Goal: Task Accomplishment & Management: Manage account settings

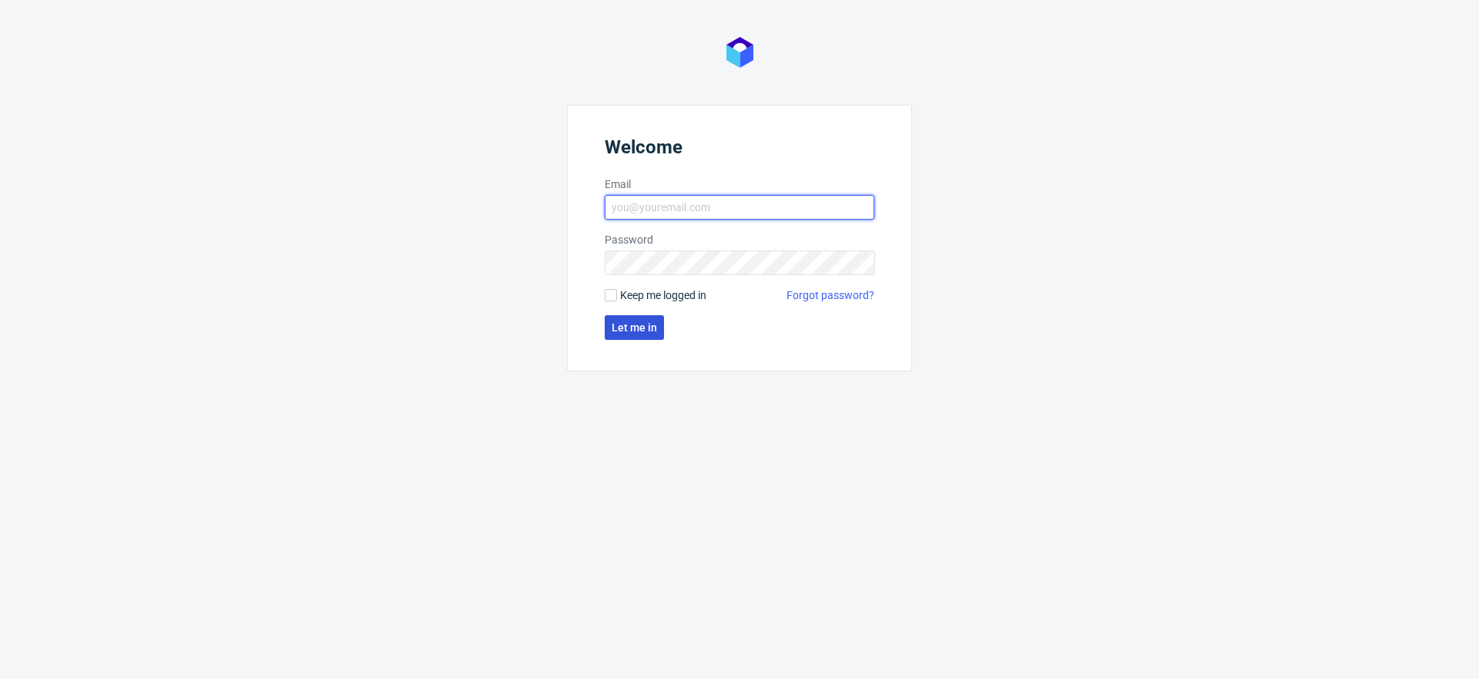
type input "klaudia.wisniewska@packhelp.com"
click at [607, 320] on button "Let me in" at bounding box center [634, 327] width 59 height 25
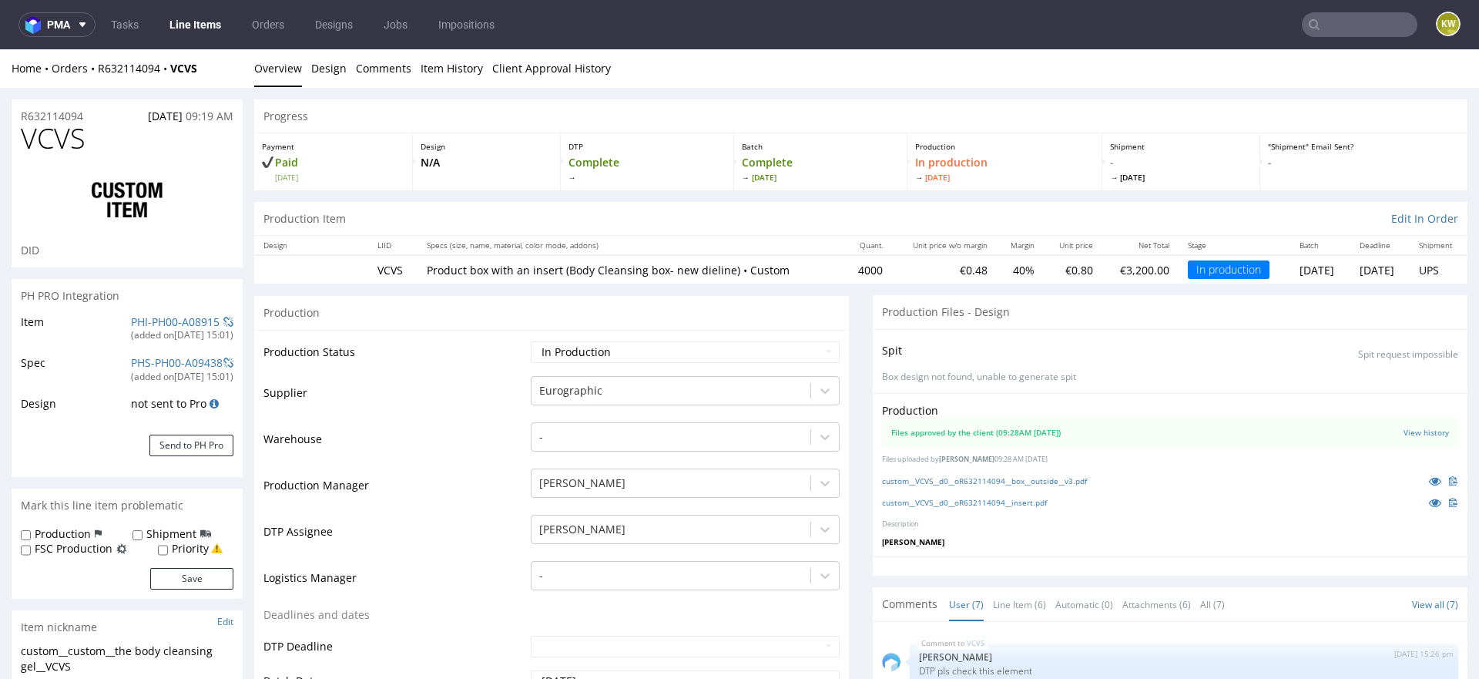
click at [187, 23] on link "Line Items" at bounding box center [195, 24] width 70 height 25
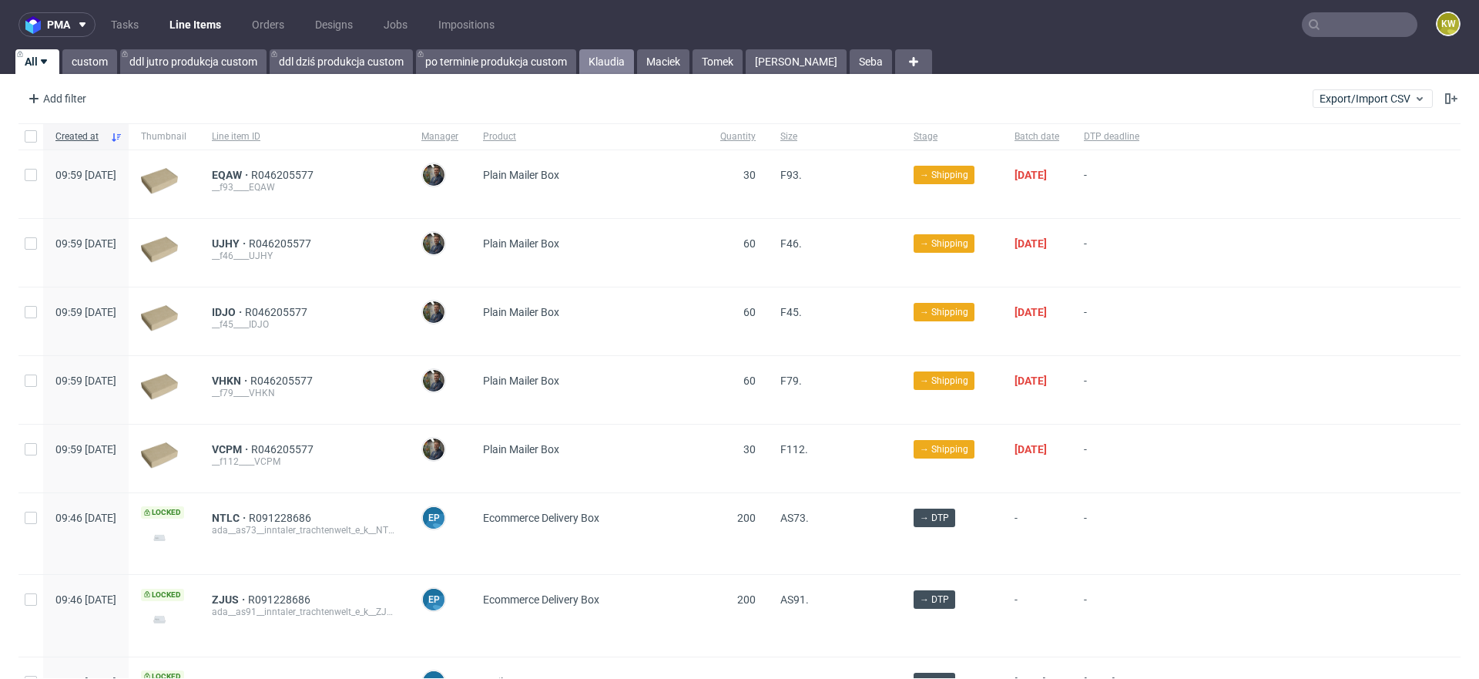
click at [611, 70] on link "Klaudia" at bounding box center [606, 61] width 55 height 25
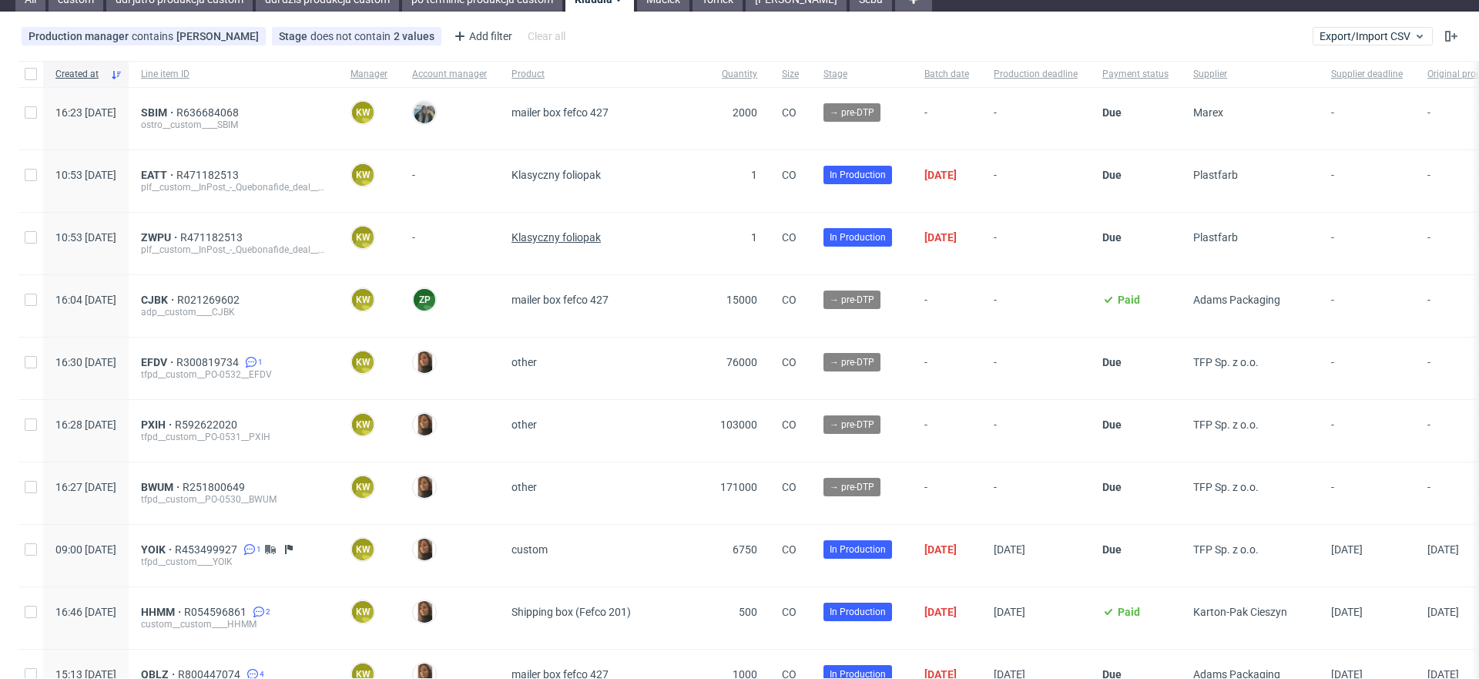
scroll to position [69, 0]
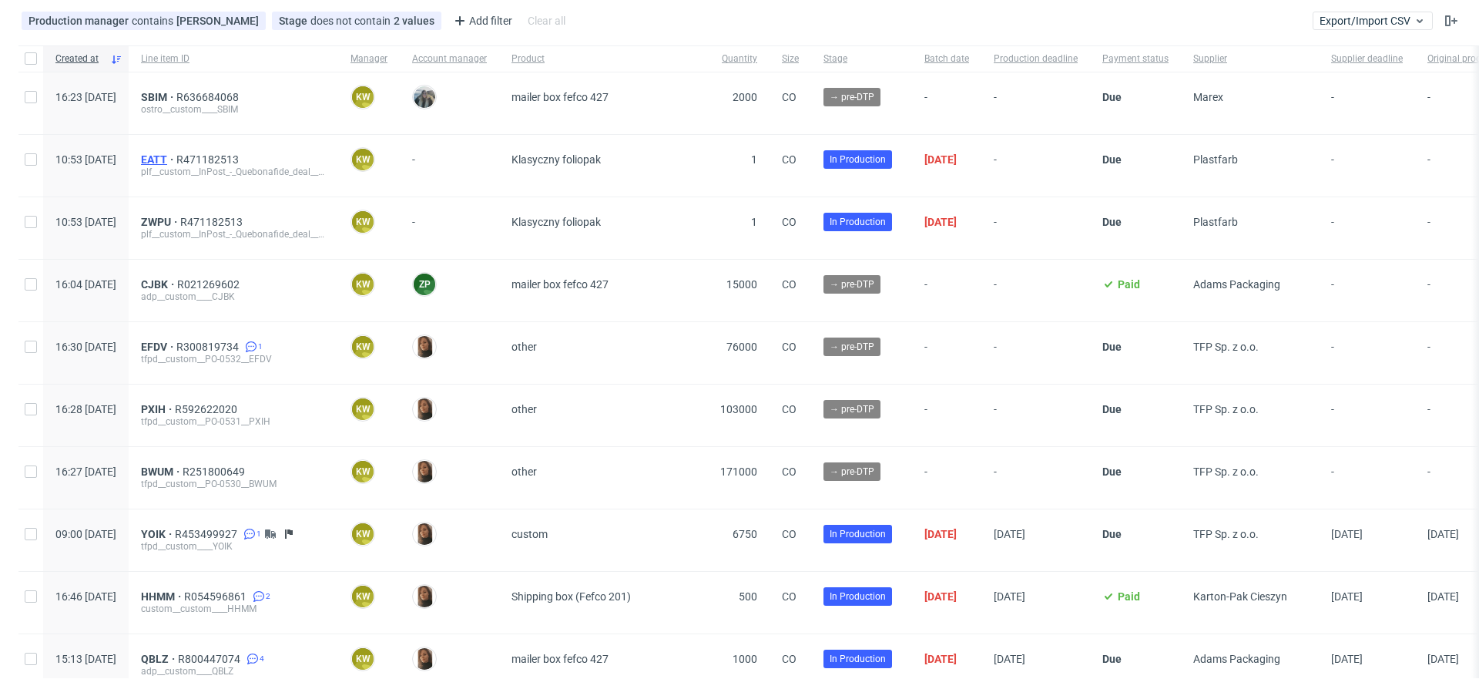
click at [176, 163] on span "EATT" at bounding box center [158, 159] width 35 height 12
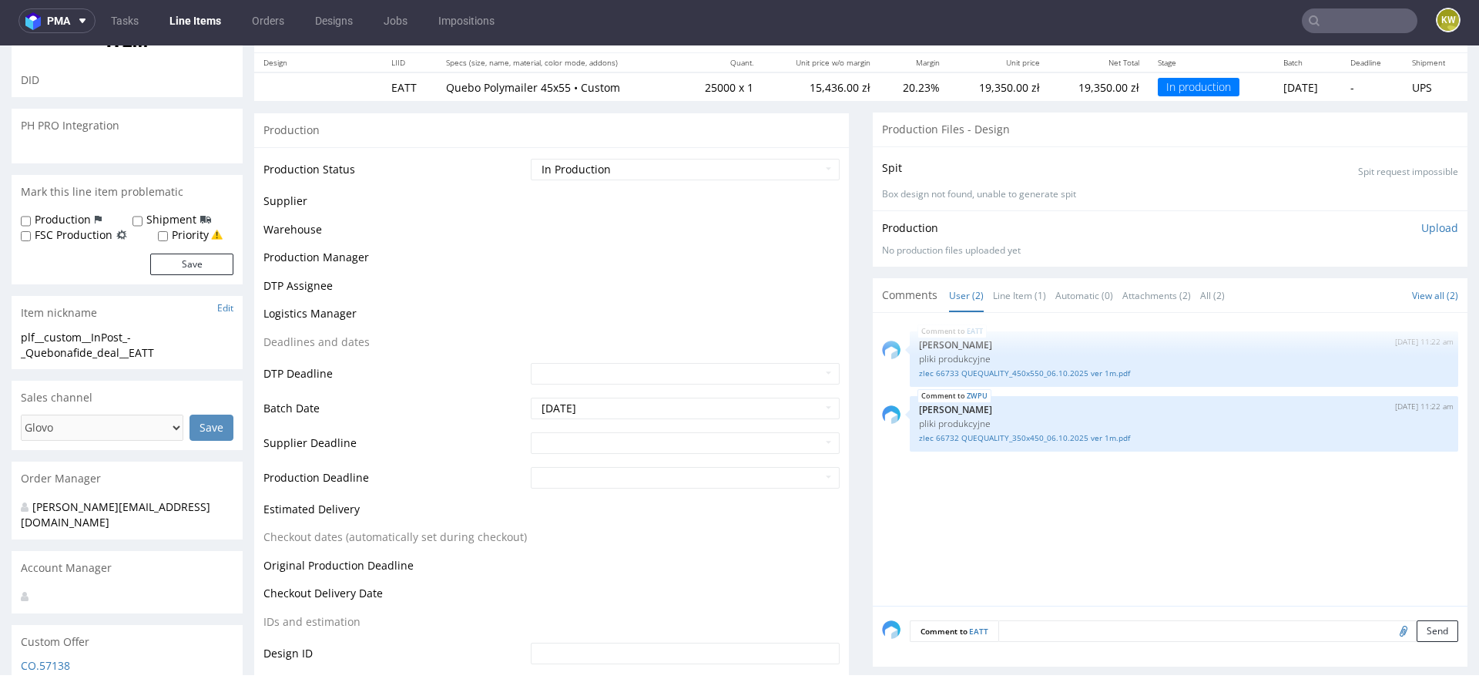
scroll to position [207, 0]
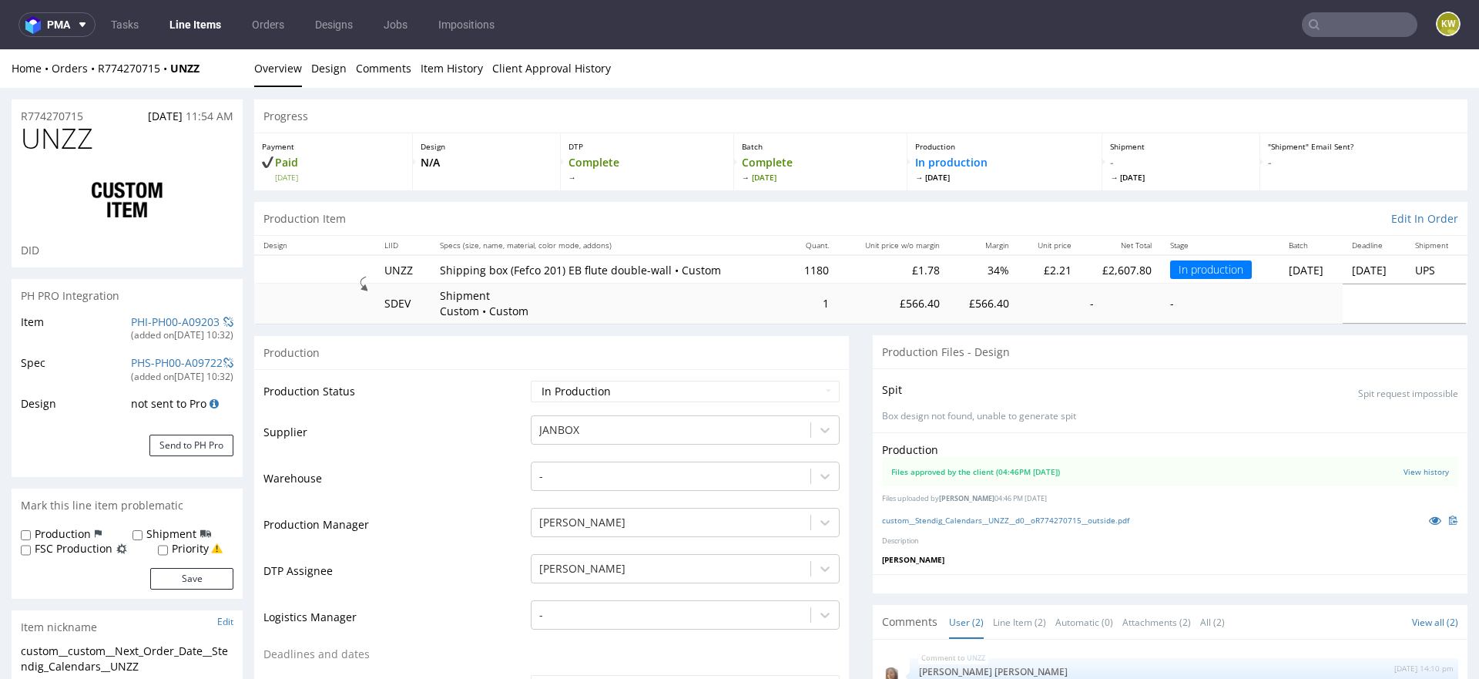
click at [1371, 23] on input "text" at bounding box center [1360, 24] width 116 height 25
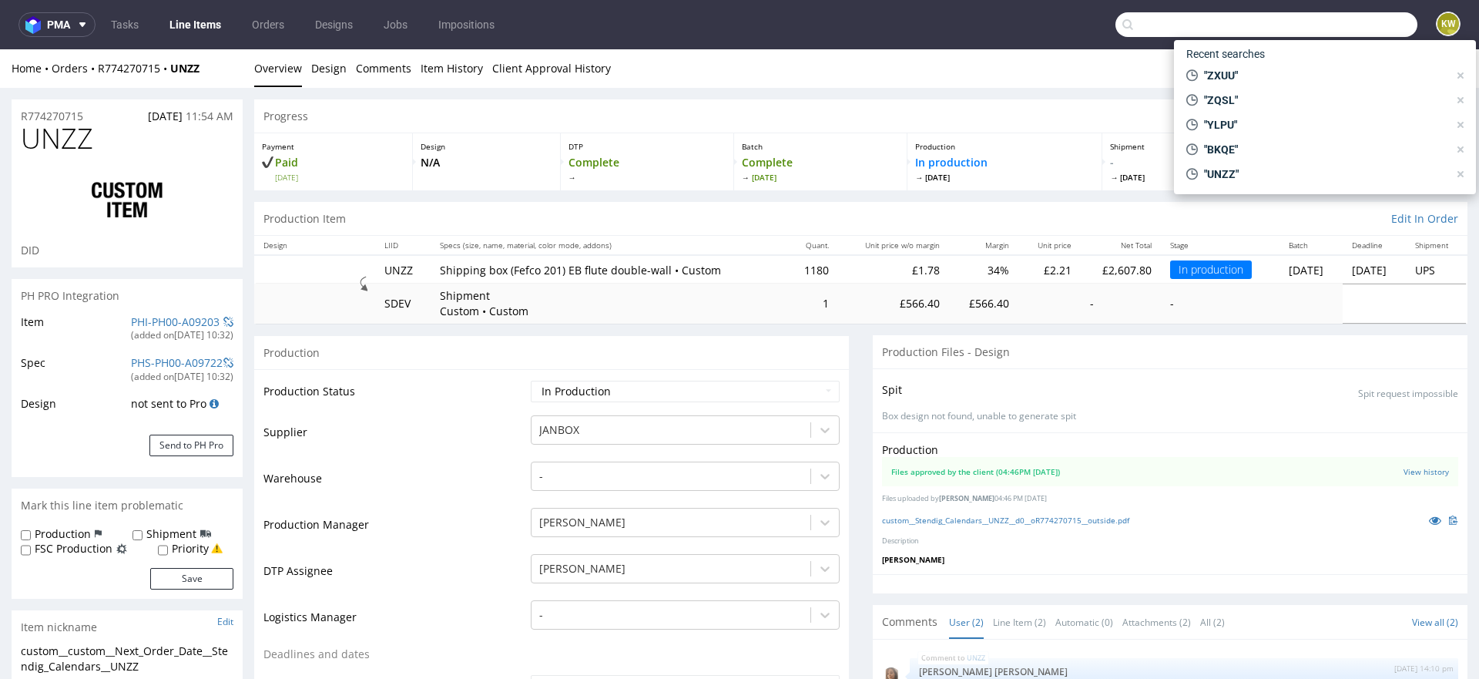
paste input "PHJY"
type input "PHJY"
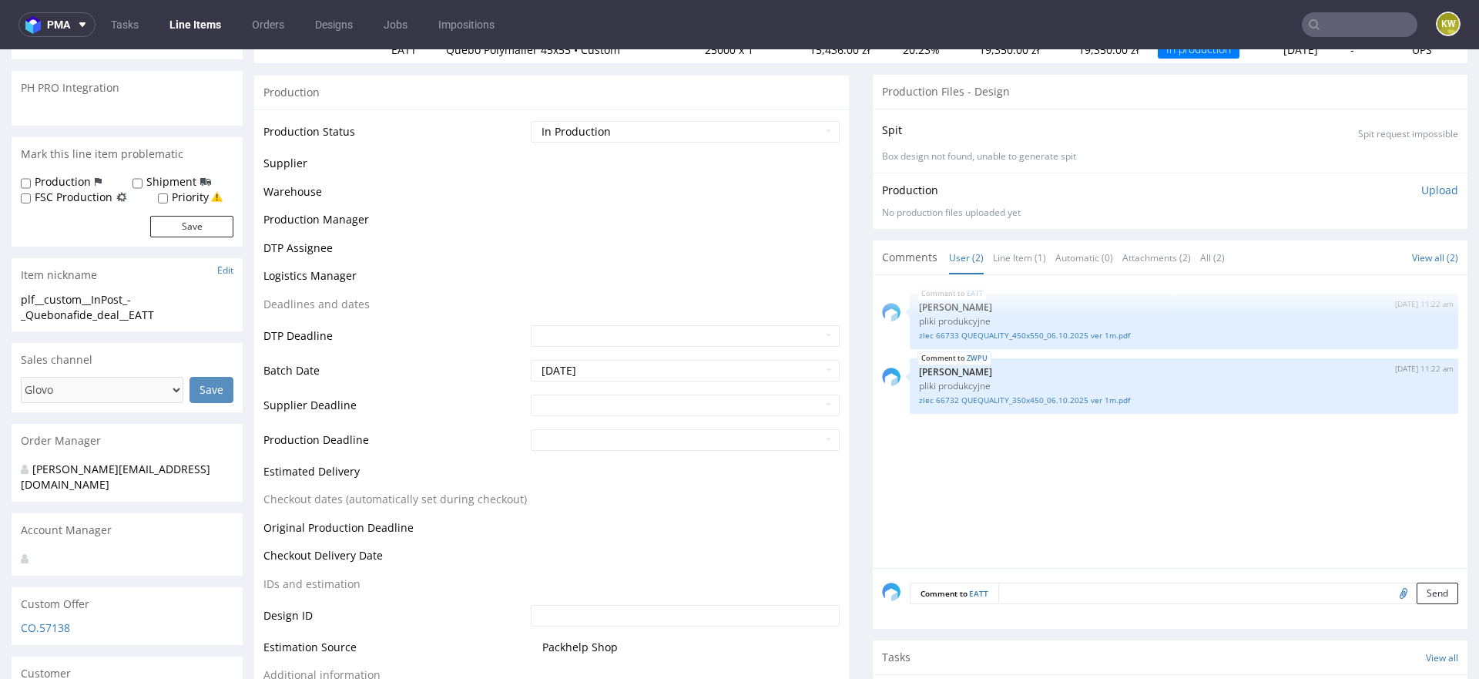
scroll to position [214, 0]
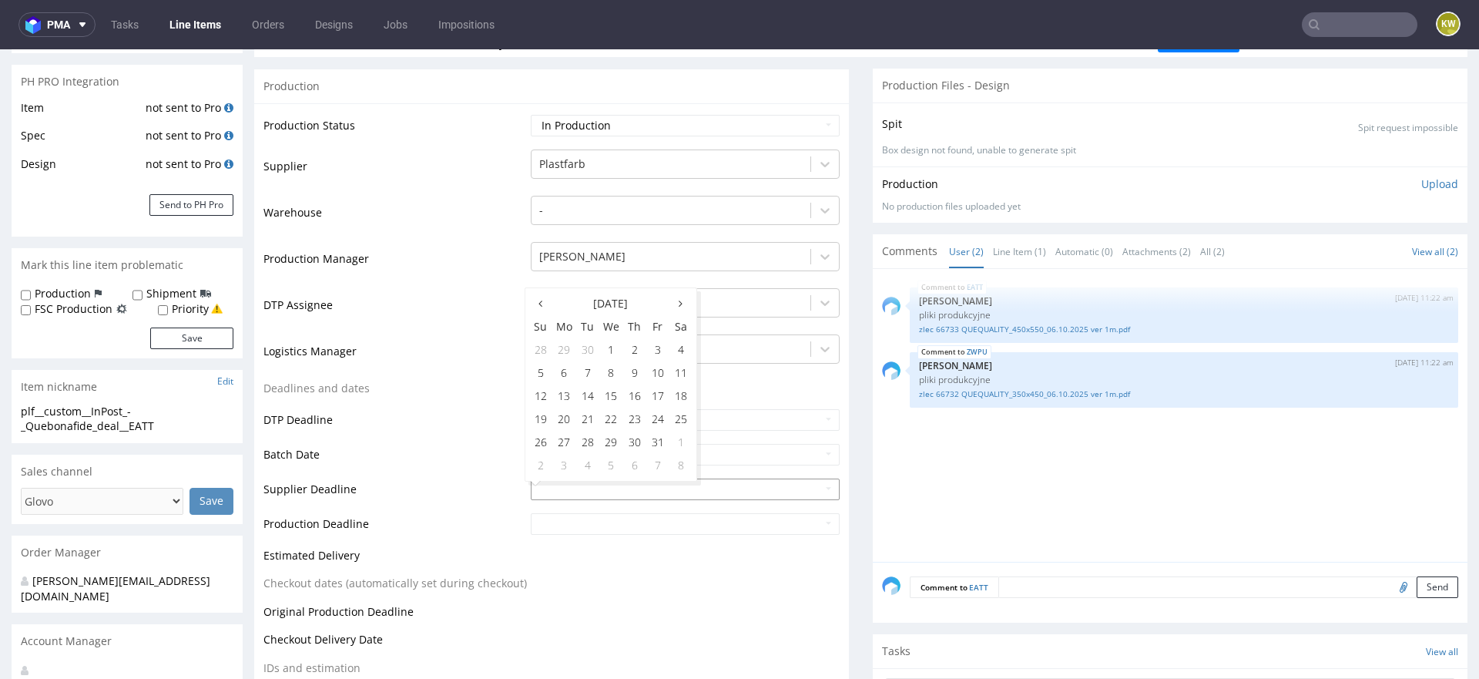
click at [532, 485] on input "text" at bounding box center [685, 489] width 309 height 22
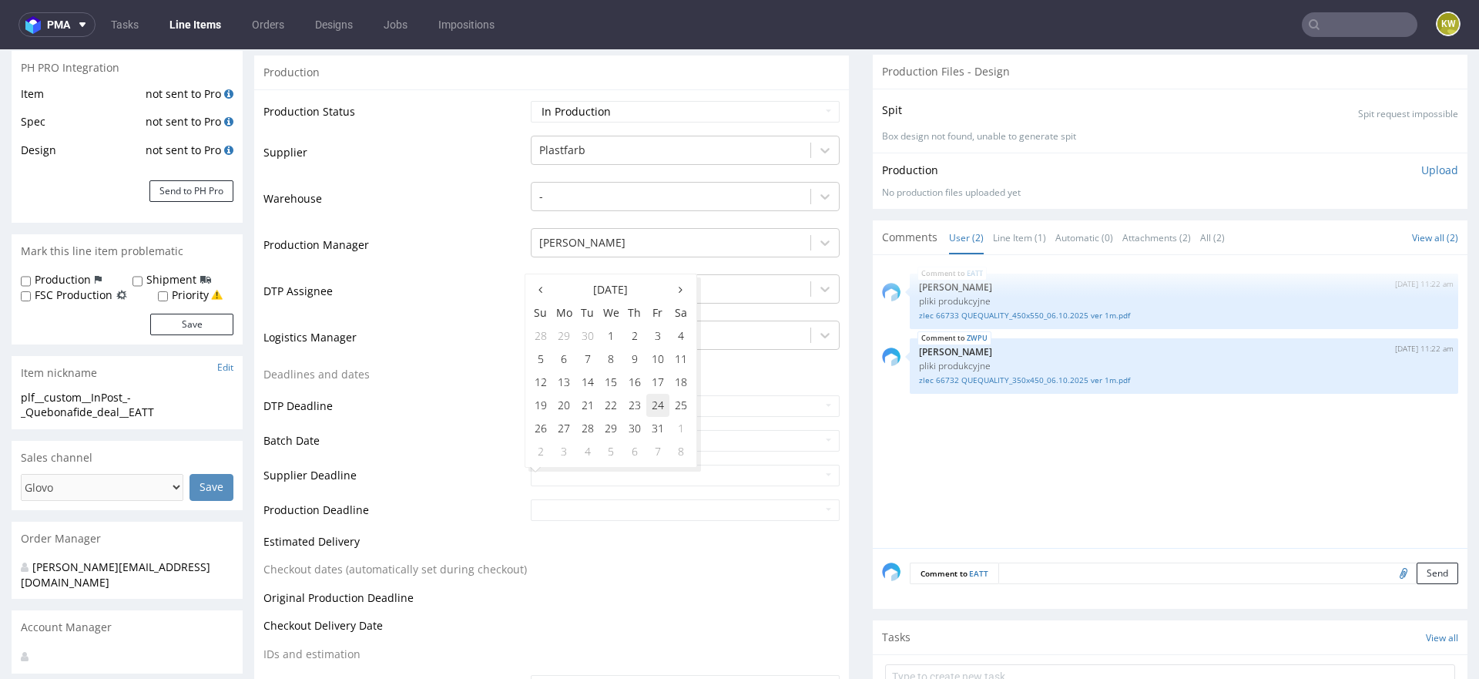
click at [656, 413] on td "24" at bounding box center [657, 405] width 23 height 23
type input "2025-10-24"
click at [575, 513] on input "text" at bounding box center [685, 510] width 309 height 22
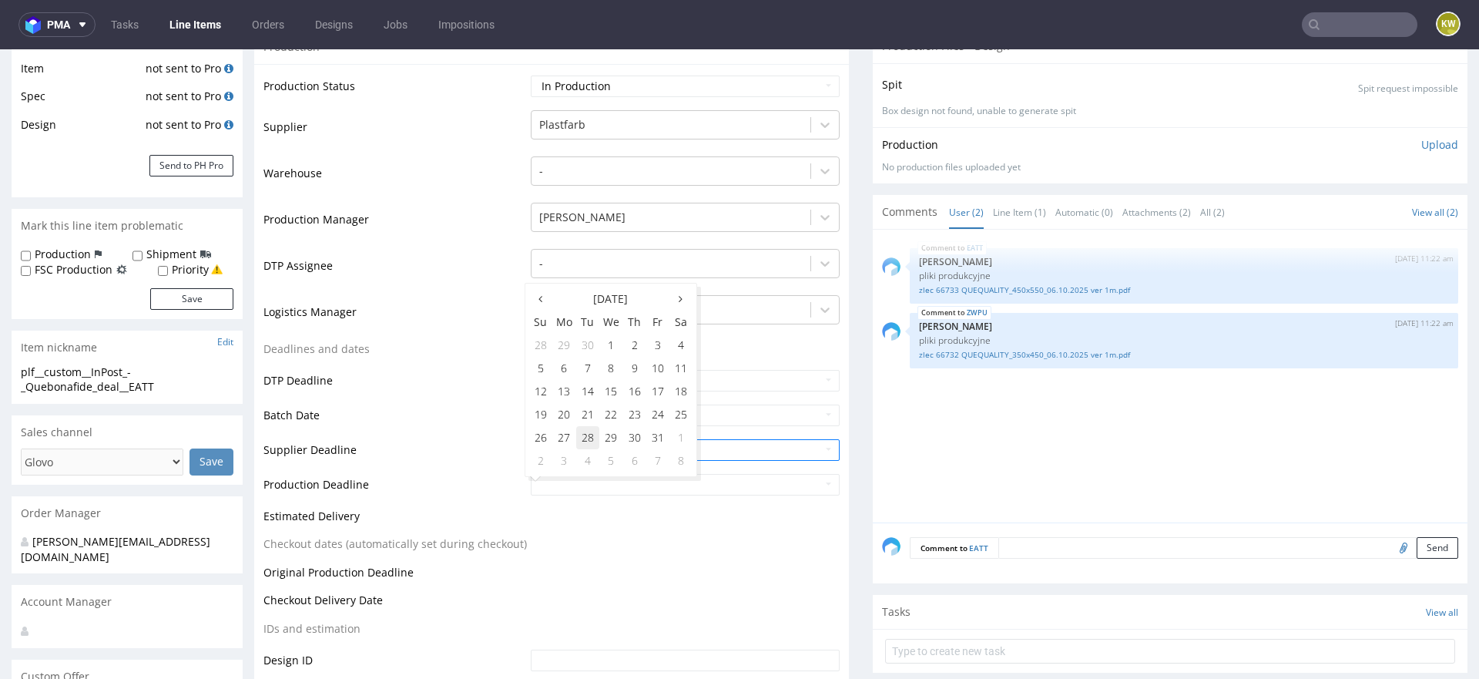
click at [590, 441] on td "28" at bounding box center [587, 437] width 23 height 23
type input "2025-10-28"
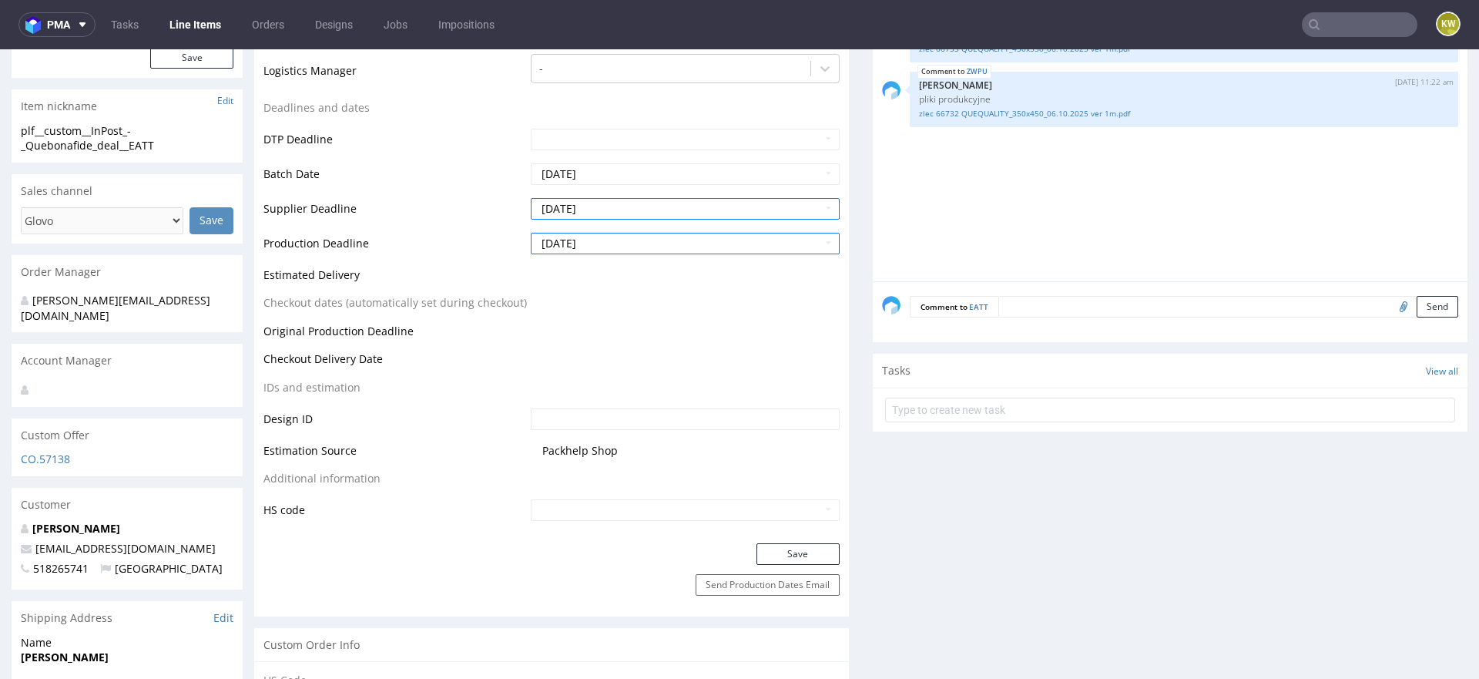
scroll to position [549, 0]
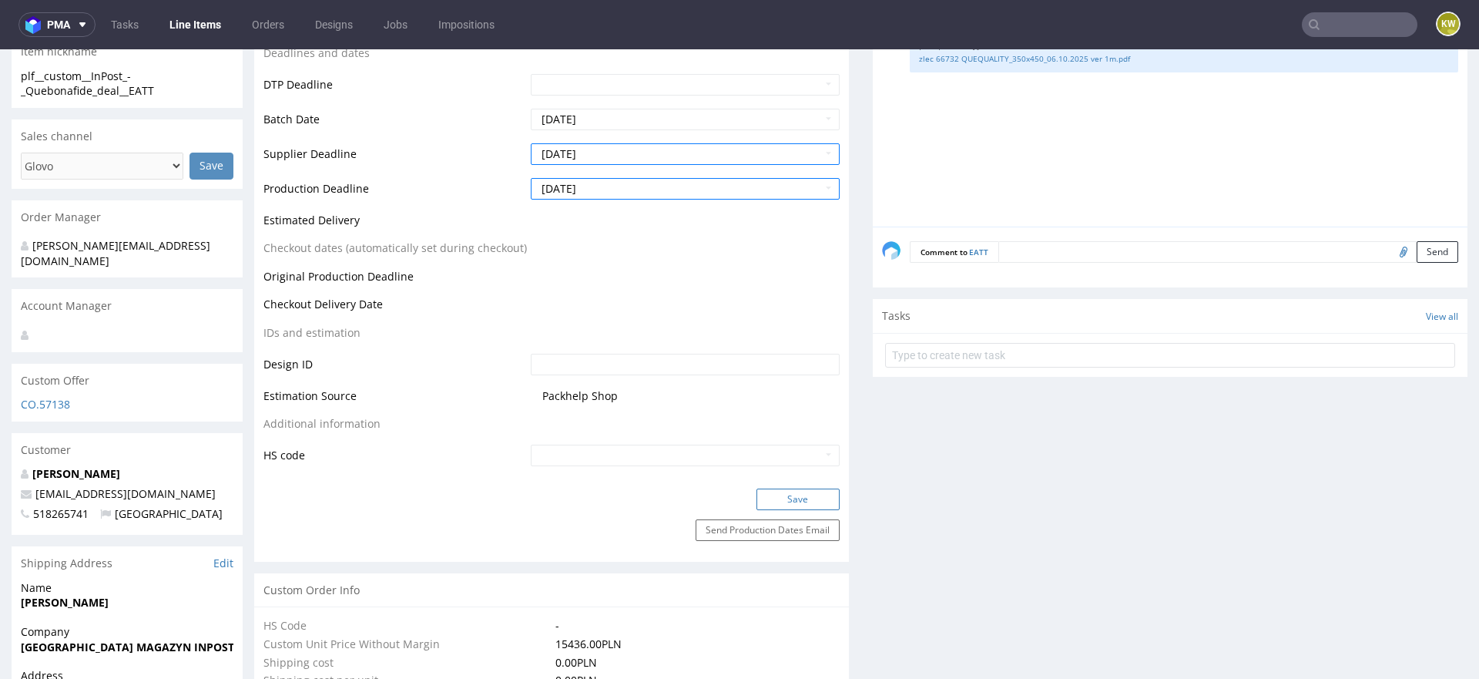
click at [801, 498] on button "Save" at bounding box center [798, 499] width 83 height 22
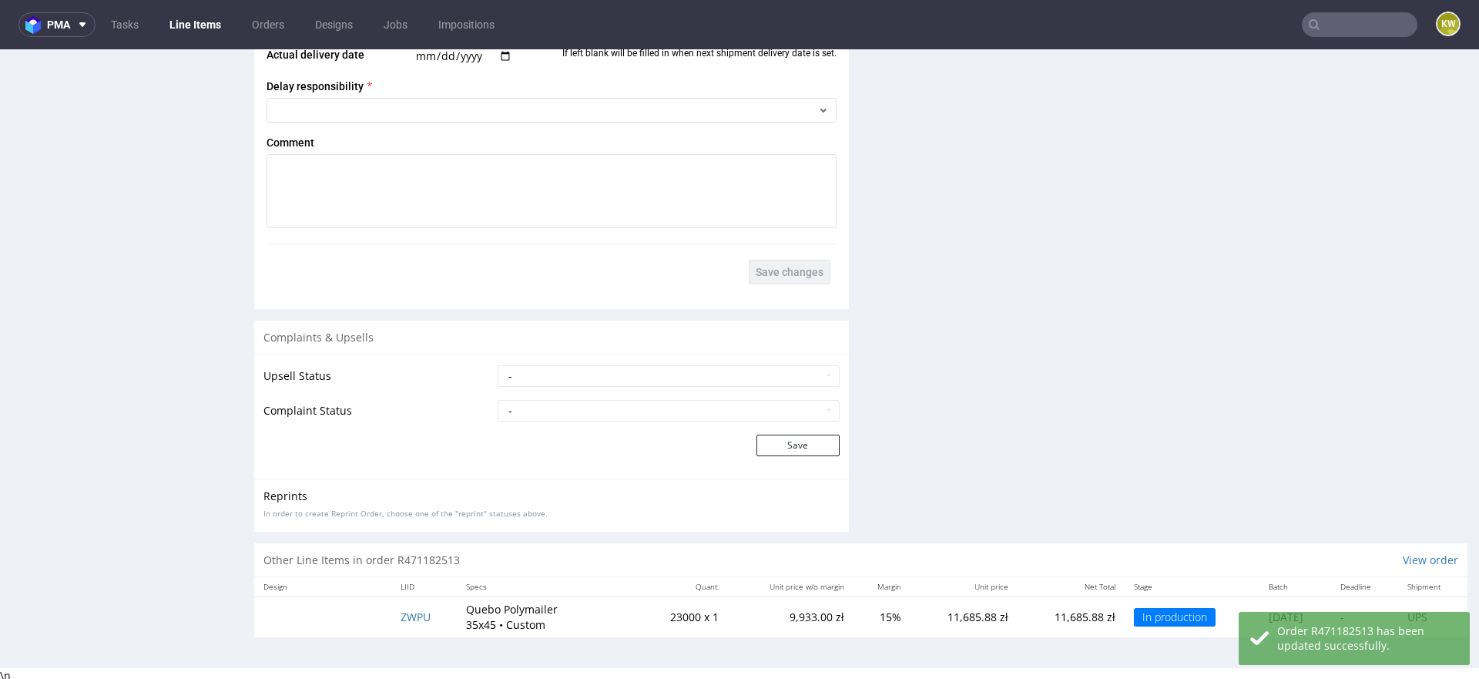
scroll to position [4, 0]
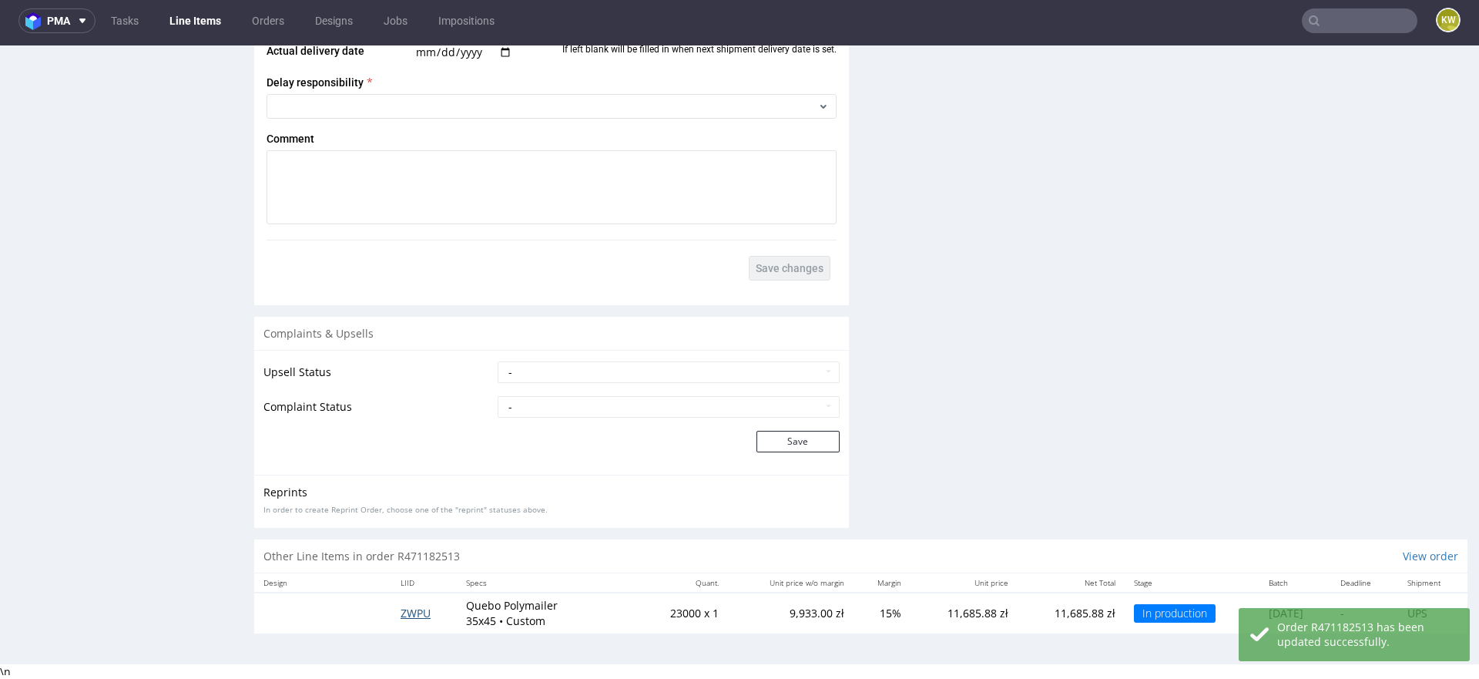
click at [411, 608] on span "ZWPU" at bounding box center [416, 613] width 30 height 15
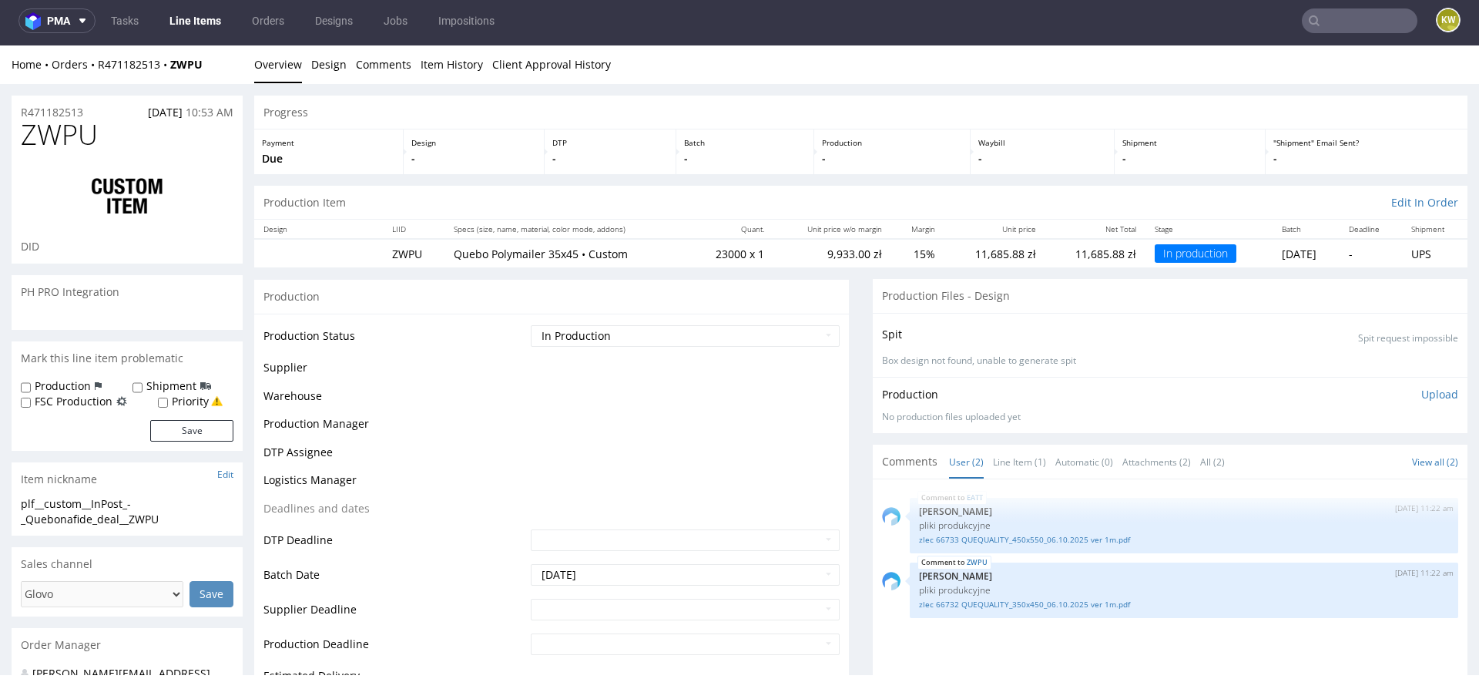
scroll to position [189, 0]
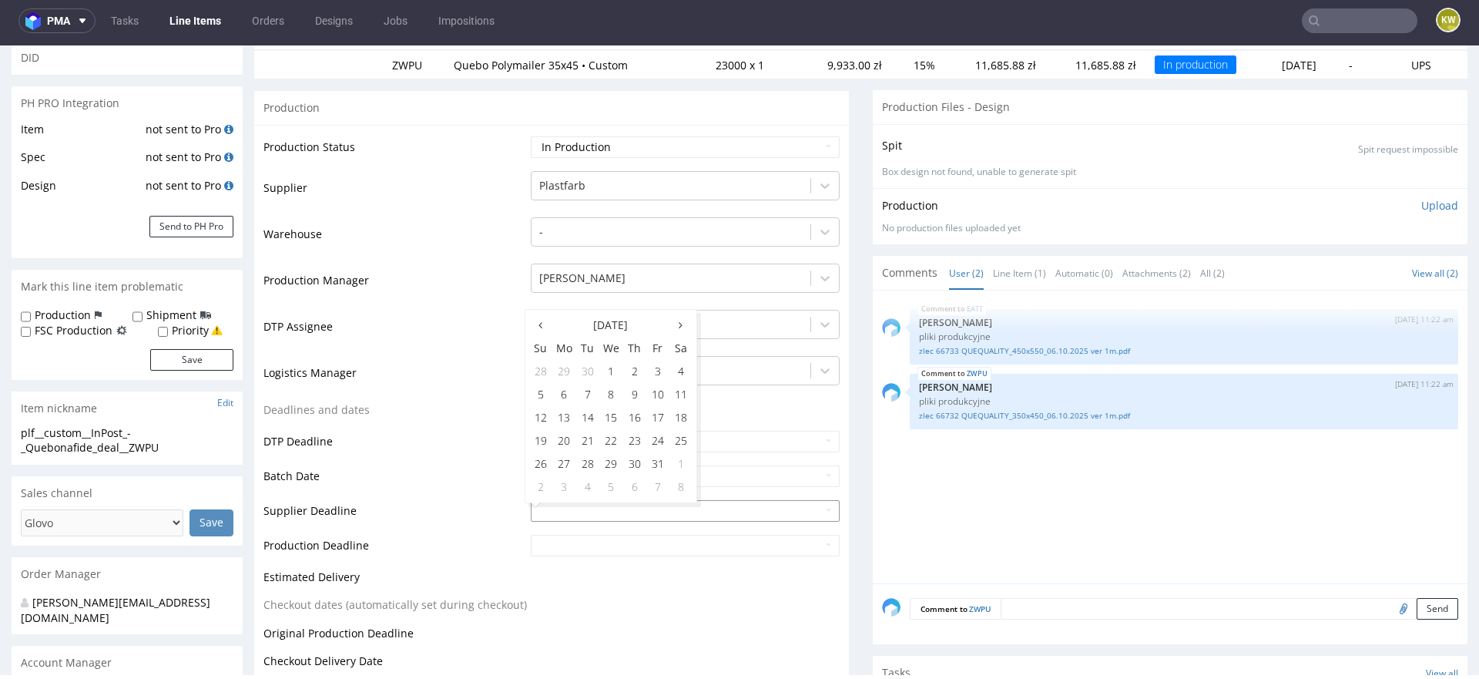
click at [552, 510] on input "text" at bounding box center [685, 511] width 309 height 22
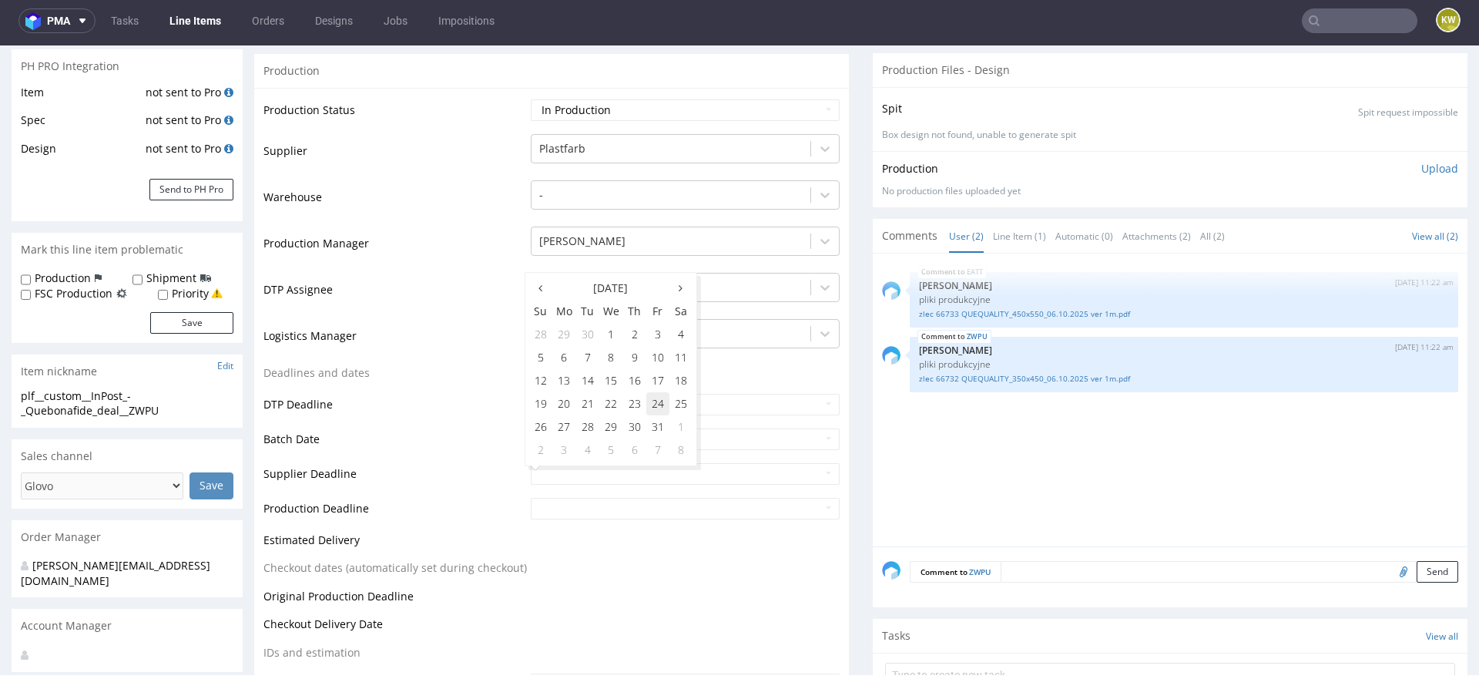
click at [661, 411] on td "24" at bounding box center [657, 403] width 23 height 23
type input "2025-10-24"
click at [580, 505] on input "text" at bounding box center [685, 509] width 309 height 22
click at [589, 465] on td "28" at bounding box center [587, 460] width 23 height 23
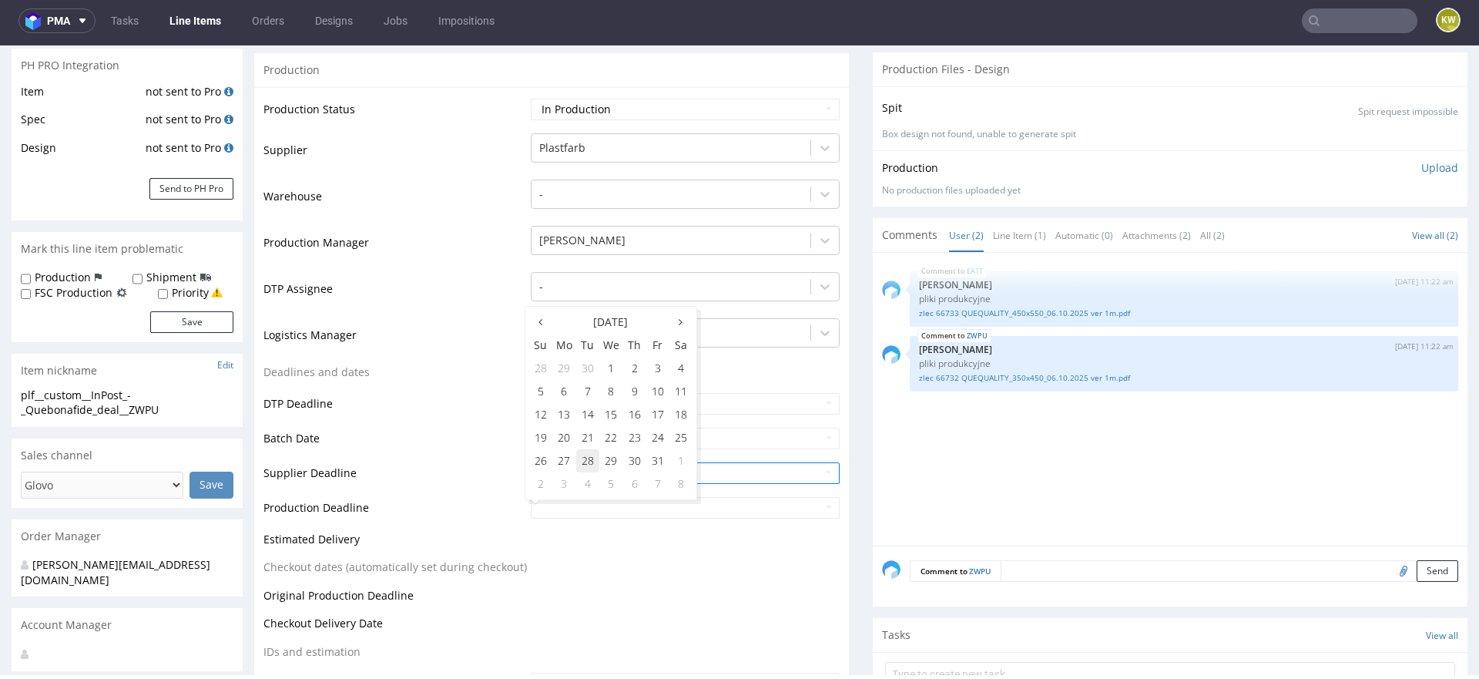
type input "2025-10-28"
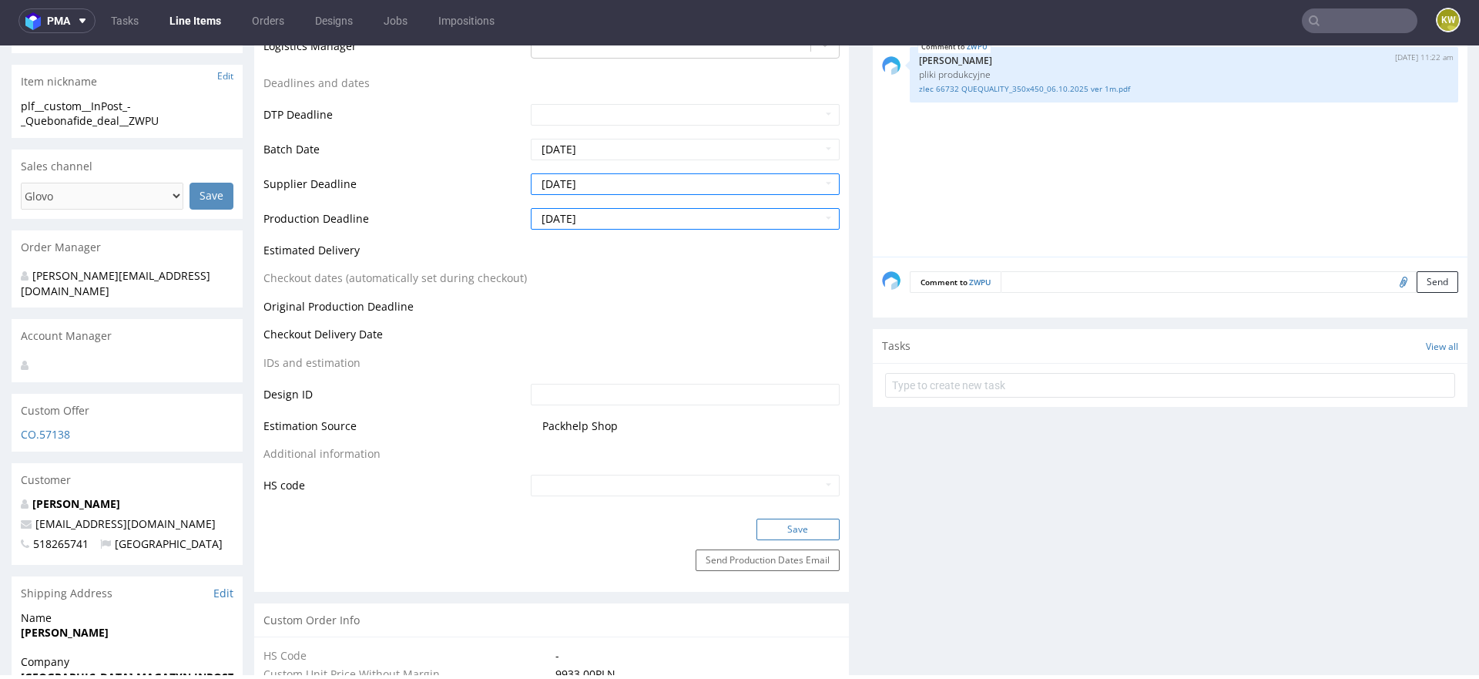
click at [771, 529] on button "Save" at bounding box center [798, 530] width 83 height 22
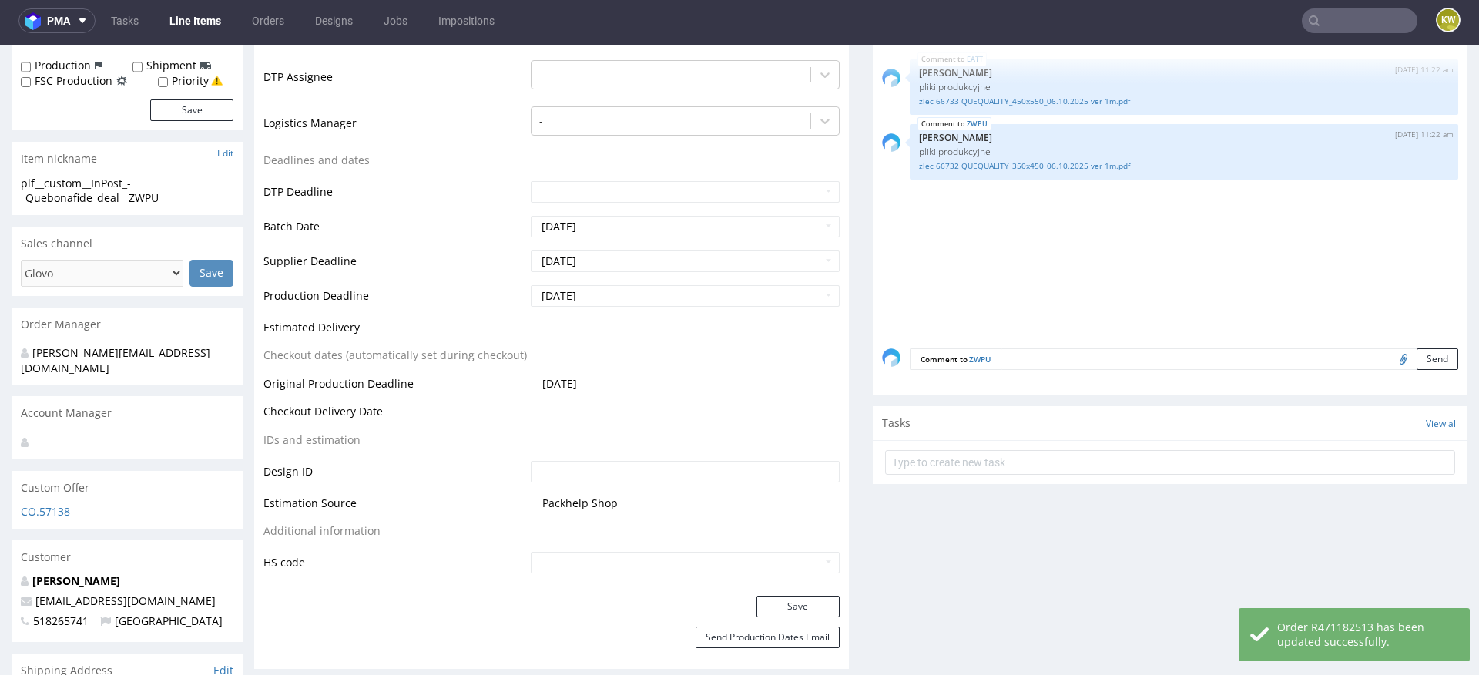
scroll to position [0, 0]
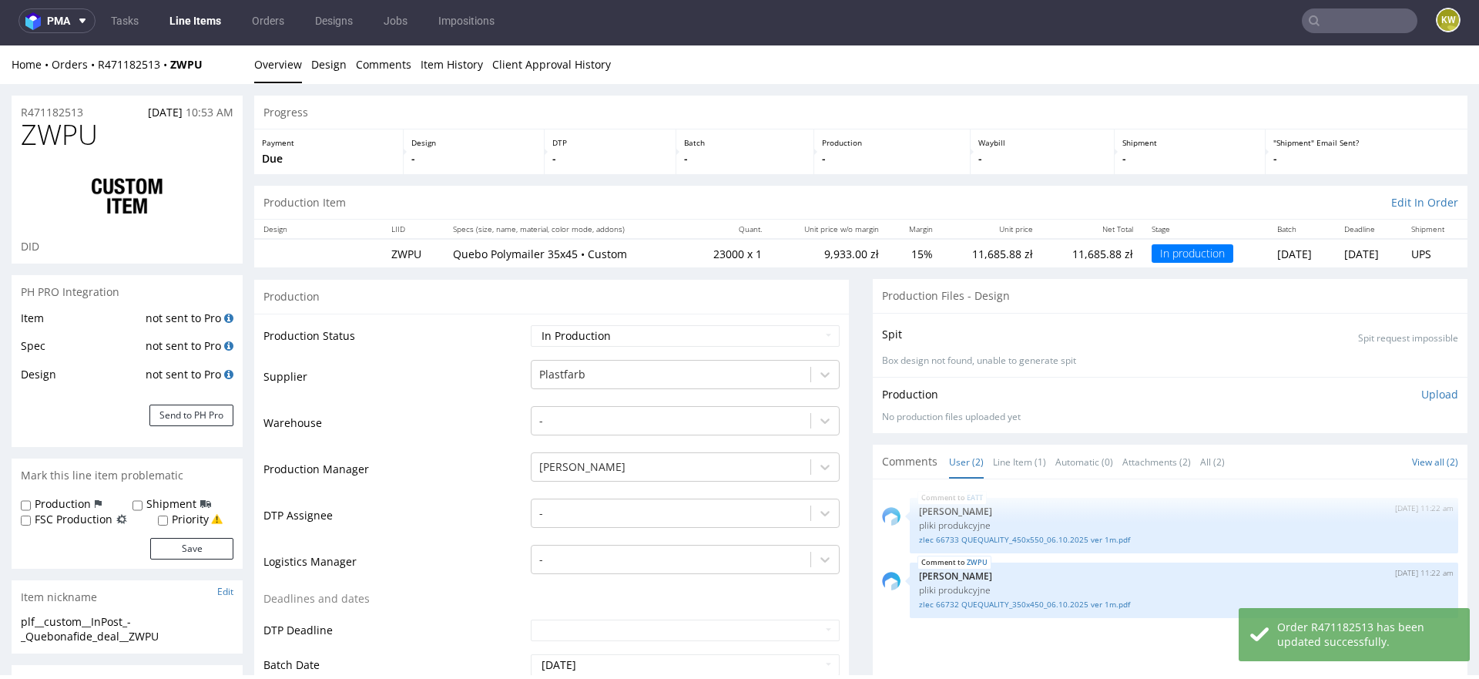
click at [202, 22] on link "Line Items" at bounding box center [195, 20] width 70 height 25
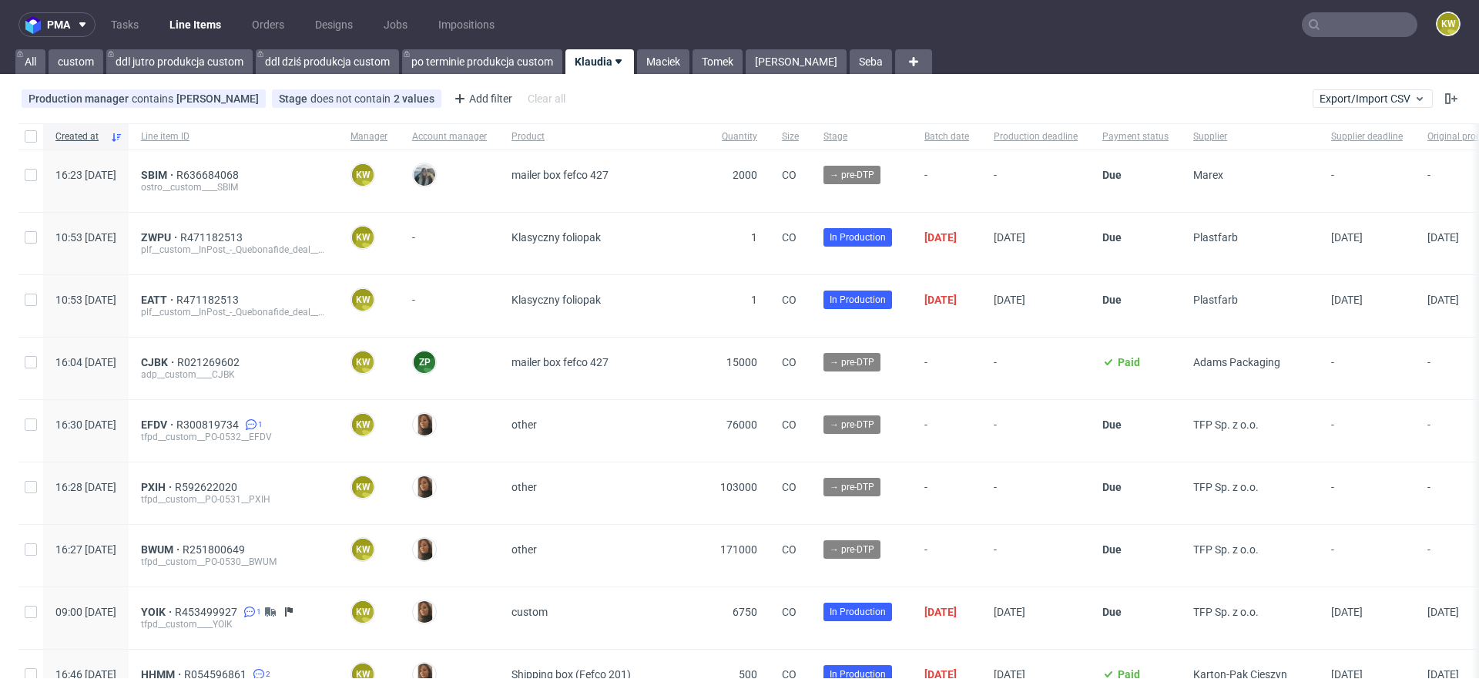
click at [1339, 17] on input "text" at bounding box center [1360, 24] width 116 height 25
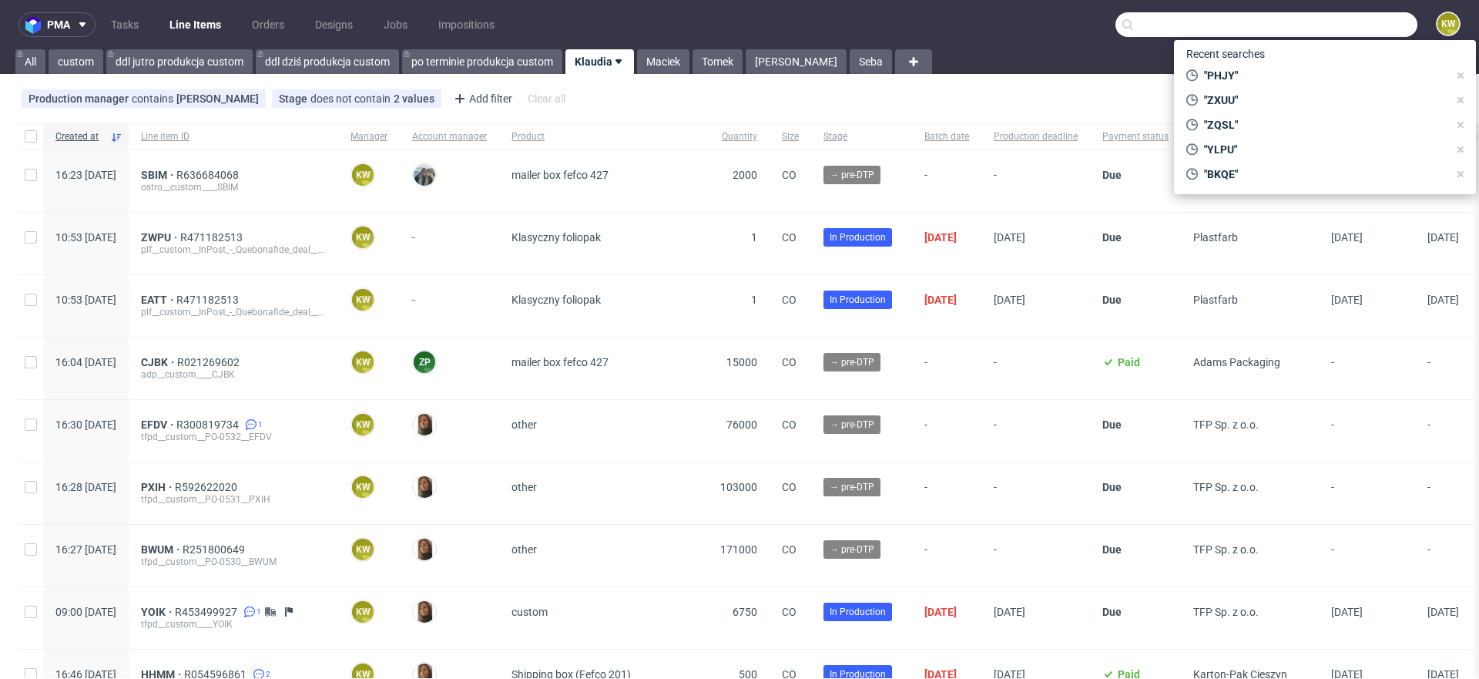
paste input "BTUM"
type input "BTUM"
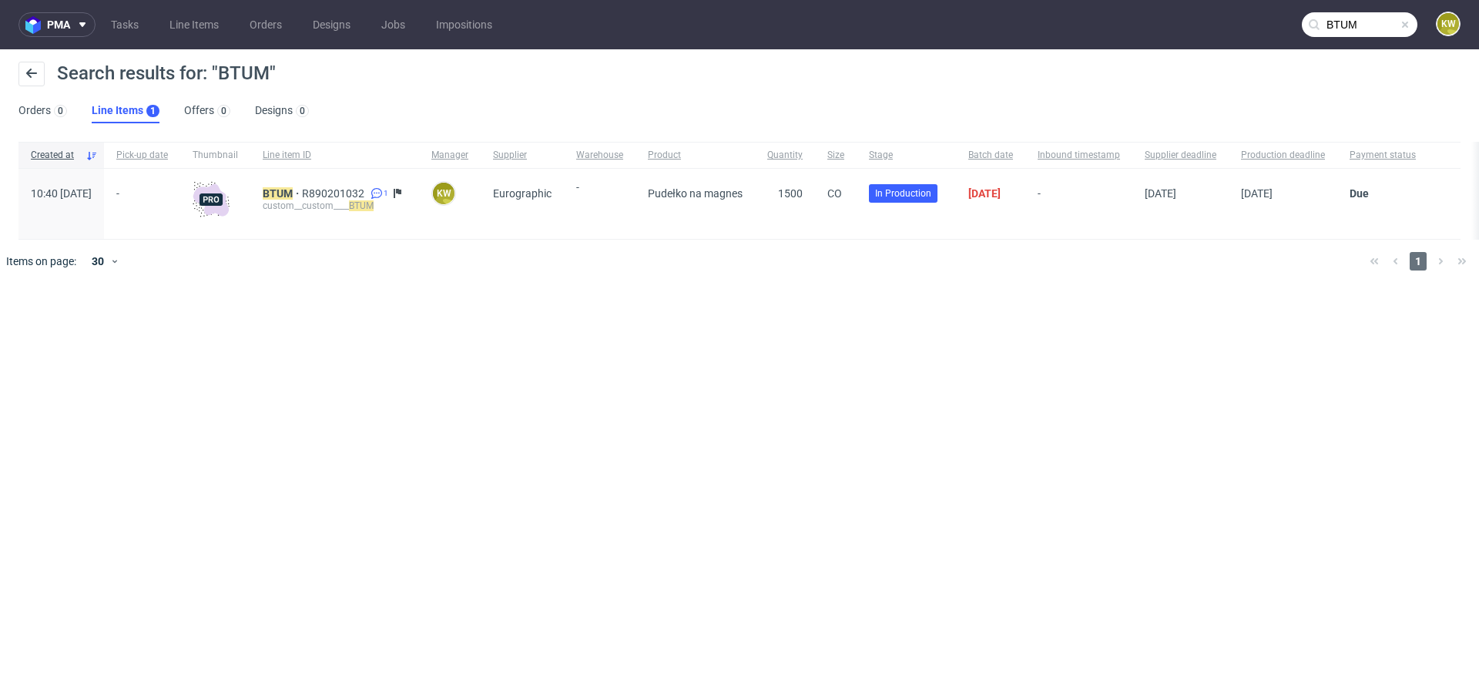
click at [304, 191] on div "BTUM R890201032 1 custom__custom____ BTUM" at bounding box center [334, 204] width 169 height 70
click at [293, 191] on mark "BTUM" at bounding box center [278, 193] width 30 height 12
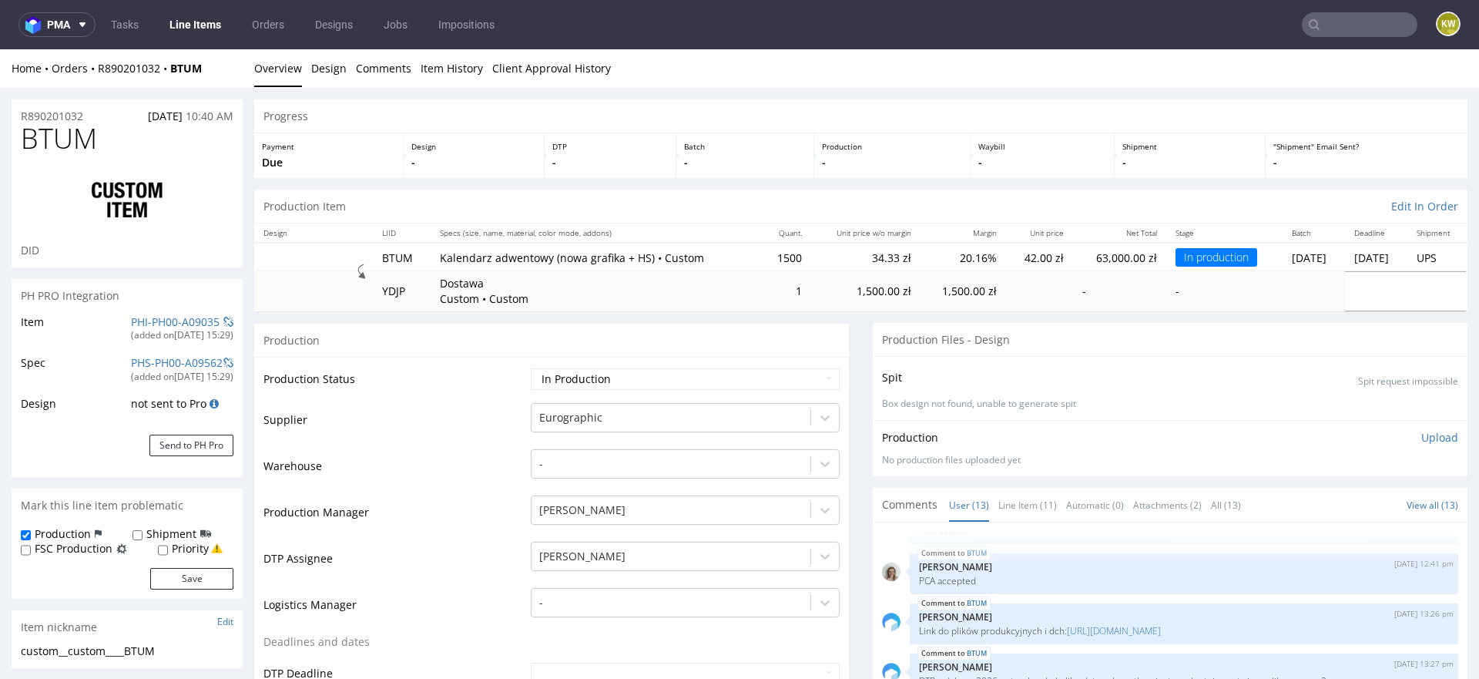
click at [1338, 19] on input "text" at bounding box center [1360, 24] width 116 height 25
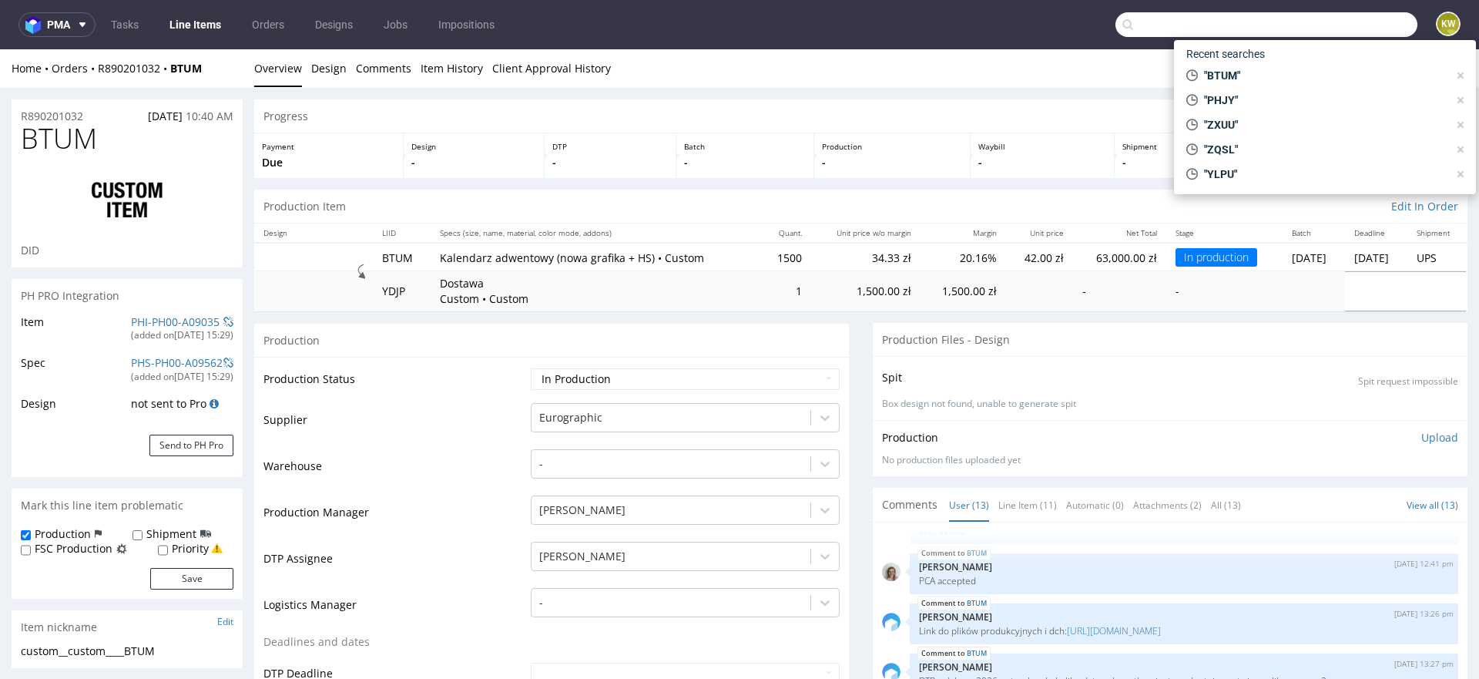
paste input "KMPT"
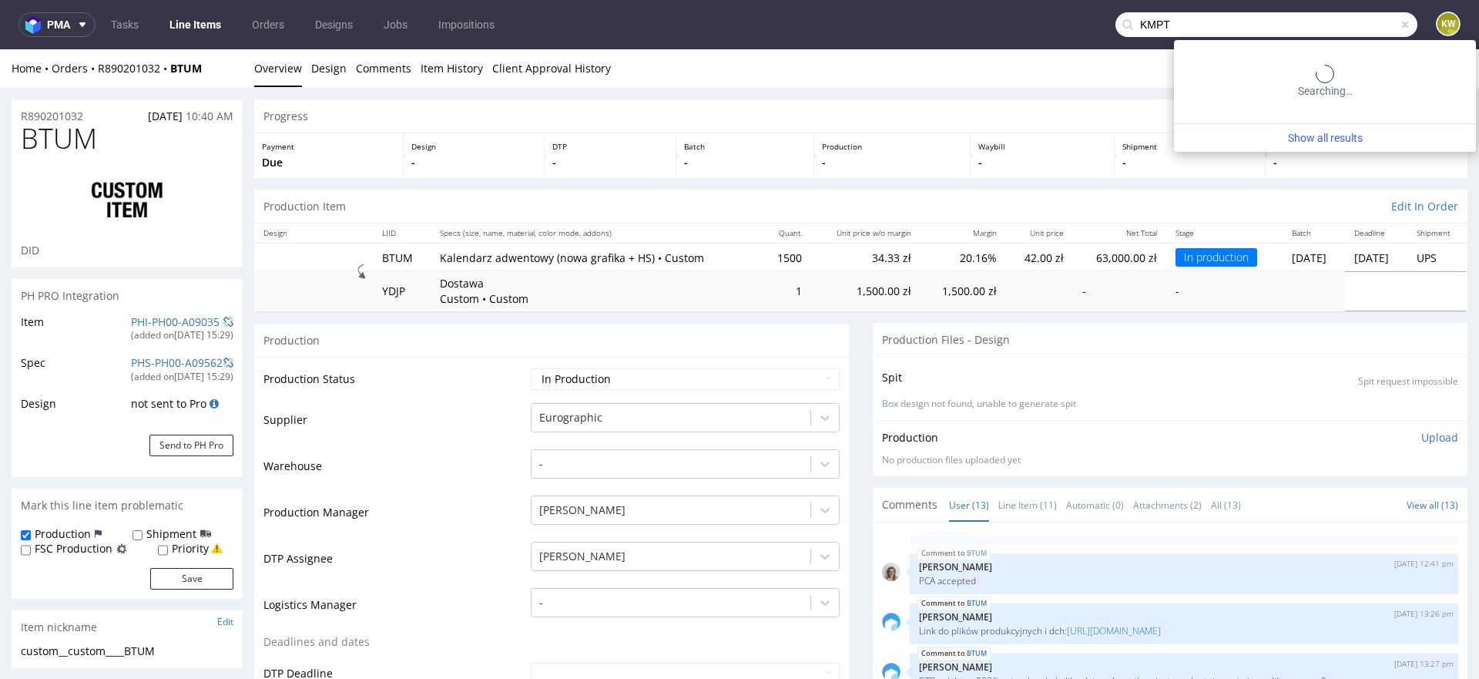
type input "KMPT"
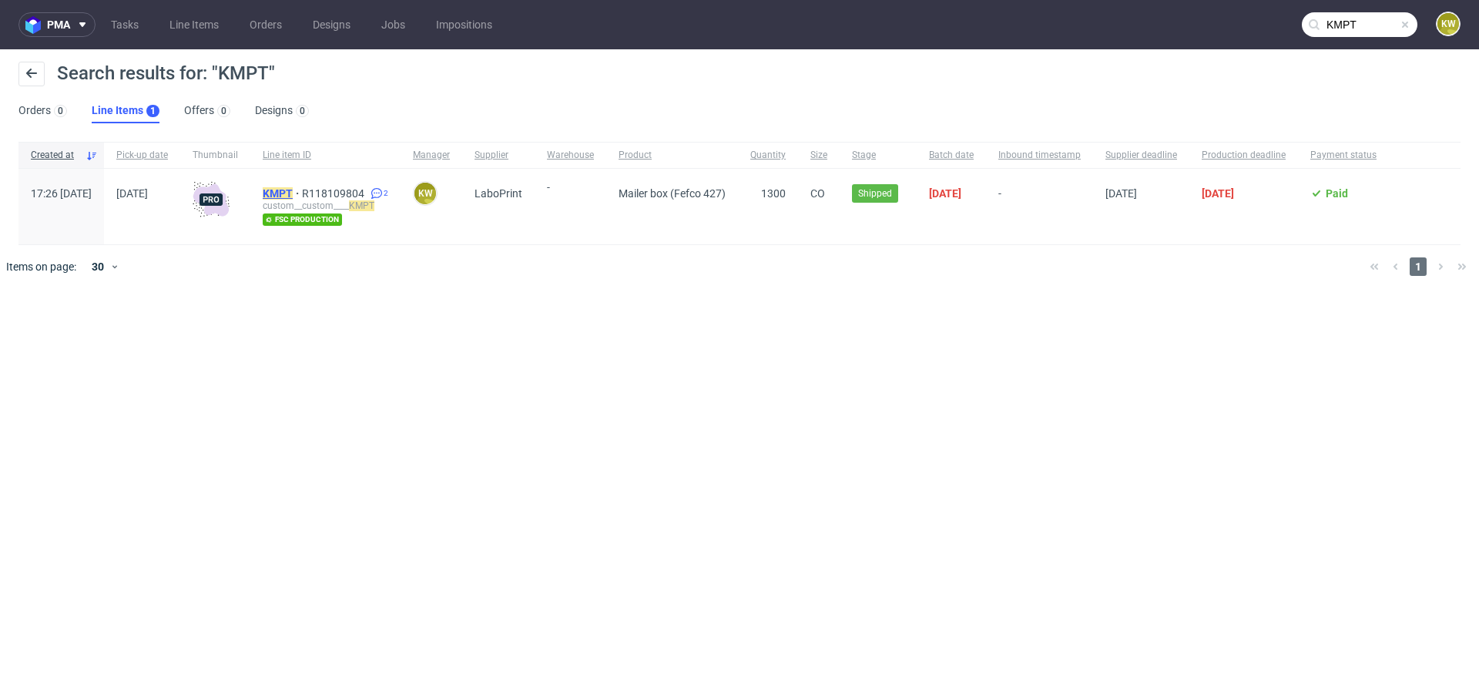
click at [293, 196] on mark "KMPT" at bounding box center [278, 193] width 30 height 12
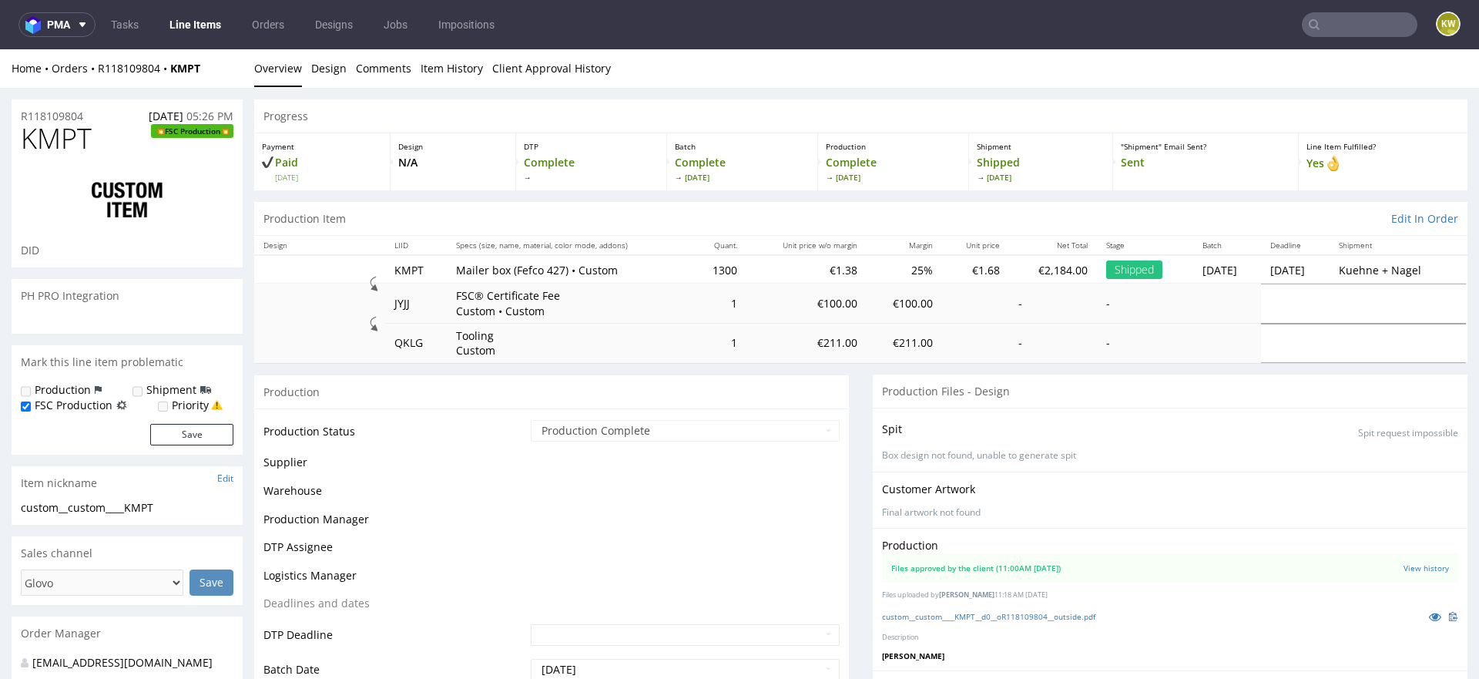
scroll to position [1205, 0]
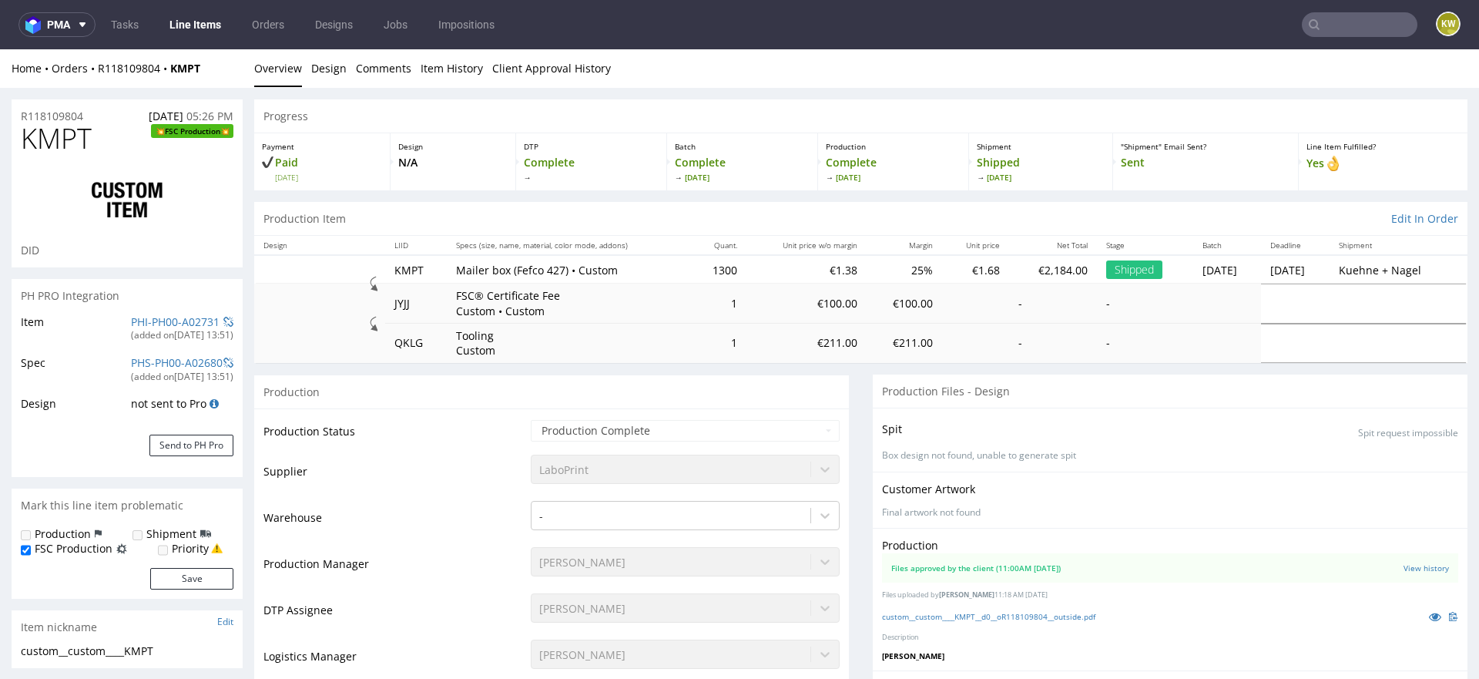
select select "in_progress"
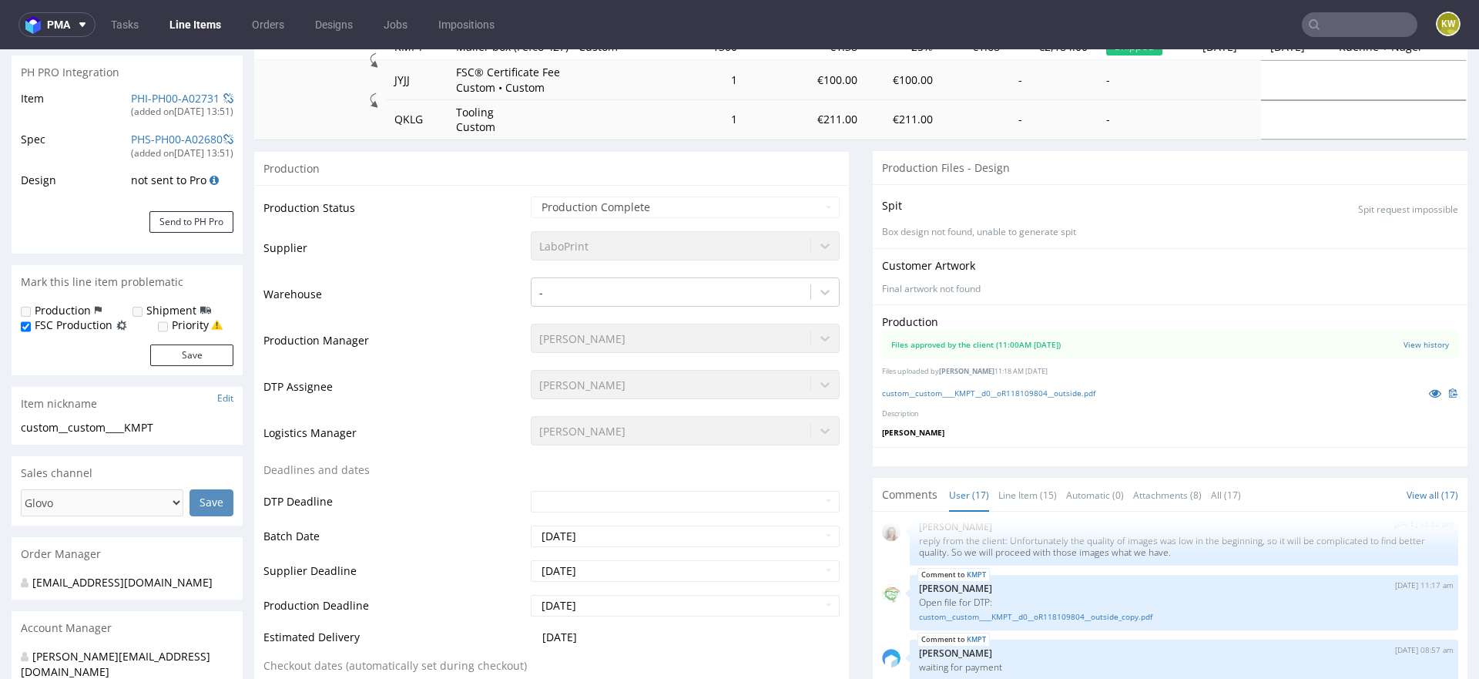
scroll to position [170, 0]
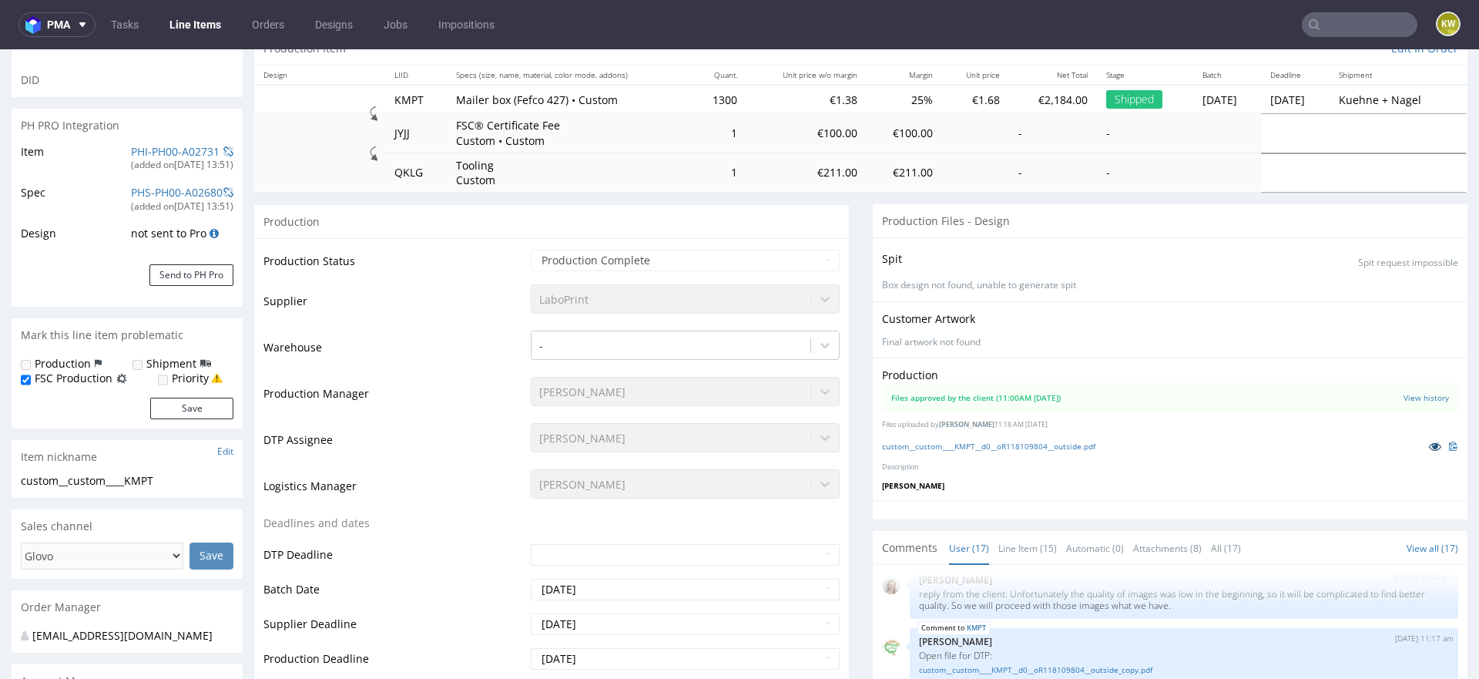
click at [1429, 441] on icon at bounding box center [1435, 446] width 12 height 11
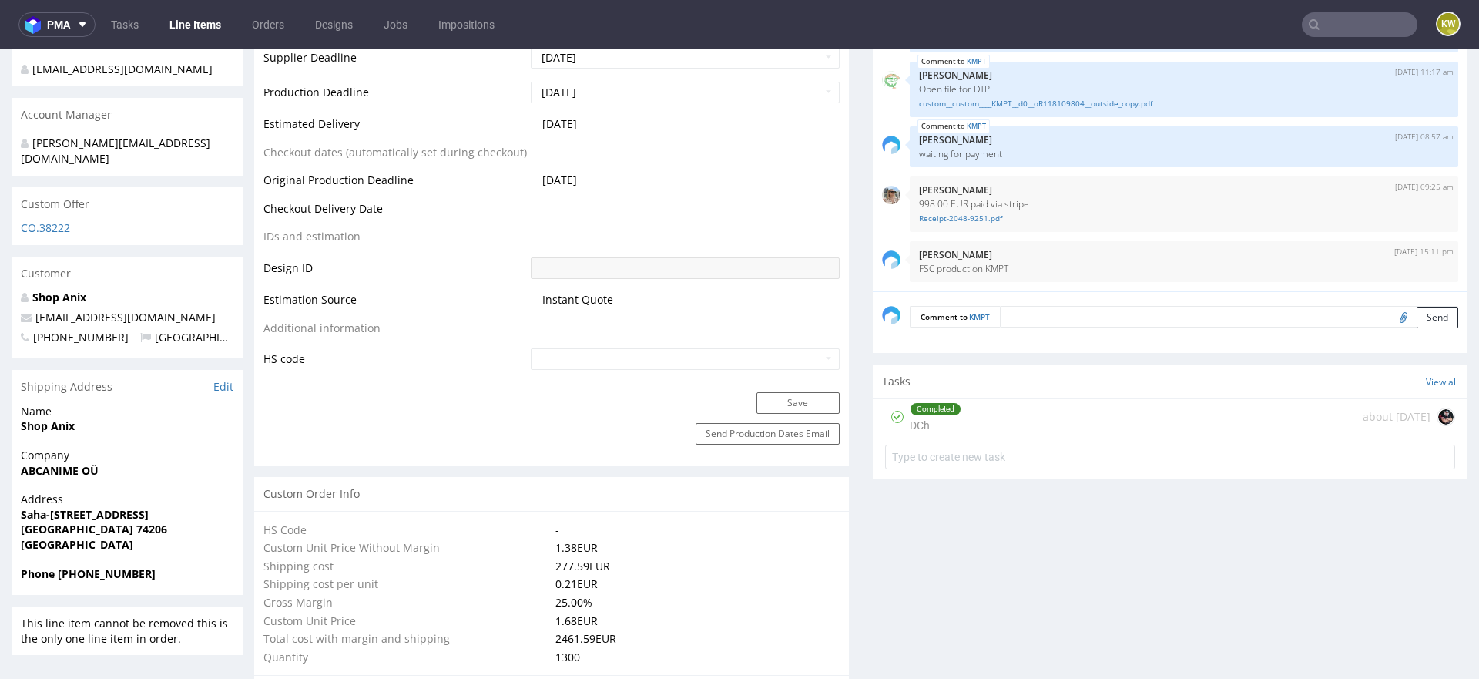
scroll to position [738, 0]
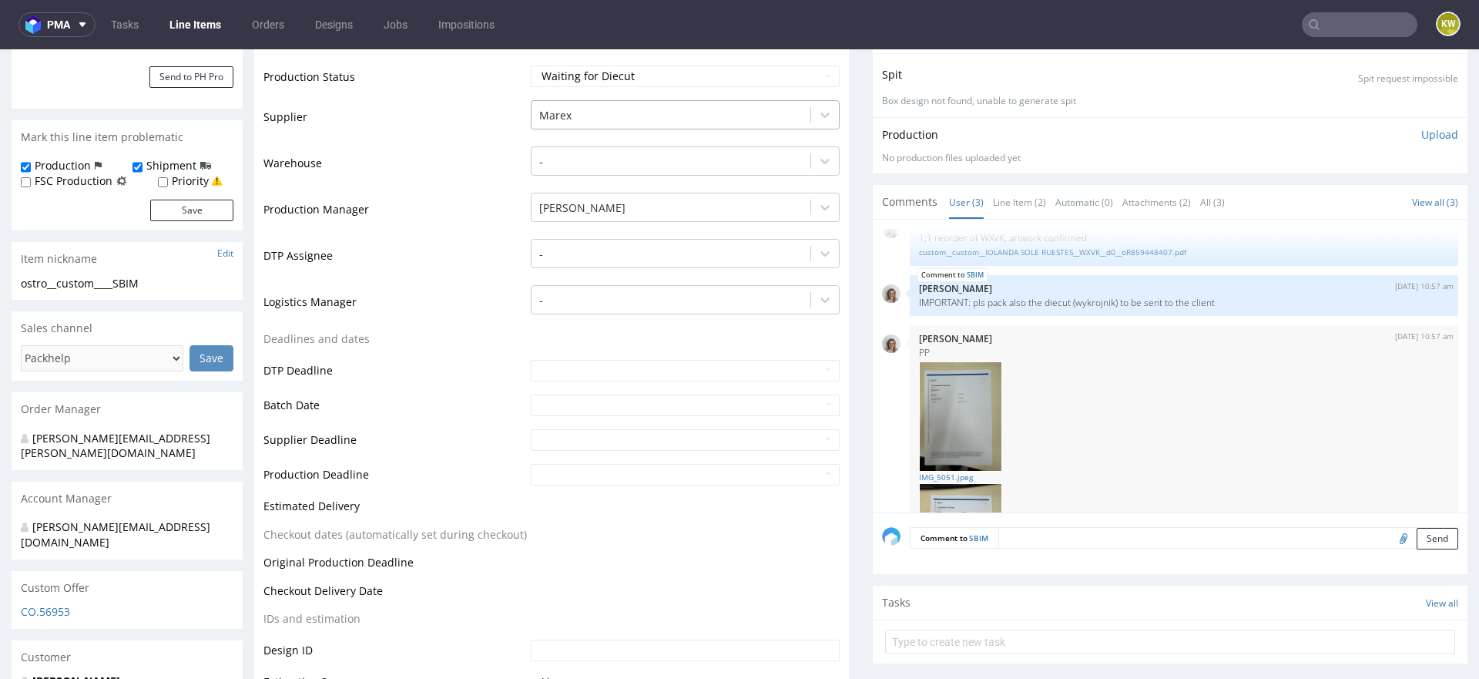
scroll to position [381, 0]
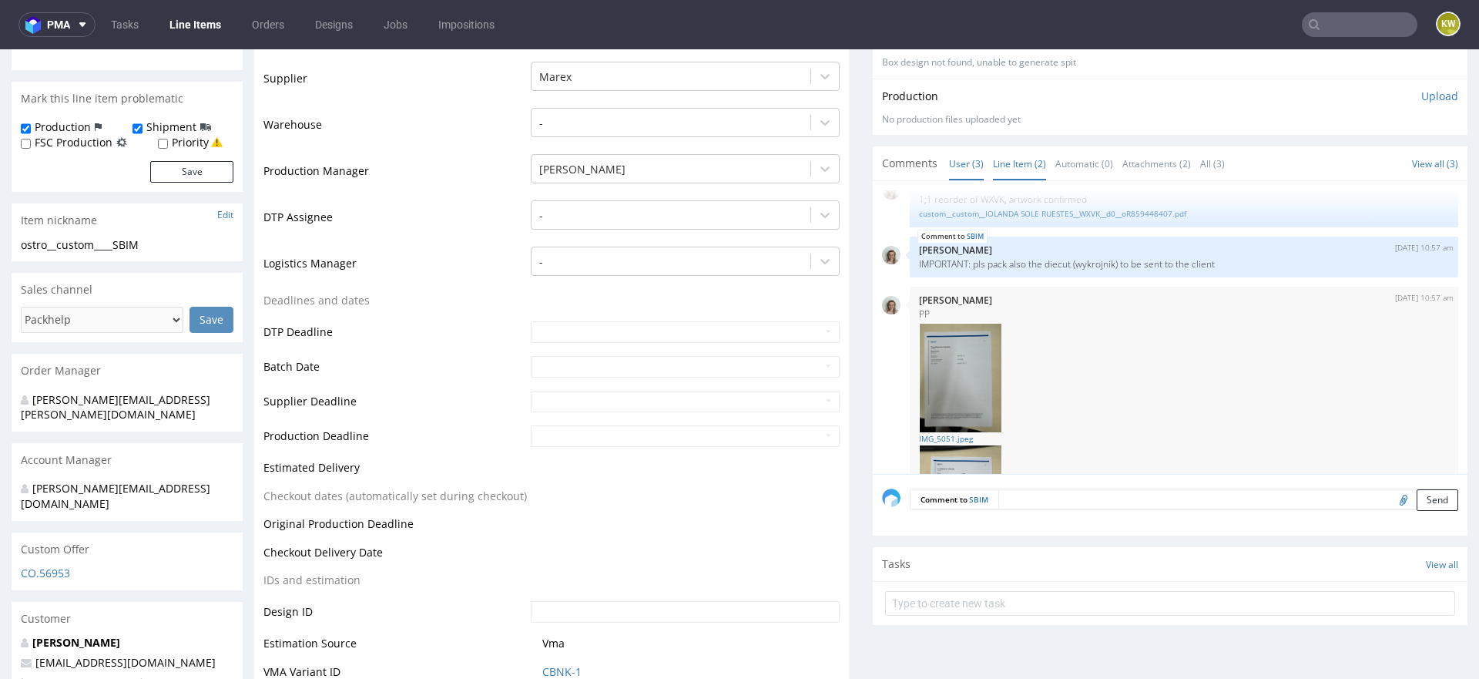
click at [1012, 159] on link "Line Item (2)" at bounding box center [1019, 163] width 53 height 33
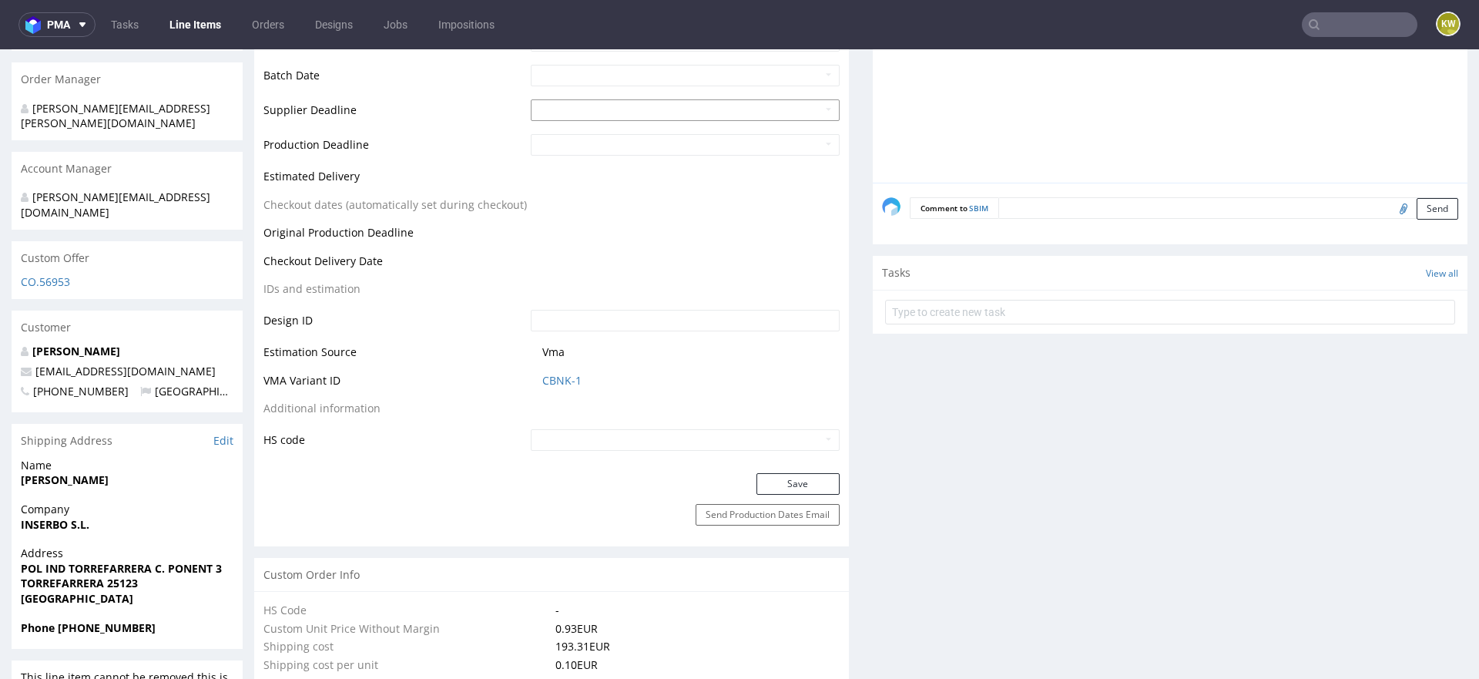
scroll to position [694, 0]
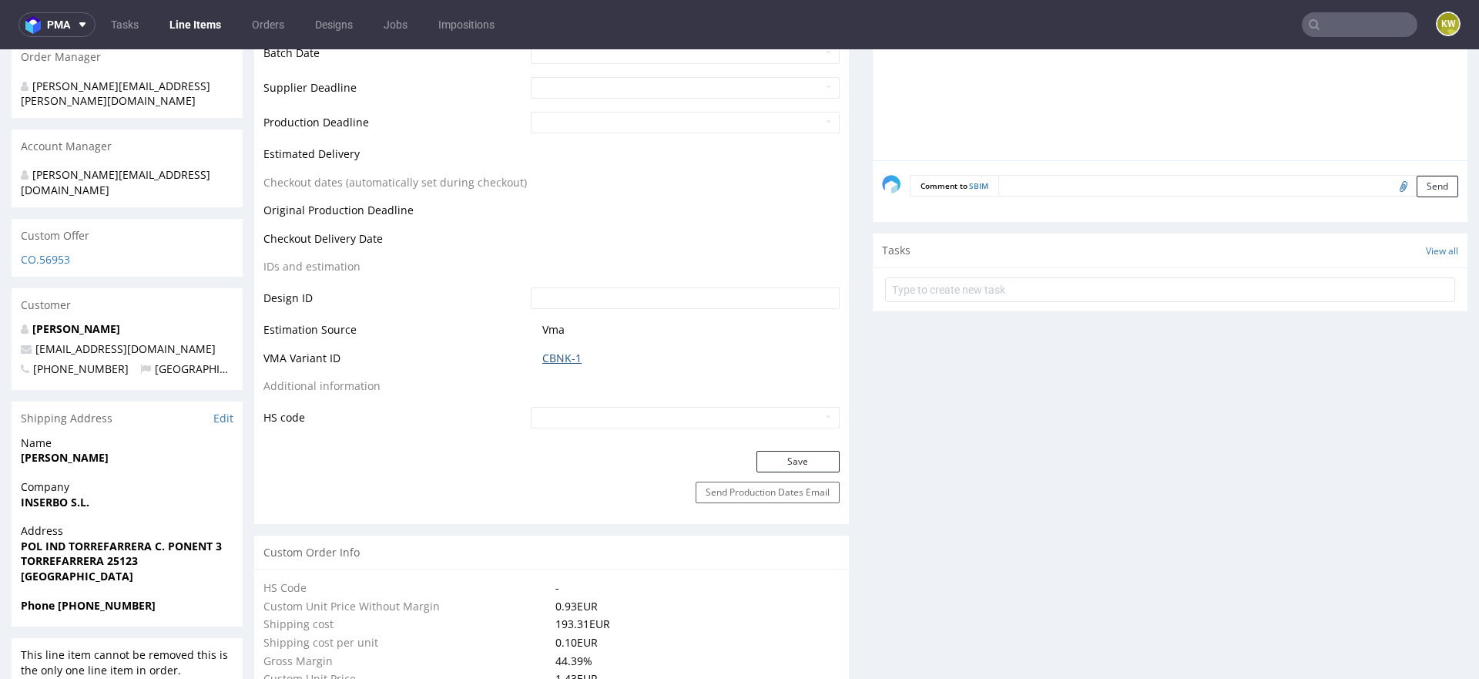
click at [556, 351] on link "CBNK-1" at bounding box center [561, 358] width 39 height 15
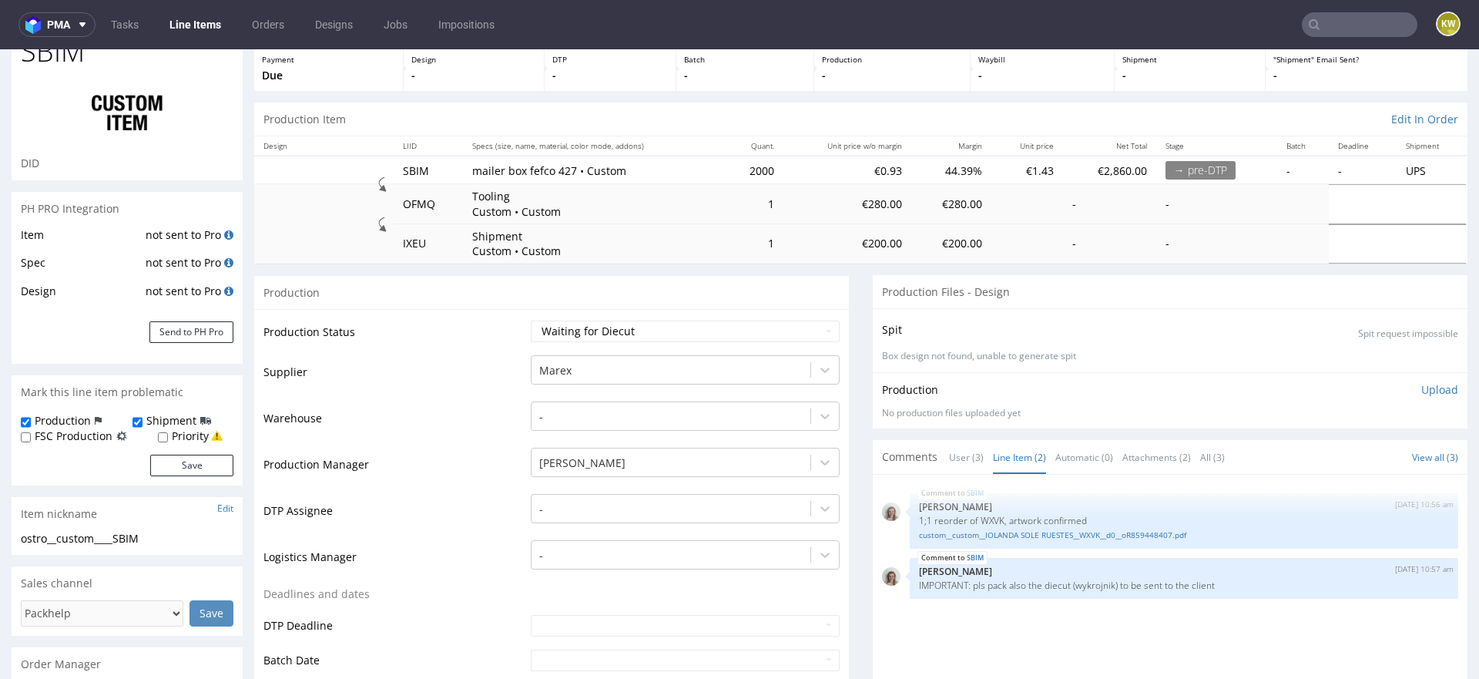
scroll to position [92, 0]
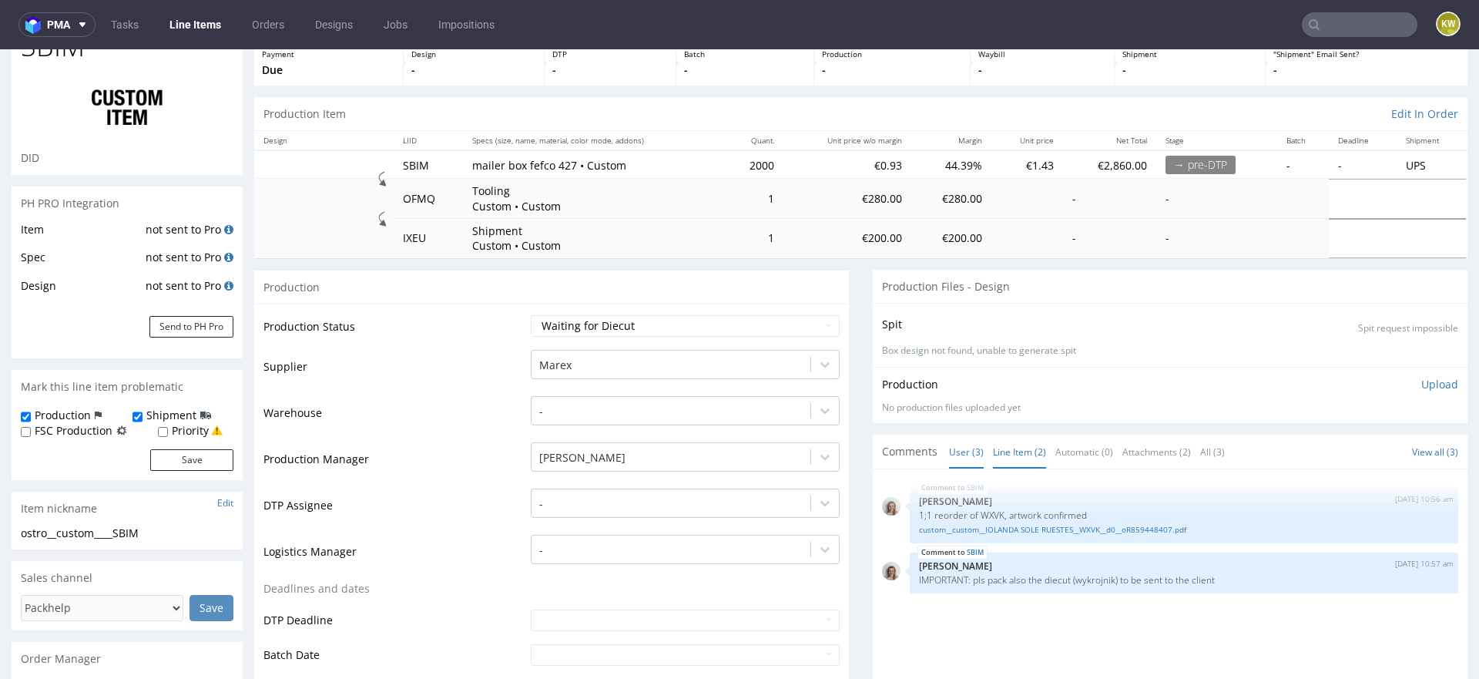
click at [949, 447] on link "User (3)" at bounding box center [966, 451] width 35 height 33
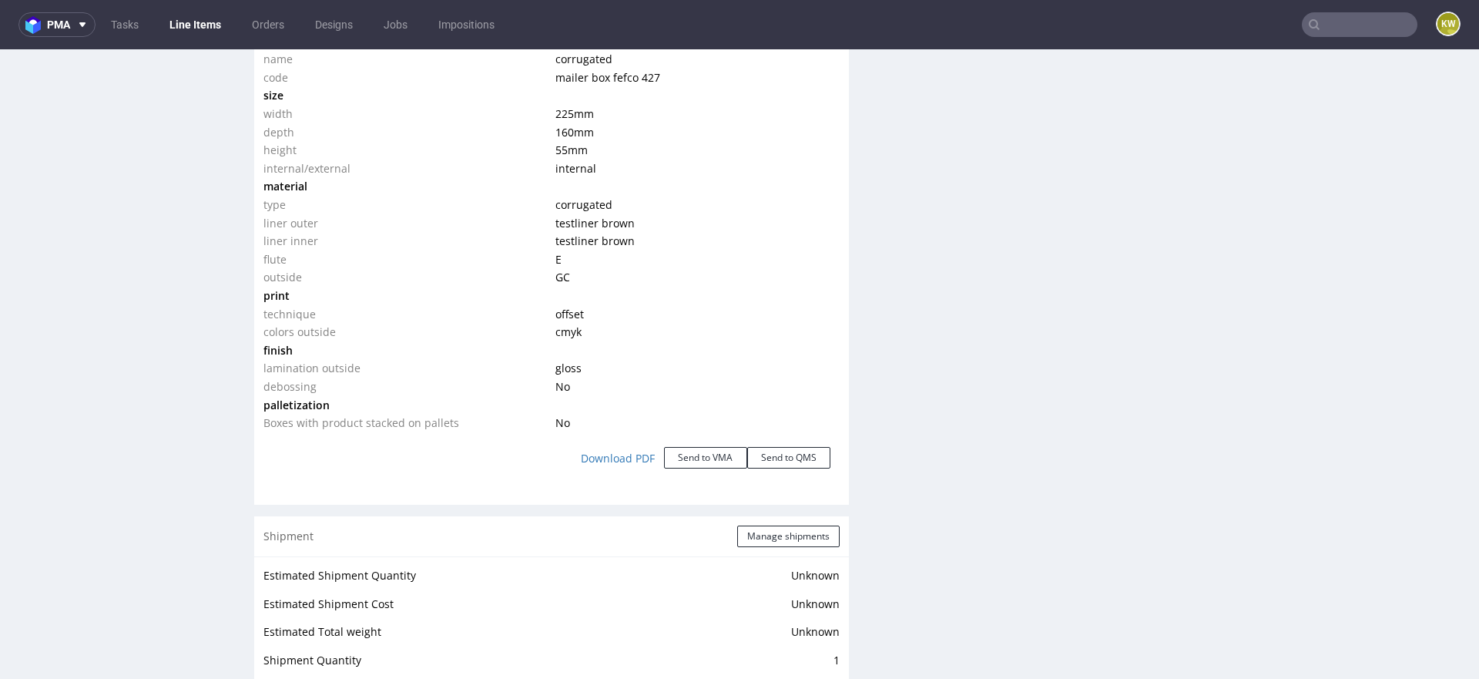
scroll to position [1587, 0]
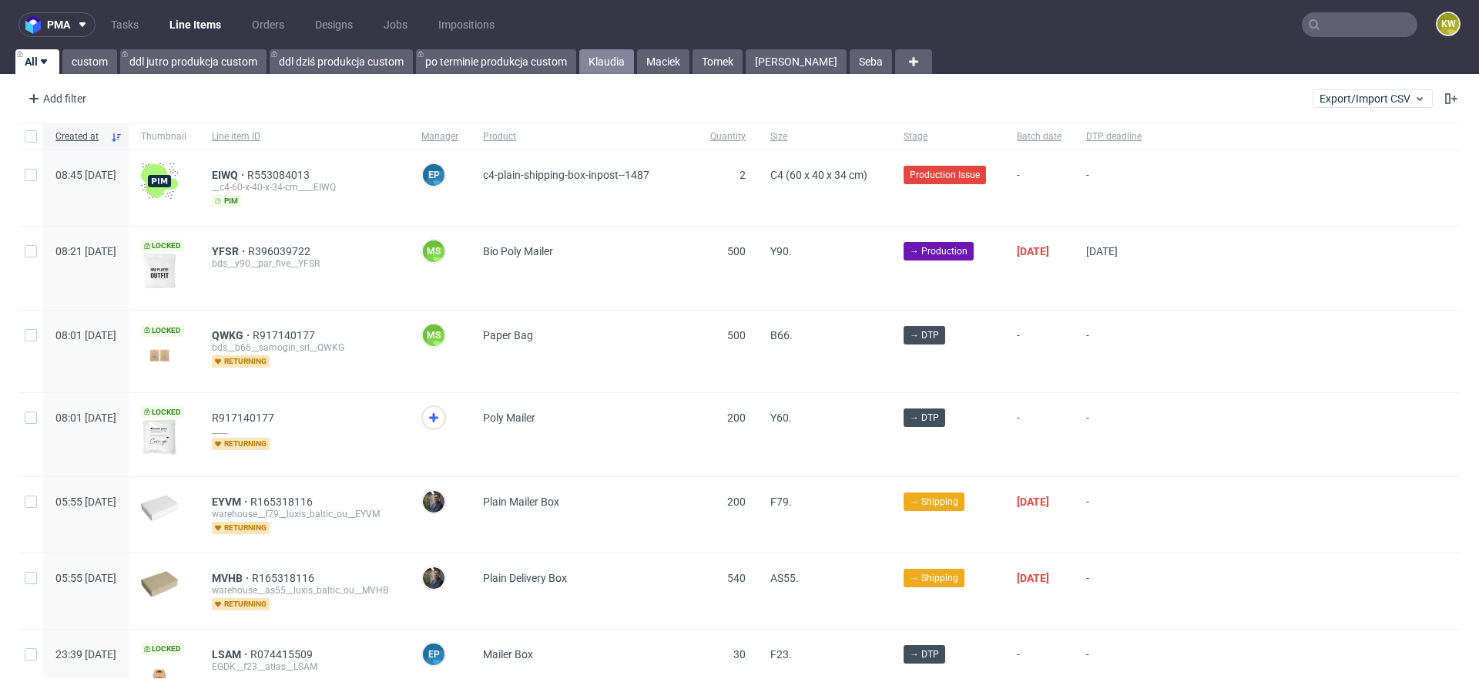
click at [608, 59] on link "Klaudia" at bounding box center [606, 61] width 55 height 25
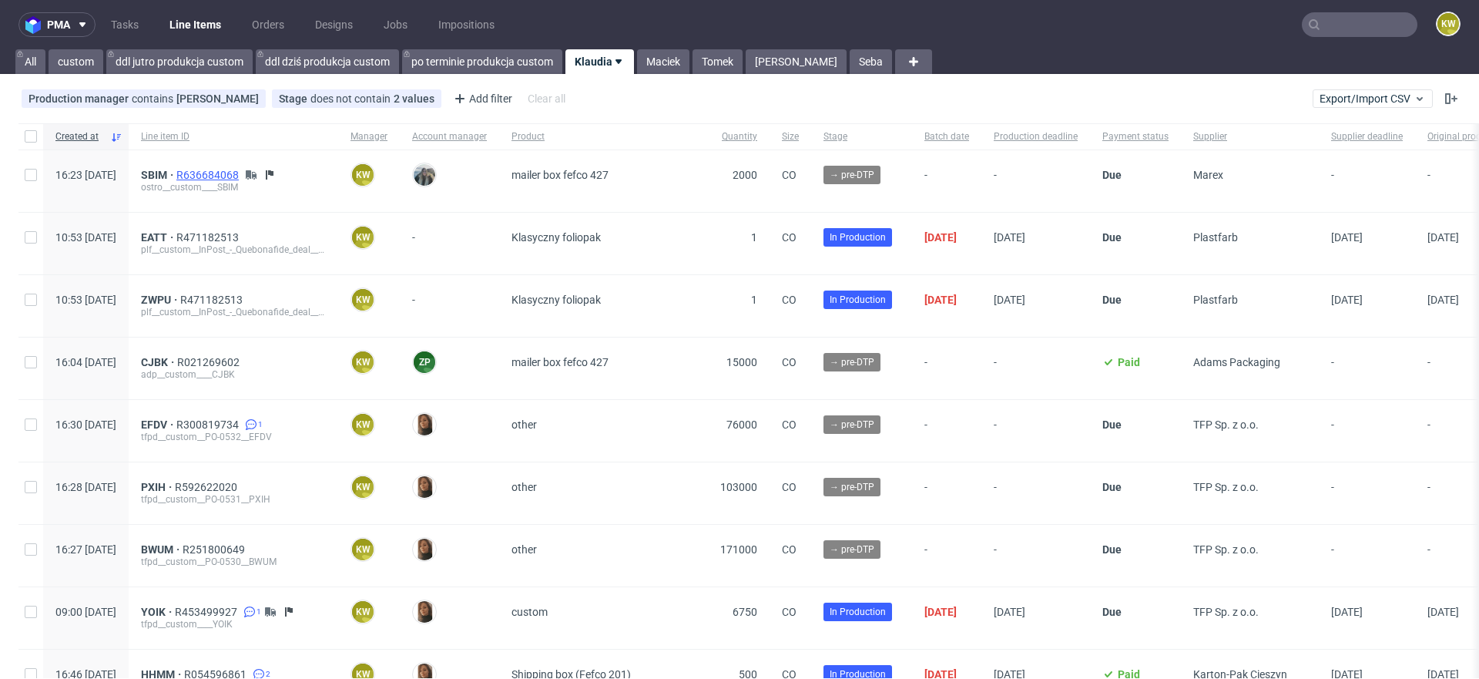
click at [236, 177] on span "R636684068" at bounding box center [208, 175] width 65 height 12
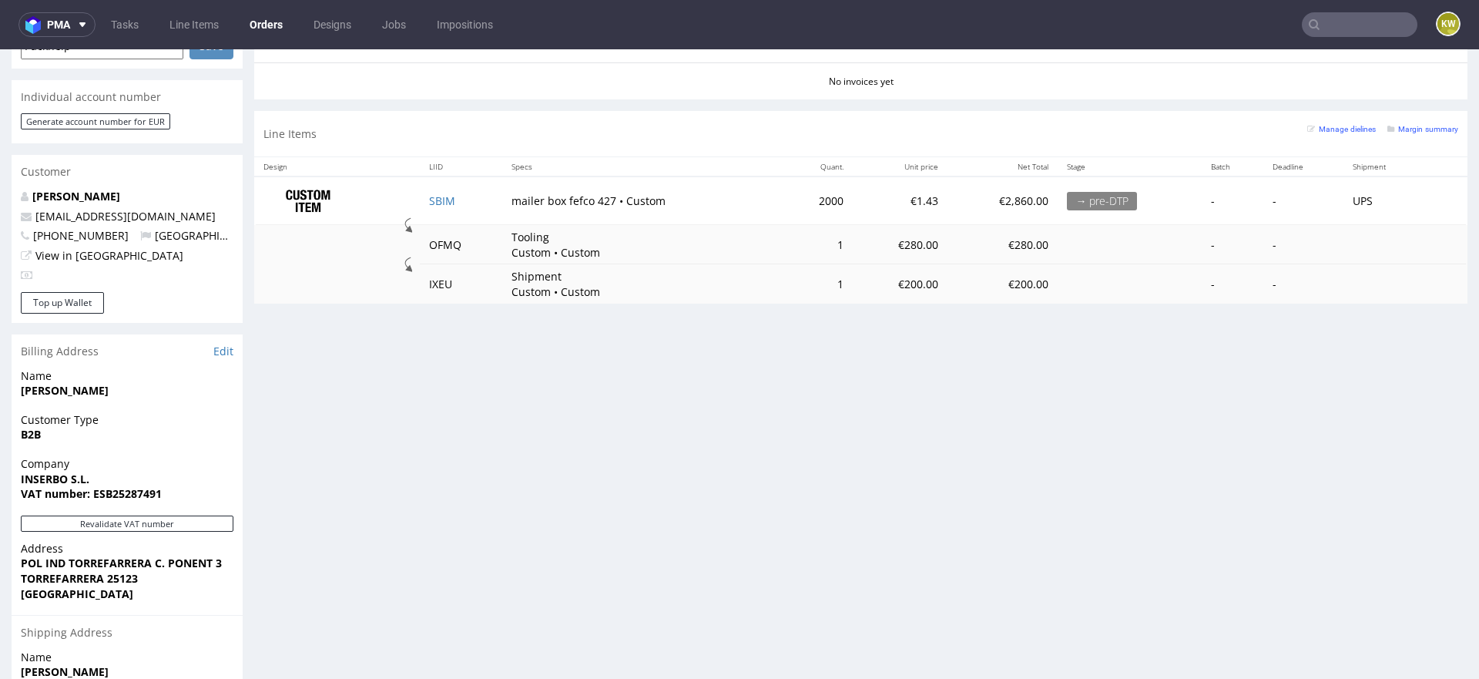
scroll to position [729, 0]
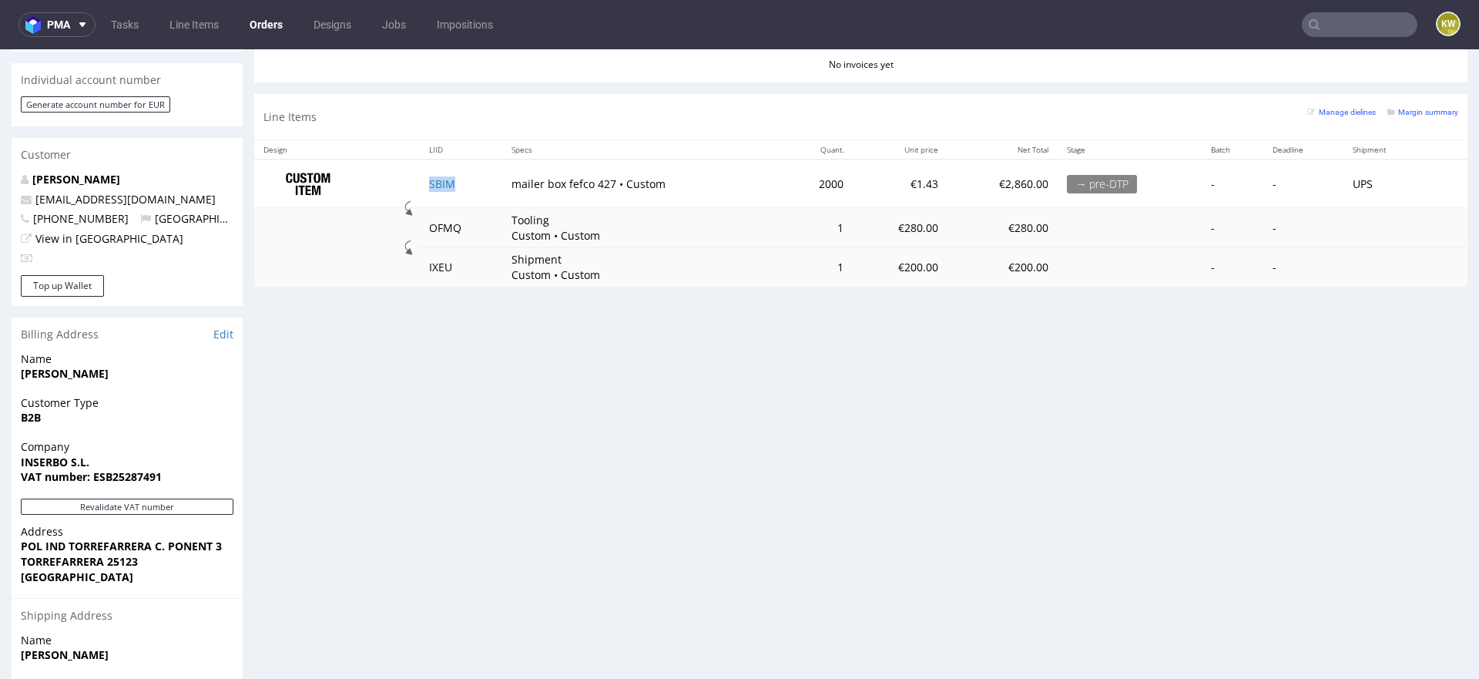
click at [482, 186] on td "SBIM" at bounding box center [461, 183] width 82 height 49
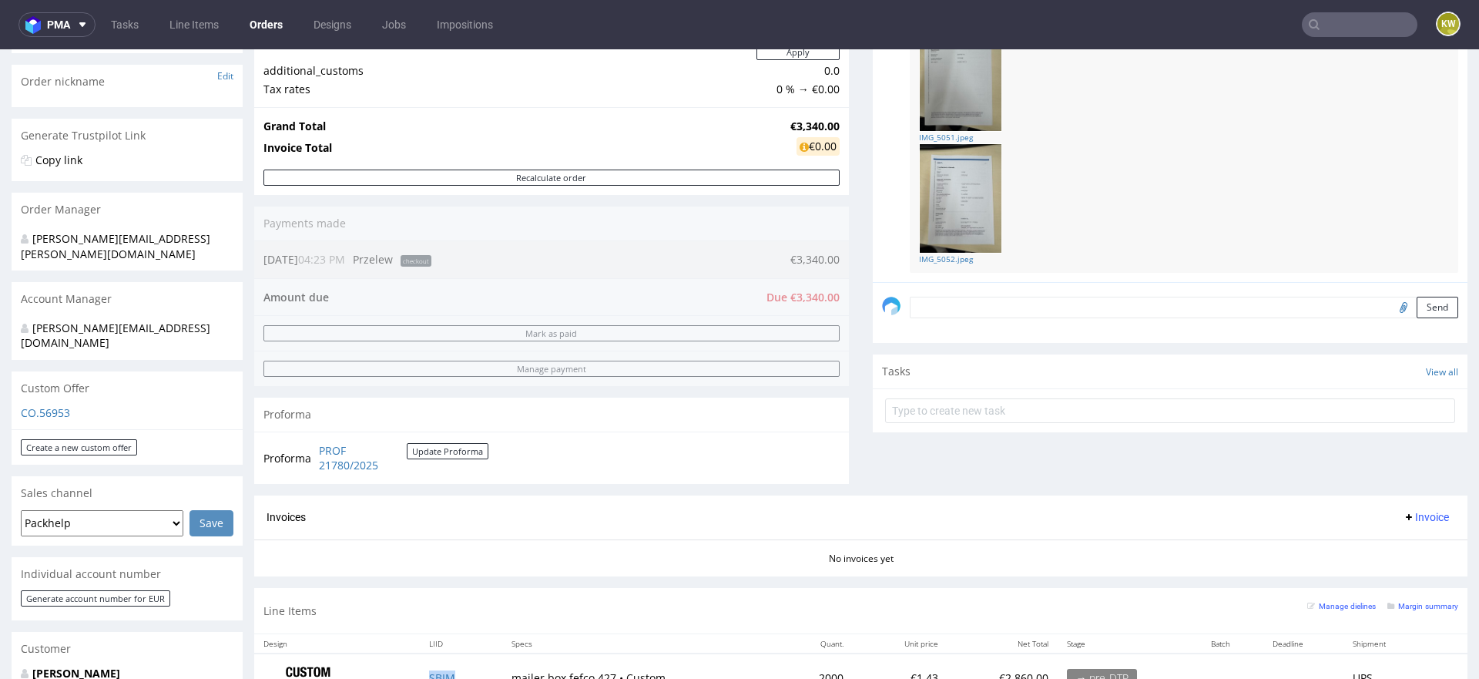
scroll to position [327, 0]
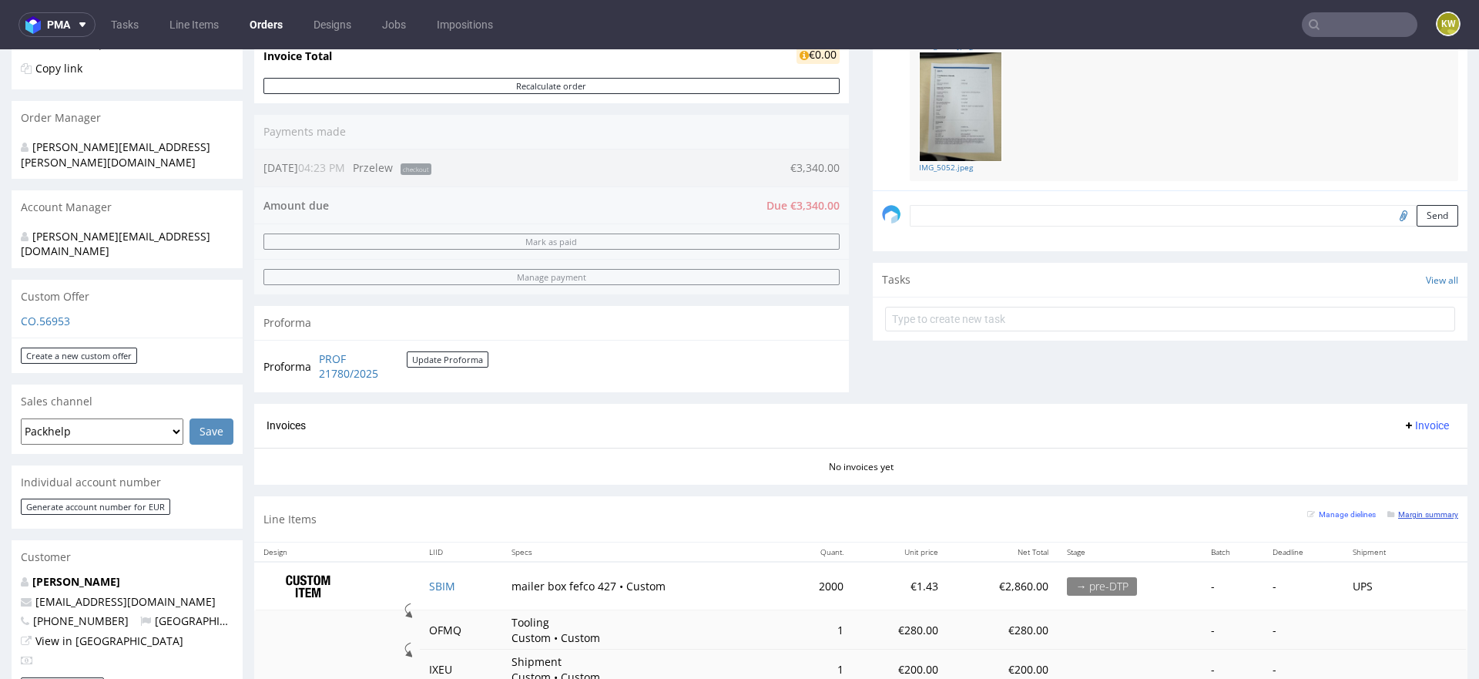
click at [1406, 516] on small "Margin summary" at bounding box center [1423, 514] width 71 height 8
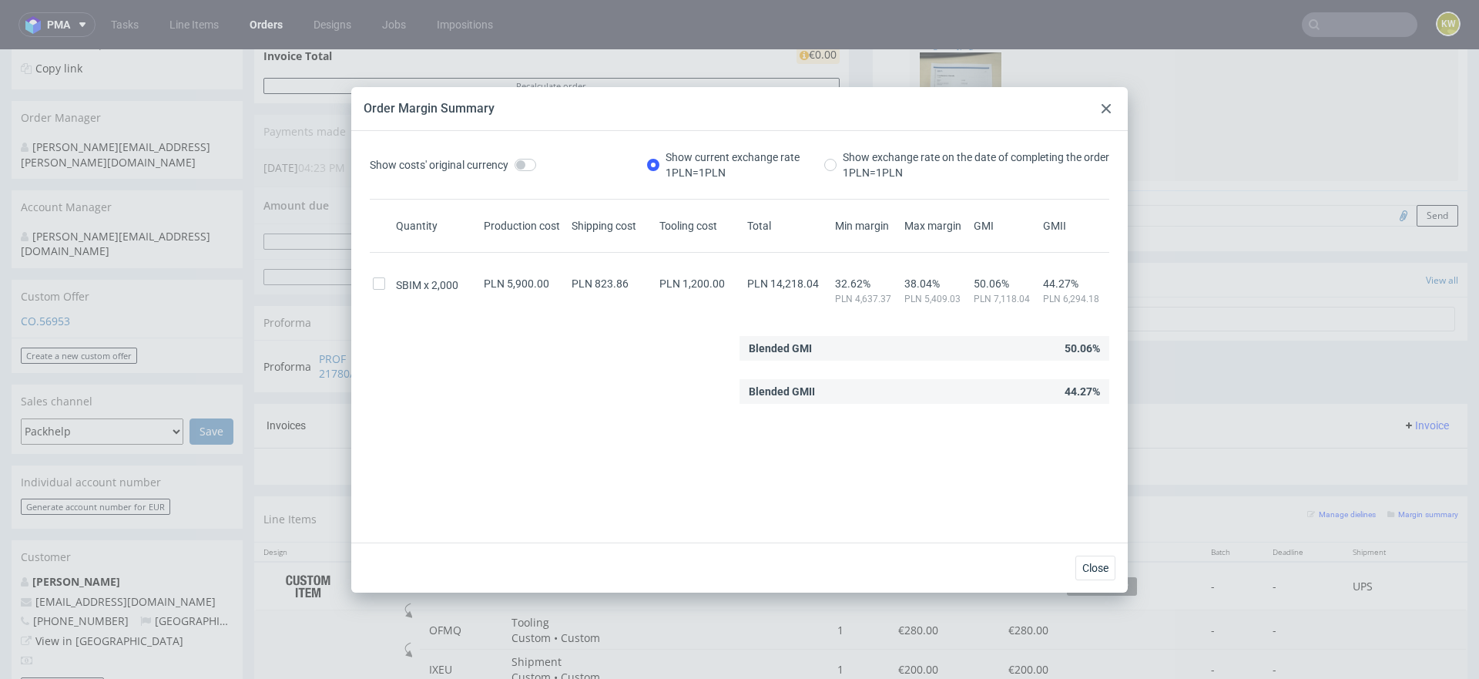
click at [797, 284] on span "PLN 14,218.04" at bounding box center [783, 283] width 72 height 12
click at [798, 284] on span "PLN 14,218.04" at bounding box center [783, 283] width 72 height 12
copy span "14,218.04"
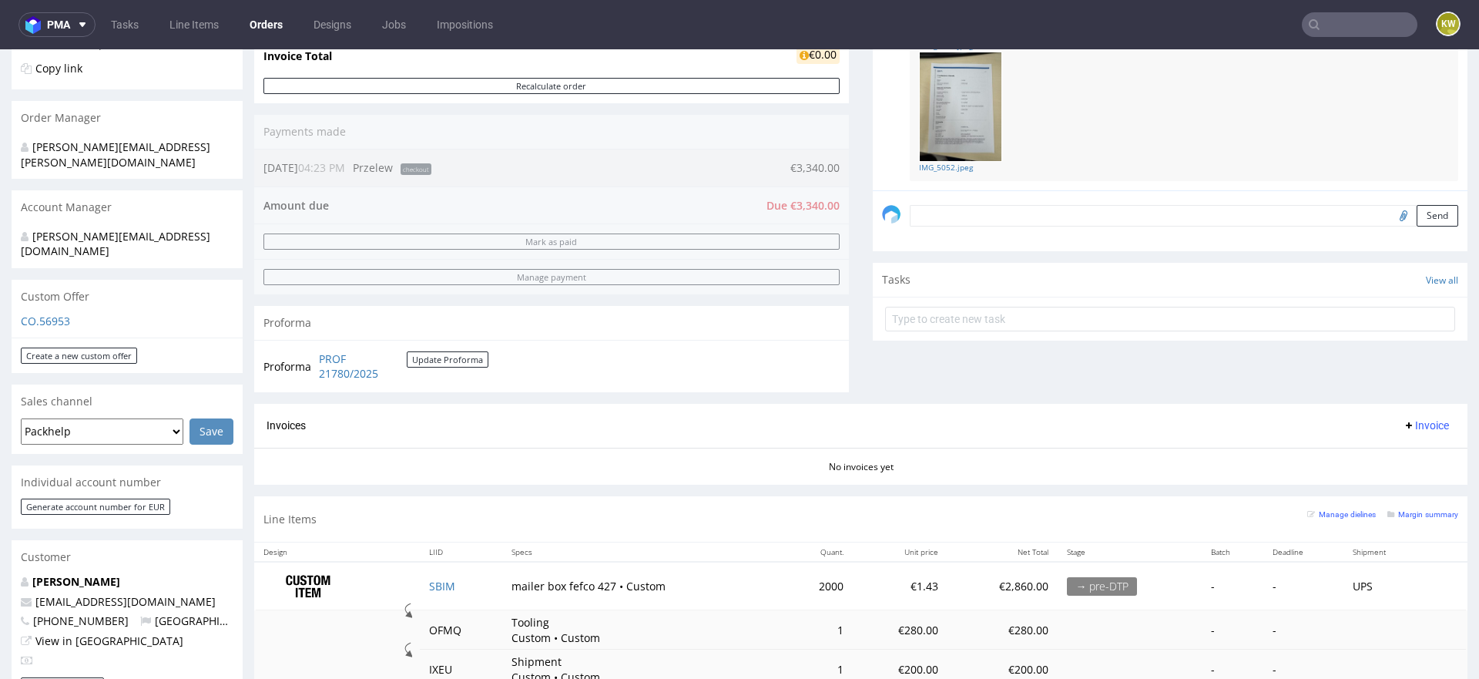
scroll to position [608, 0]
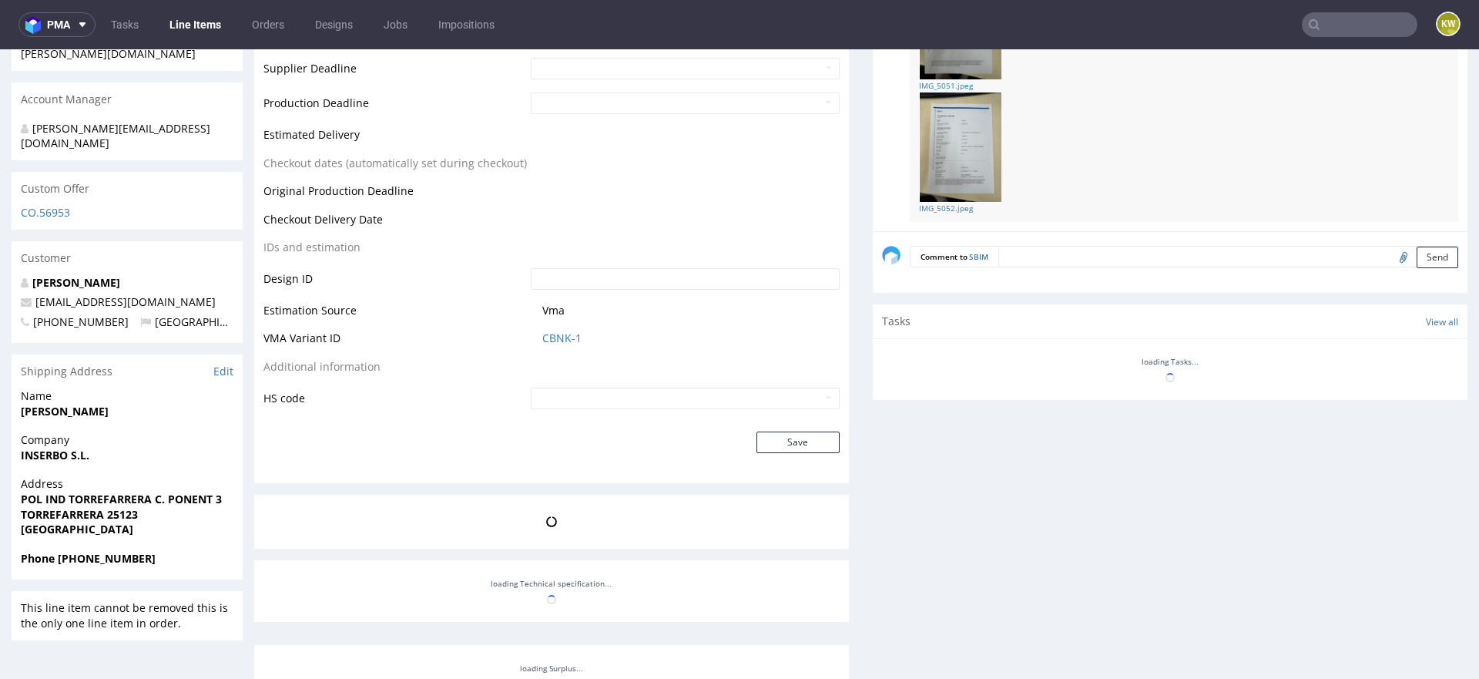
scroll to position [741, 0]
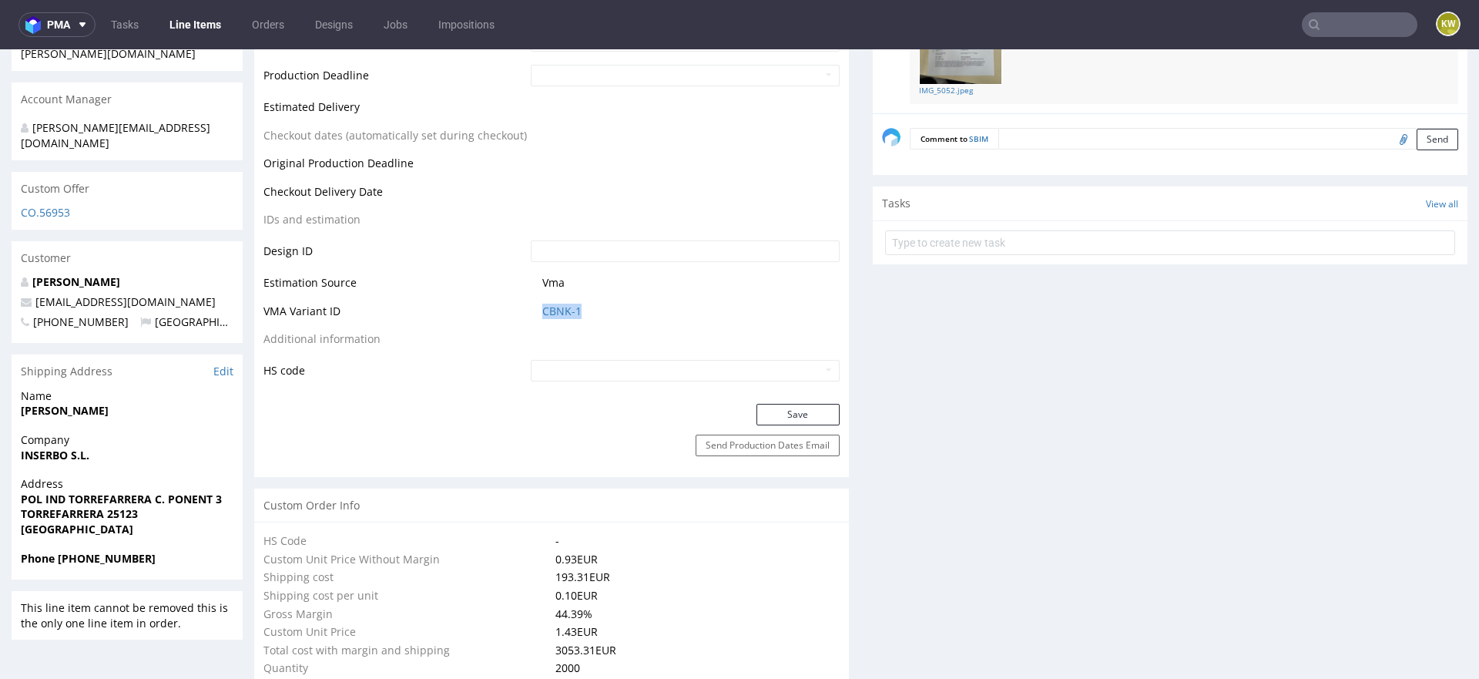
drag, startPoint x: 599, startPoint y: 321, endPoint x: 482, endPoint y: 321, distance: 117.9
click at [487, 321] on tr "VMA Variant ID CBNK-1" at bounding box center [552, 316] width 576 height 29
copy tr "CBNK-1"
click at [550, 307] on link "CBNK-1" at bounding box center [561, 311] width 39 height 15
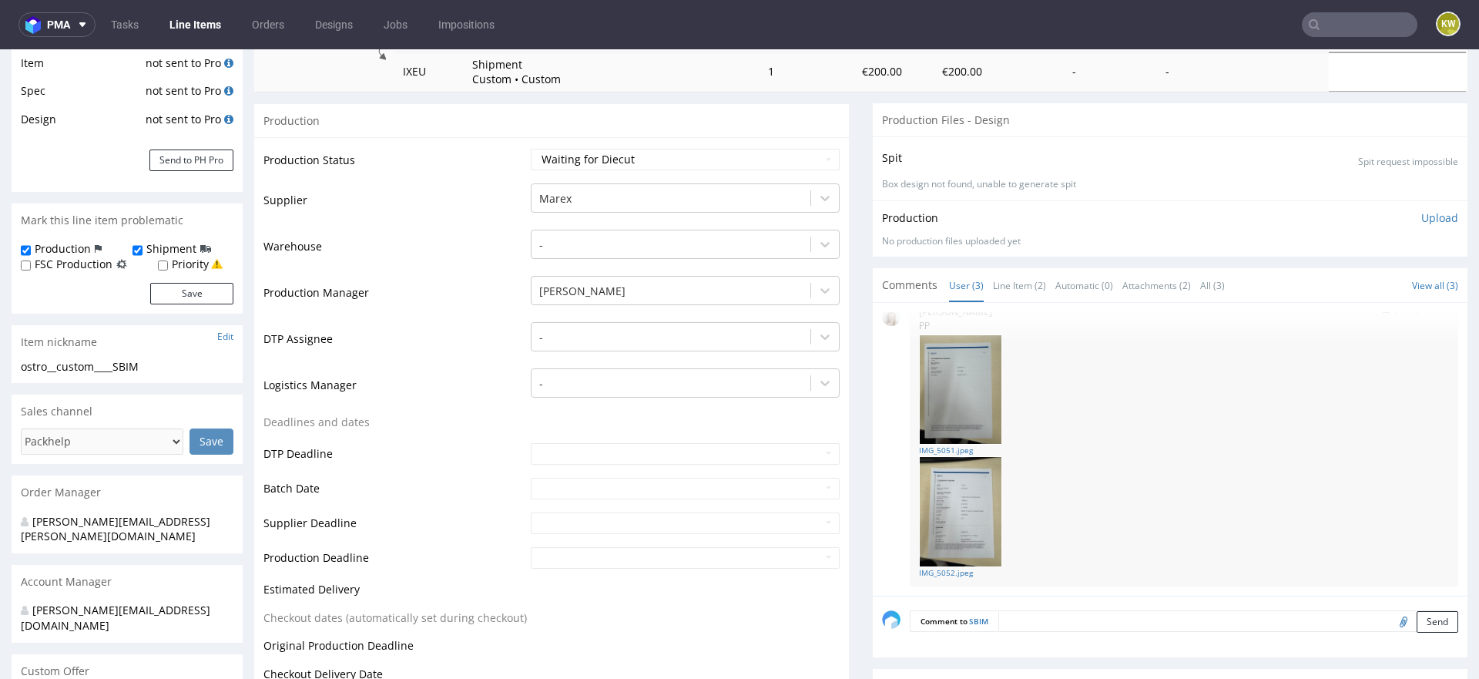
scroll to position [0, 0]
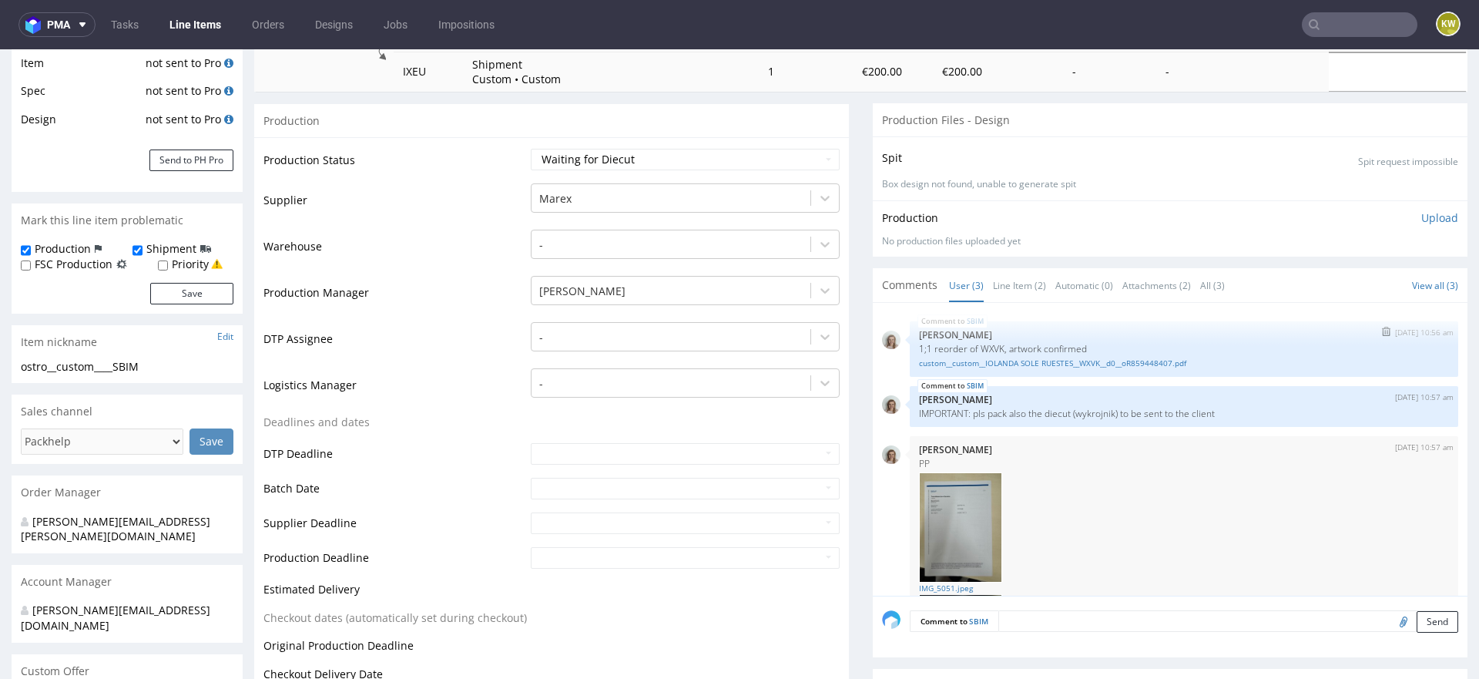
click at [981, 340] on div "SBIM 10th Oct 25 | 10:56 am Monika Poźniak 1;1 reorder of WXVK, artwork confirm…" at bounding box center [1184, 348] width 549 height 55
click at [989, 351] on p "1;1 reorder of WXVK, artwork confirmed" at bounding box center [1184, 349] width 530 height 12
copy p "WXVK"
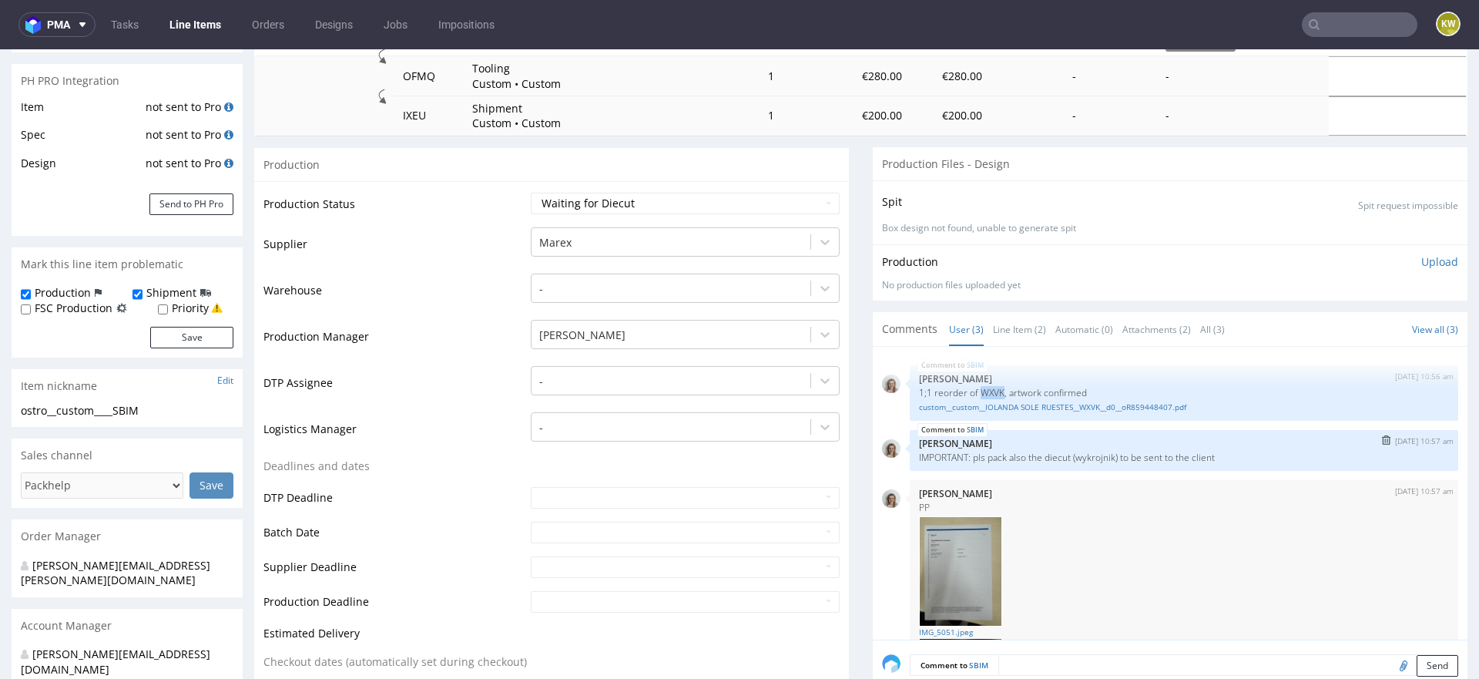
scroll to position [218, 0]
click at [1019, 324] on link "Line Item (2)" at bounding box center [1019, 326] width 53 height 33
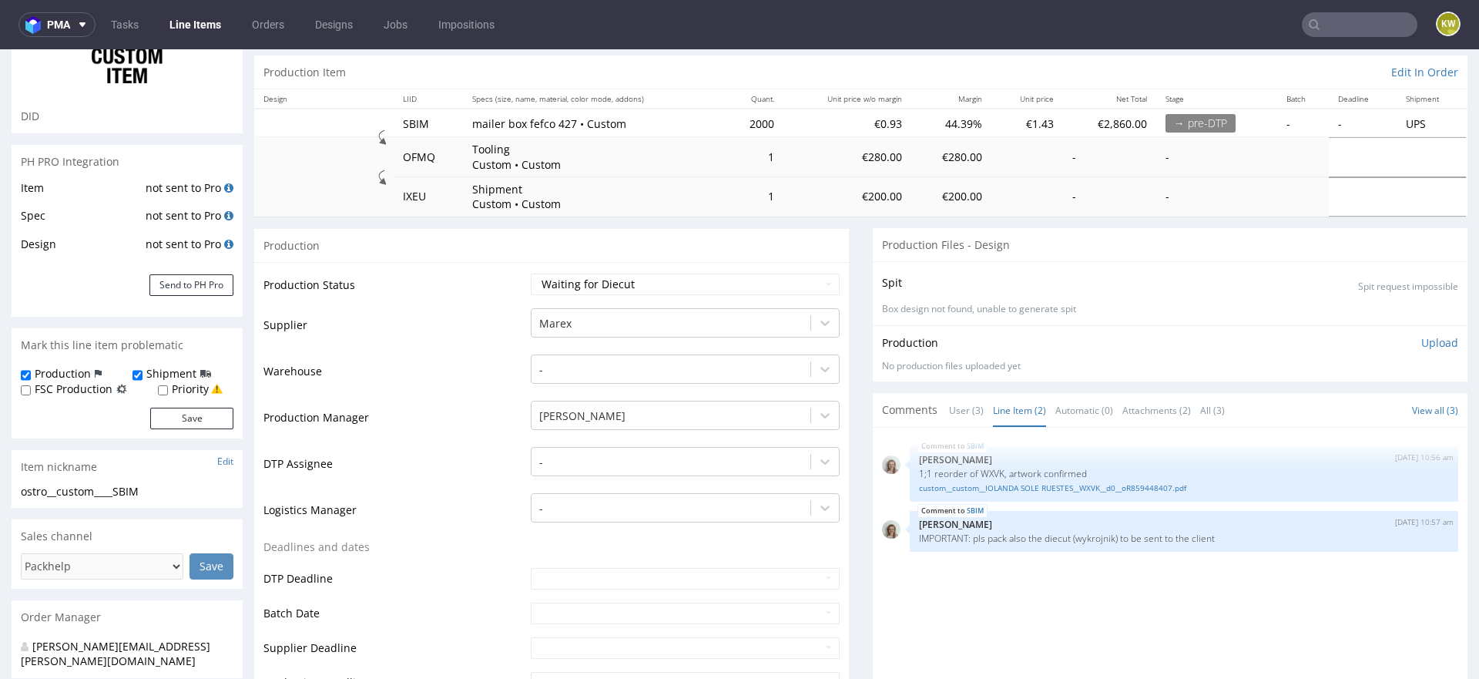
scroll to position [88, 0]
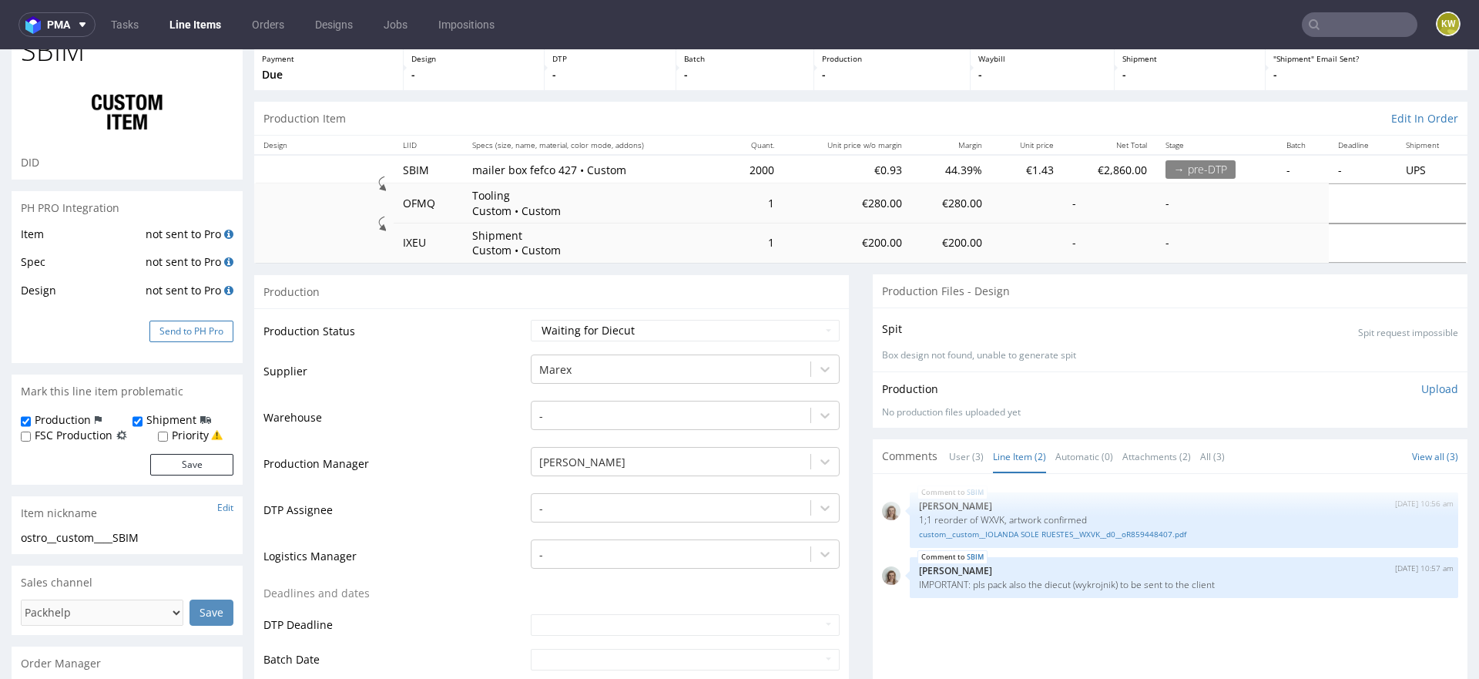
click at [186, 337] on button "Send to PH Pro" at bounding box center [191, 332] width 84 height 22
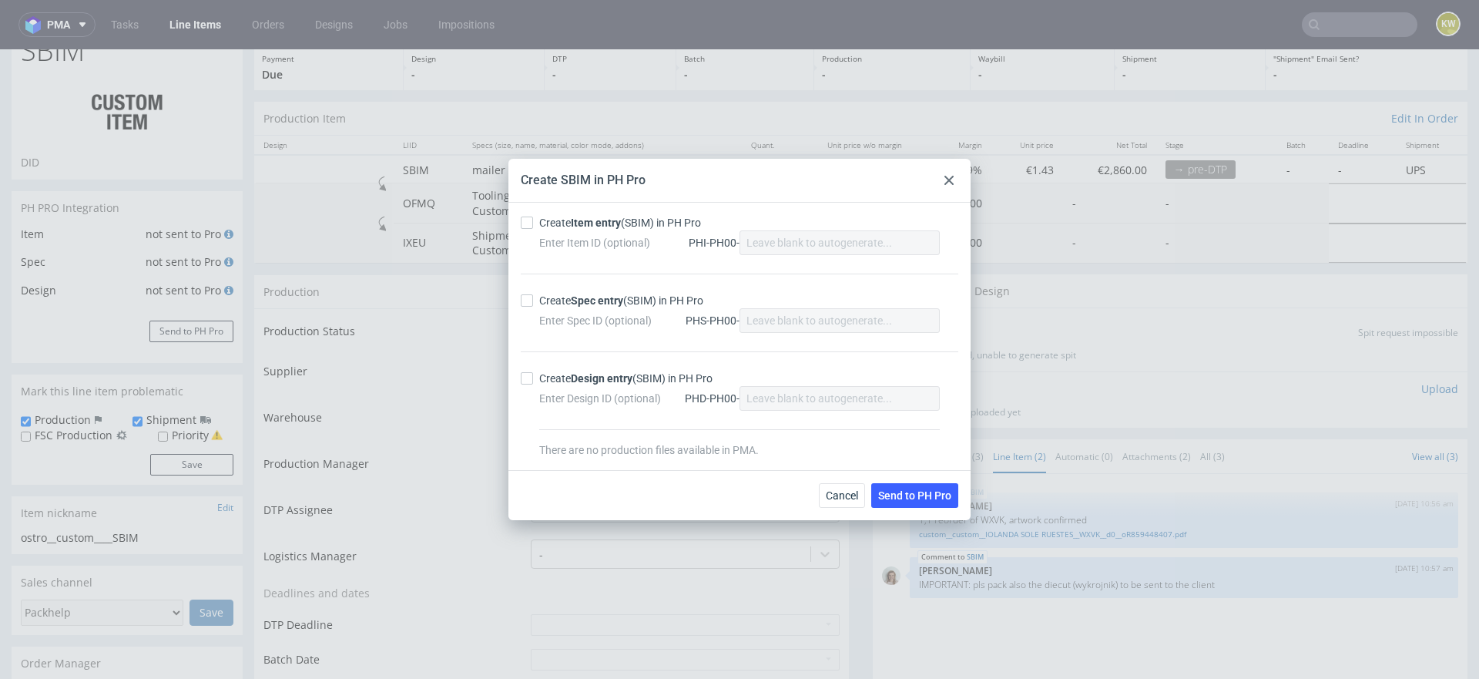
click at [524, 231] on div "Create Item entry (SBIM) in PH Pro Enter Item ID (optional) PHI-PH00-" at bounding box center [740, 244] width 438 height 59
click at [525, 231] on div "Create Item entry (SBIM) in PH Pro Enter Item ID (optional) PHI-PH00-" at bounding box center [740, 244] width 438 height 59
click at [525, 213] on div "Create Item entry (SBIM) in PH Pro Enter Item ID (optional) PHI-PH00- Create Sp…" at bounding box center [740, 336] width 462 height 267
click at [525, 229] on input "Create Item entry (SBIM) in PH Pro" at bounding box center [527, 223] width 12 height 12
checkbox input "true"
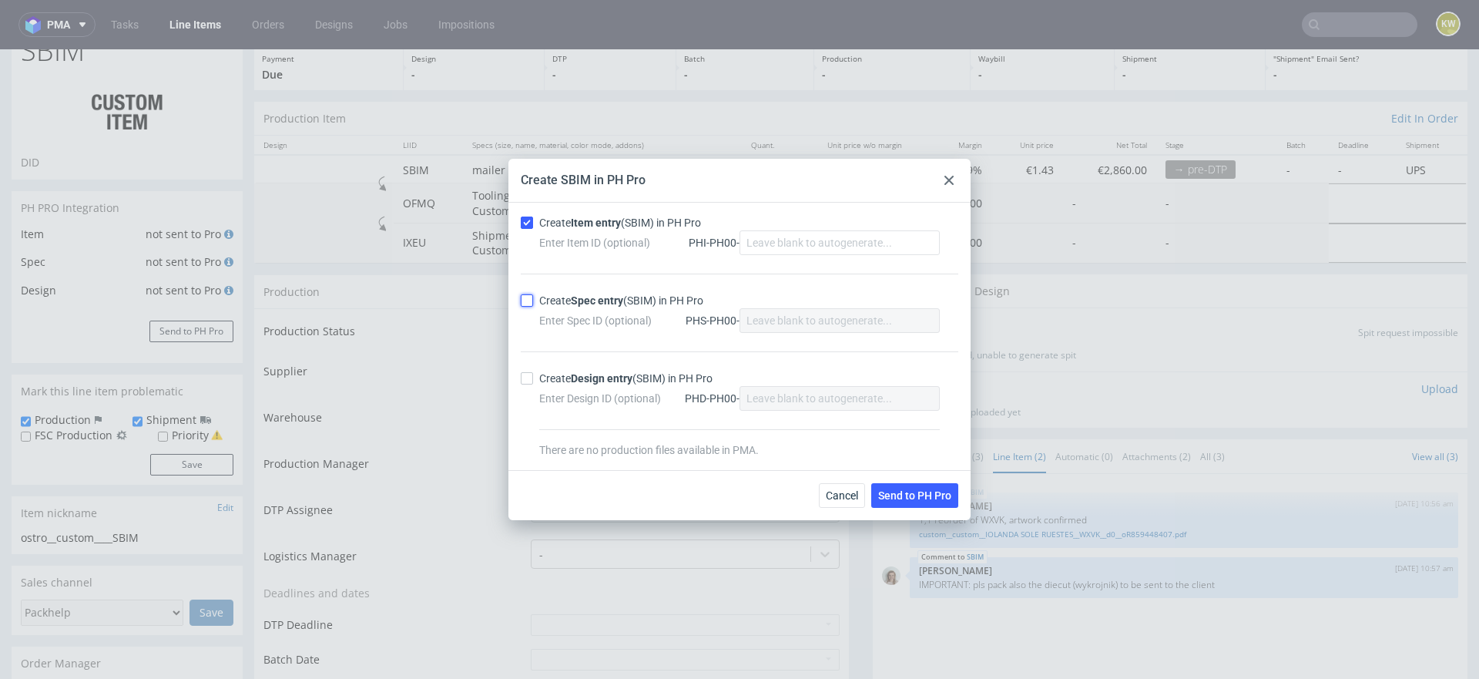
click at [525, 296] on input "Create Spec entry (SBIM) in PH Pro" at bounding box center [527, 300] width 12 height 12
checkbox input "true"
click at [922, 493] on span "Send to PH Pro" at bounding box center [914, 495] width 73 height 11
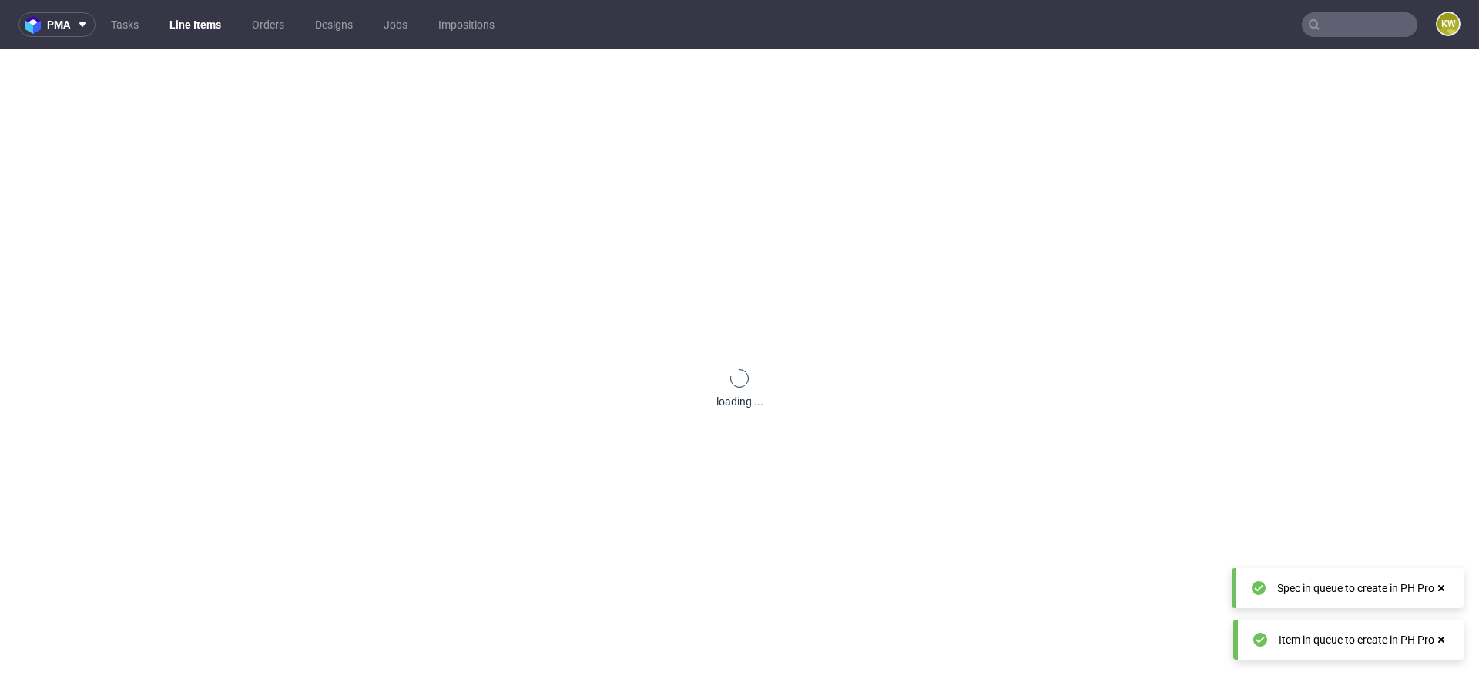
scroll to position [0, 0]
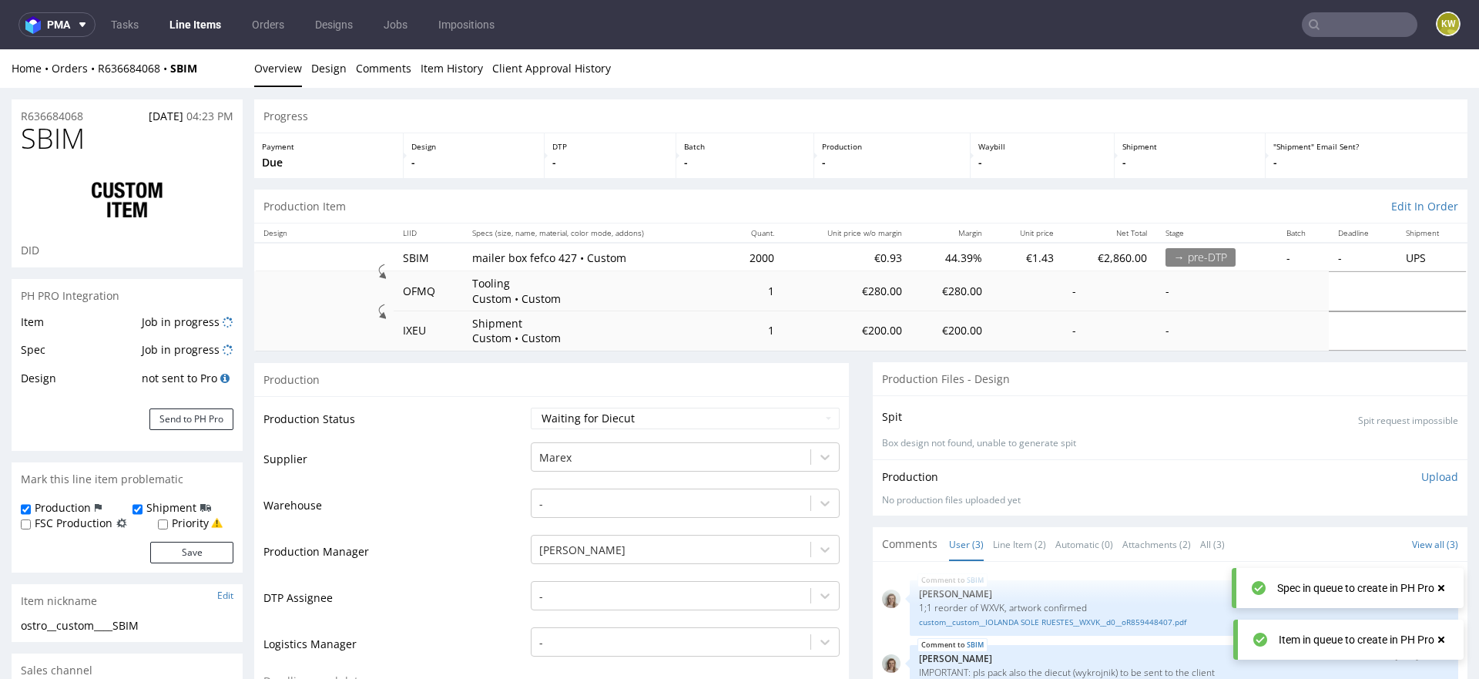
click at [233, 313] on td "Job in progress" at bounding box center [186, 327] width 96 height 29
click at [233, 314] on td "Job in progress" at bounding box center [186, 327] width 96 height 29
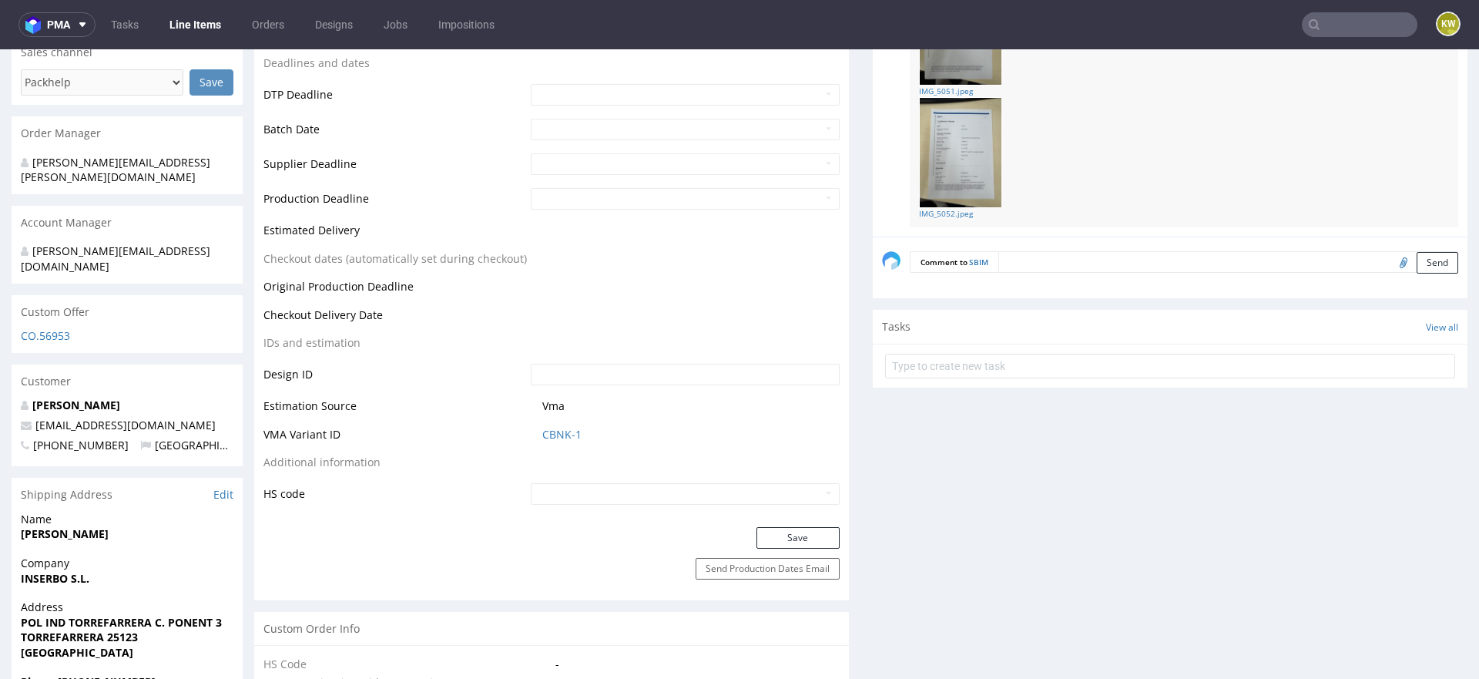
scroll to position [629, 0]
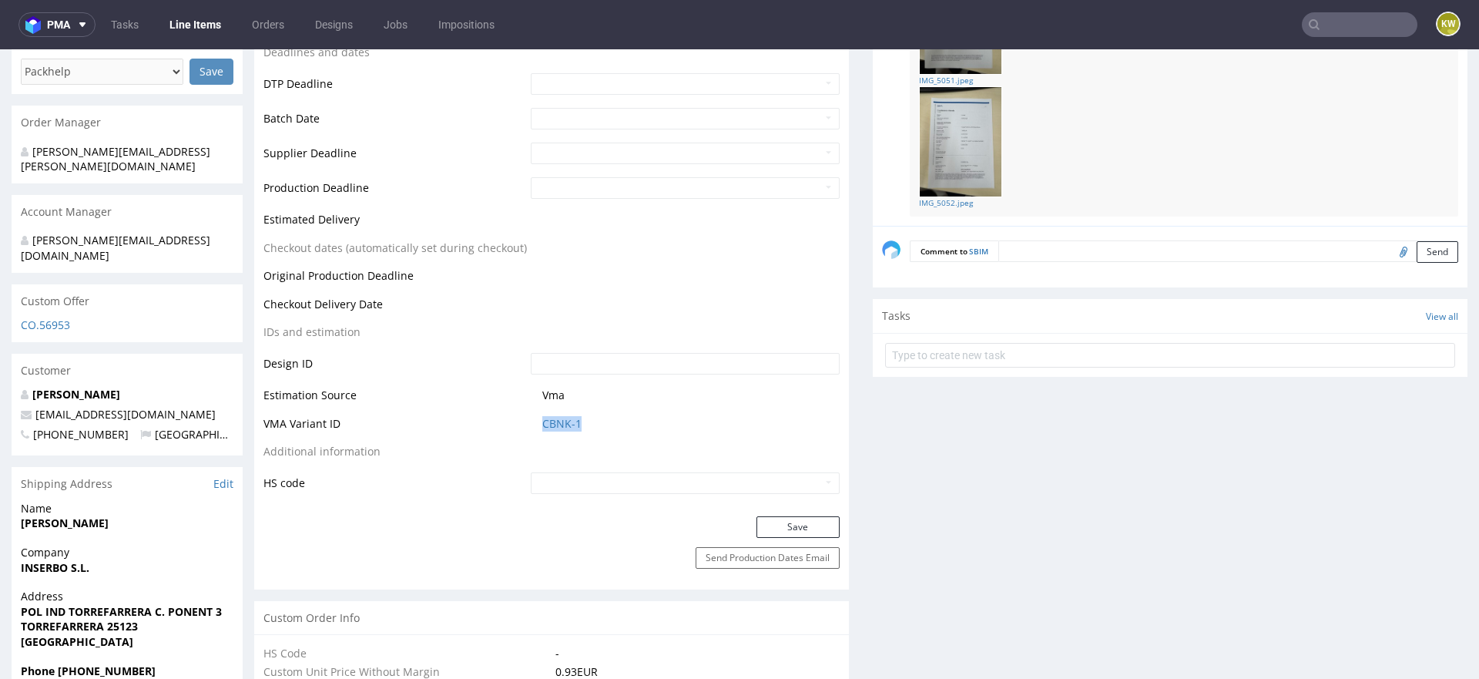
drag, startPoint x: 600, startPoint y: 425, endPoint x: 503, endPoint y: 425, distance: 97.1
click at [503, 425] on tr "VMA Variant ID CBNK-1" at bounding box center [552, 429] width 576 height 29
copy tr "CBNK-1"
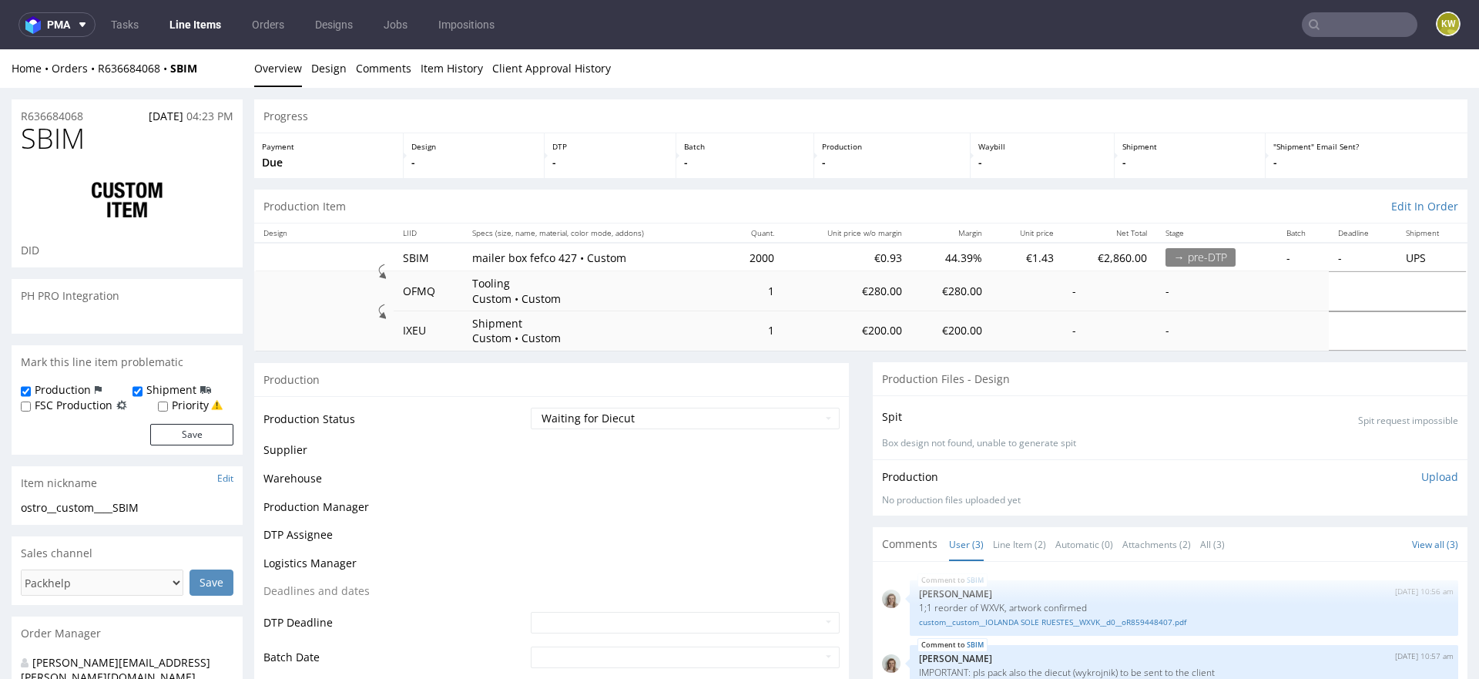
scroll to position [138, 0]
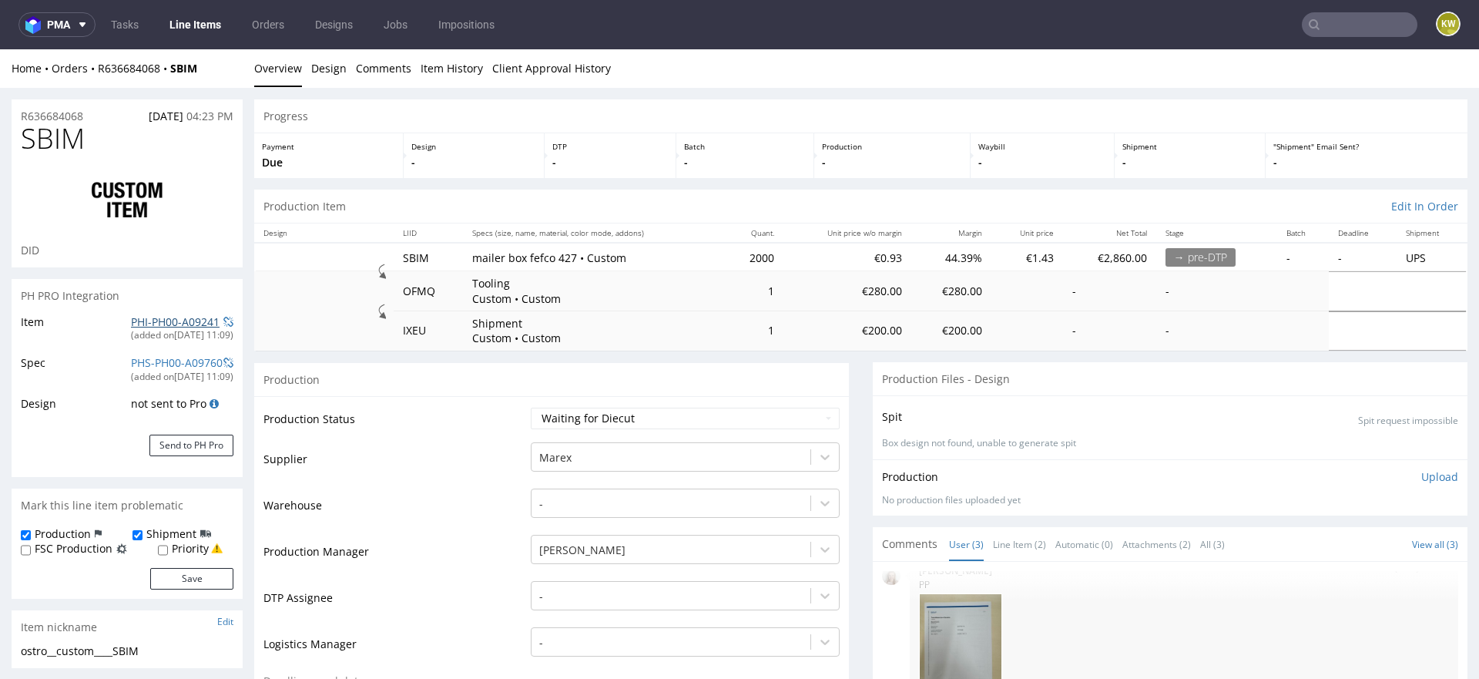
click at [173, 322] on link "PHI-PH00-A09241" at bounding box center [175, 321] width 89 height 15
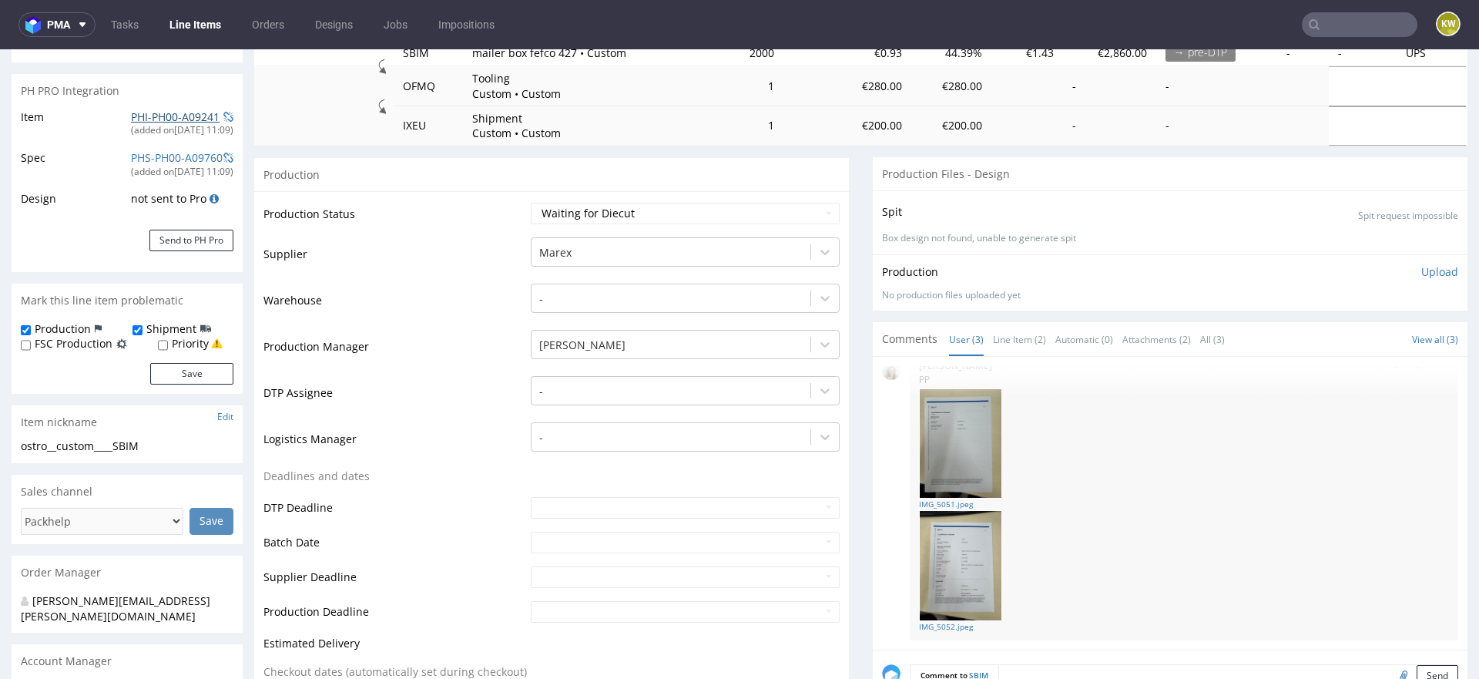
scroll to position [238, 0]
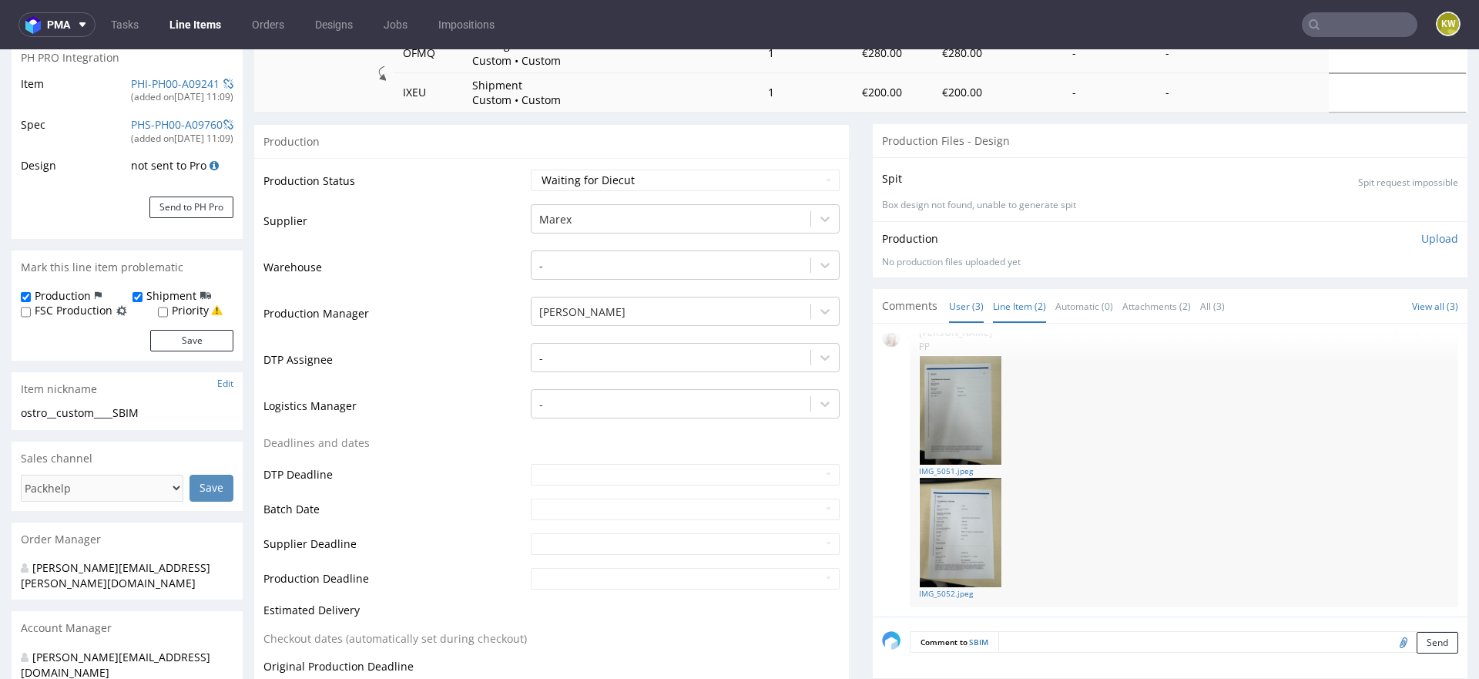
click at [1025, 314] on link "Line Item (2)" at bounding box center [1019, 306] width 53 height 33
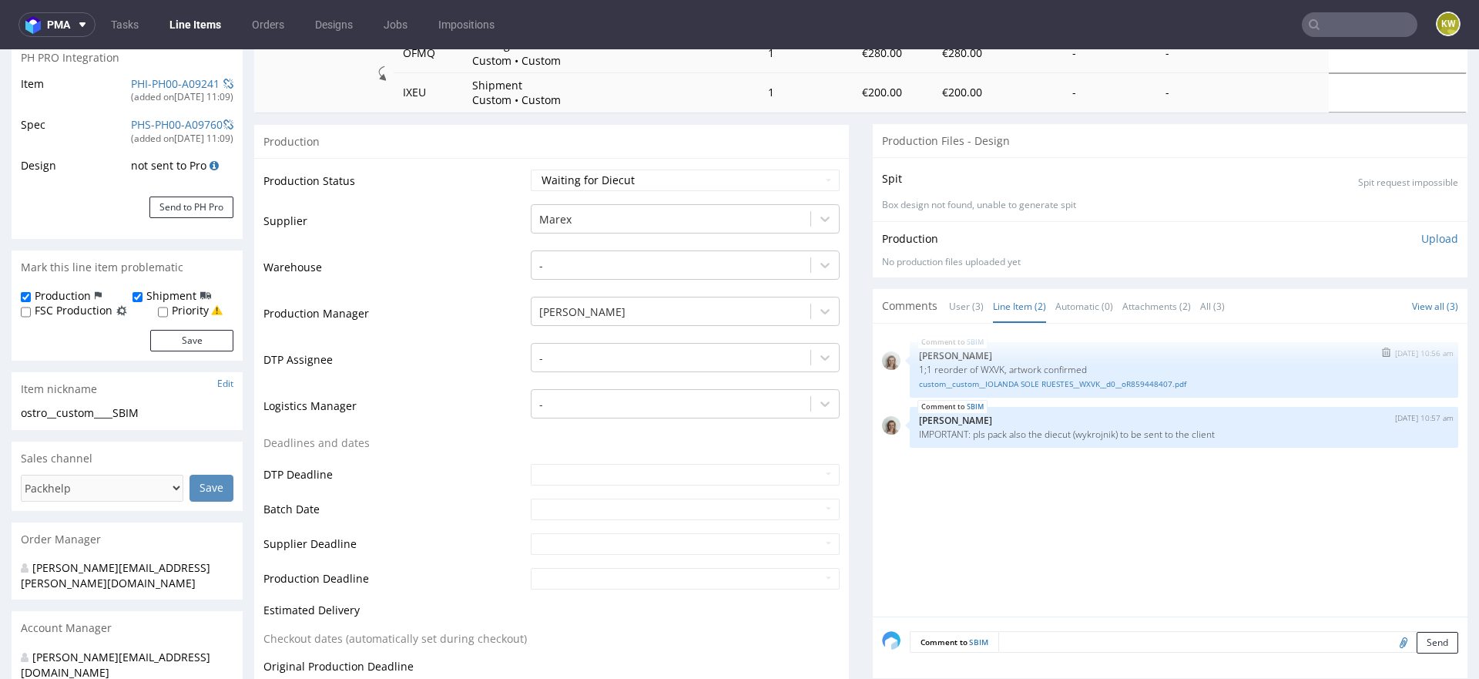
click at [982, 367] on p "1;1 reorder of WXVK, artwork confirmed" at bounding box center [1184, 370] width 530 height 12
copy p "WXVK"
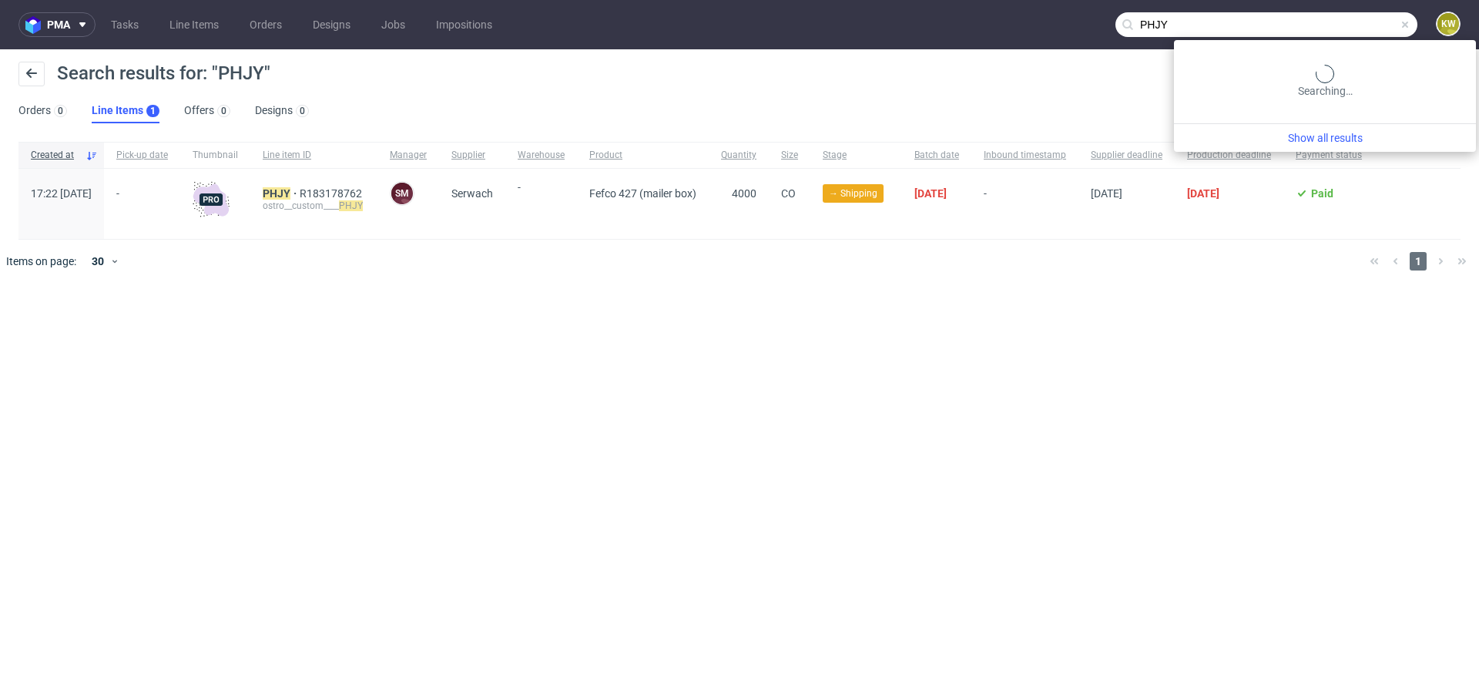
drag, startPoint x: 1367, startPoint y: 15, endPoint x: 1279, endPoint y: 15, distance: 87.8
click at [1282, 15] on input "PHJY" at bounding box center [1267, 24] width 302 height 25
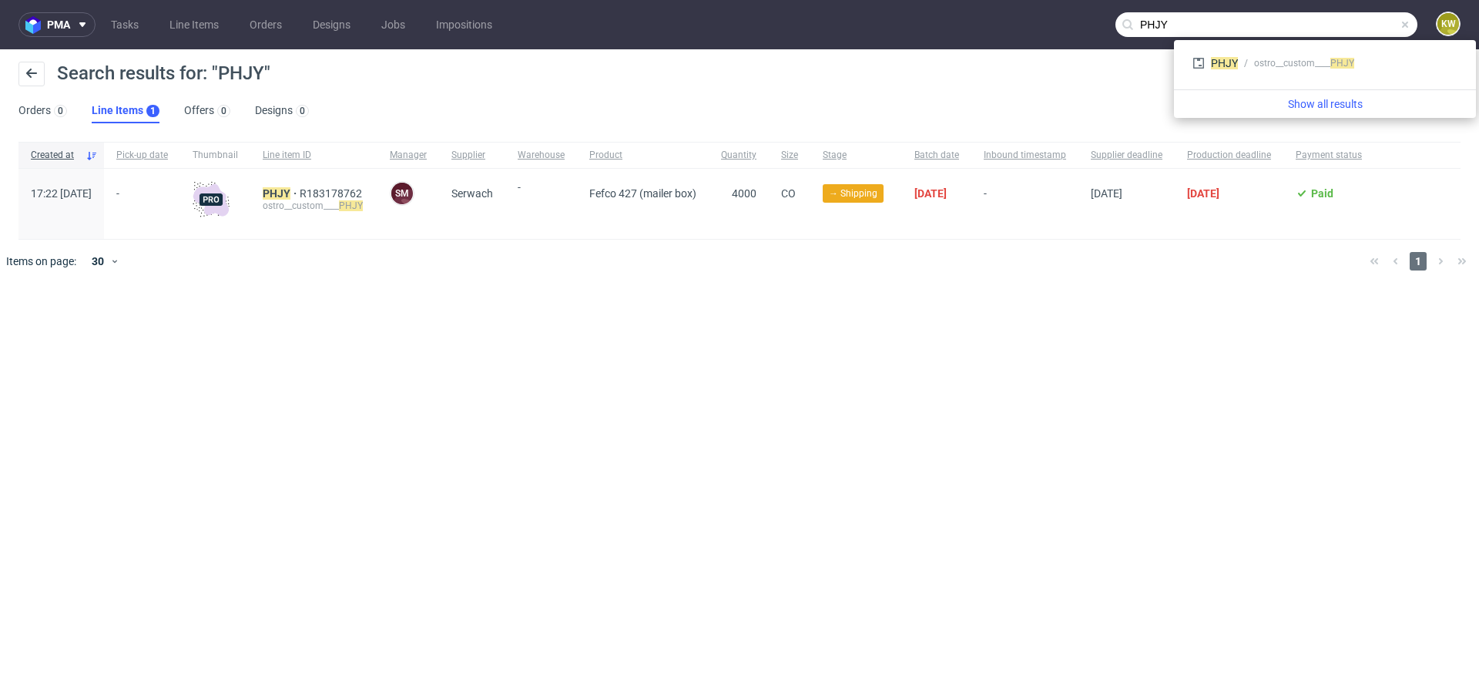
drag, startPoint x: 1240, startPoint y: 24, endPoint x: 961, endPoint y: 12, distance: 279.9
click at [995, 17] on nav "pma Tasks Line Items Orders Designs Jobs Impositions PHJY KW" at bounding box center [739, 24] width 1479 height 49
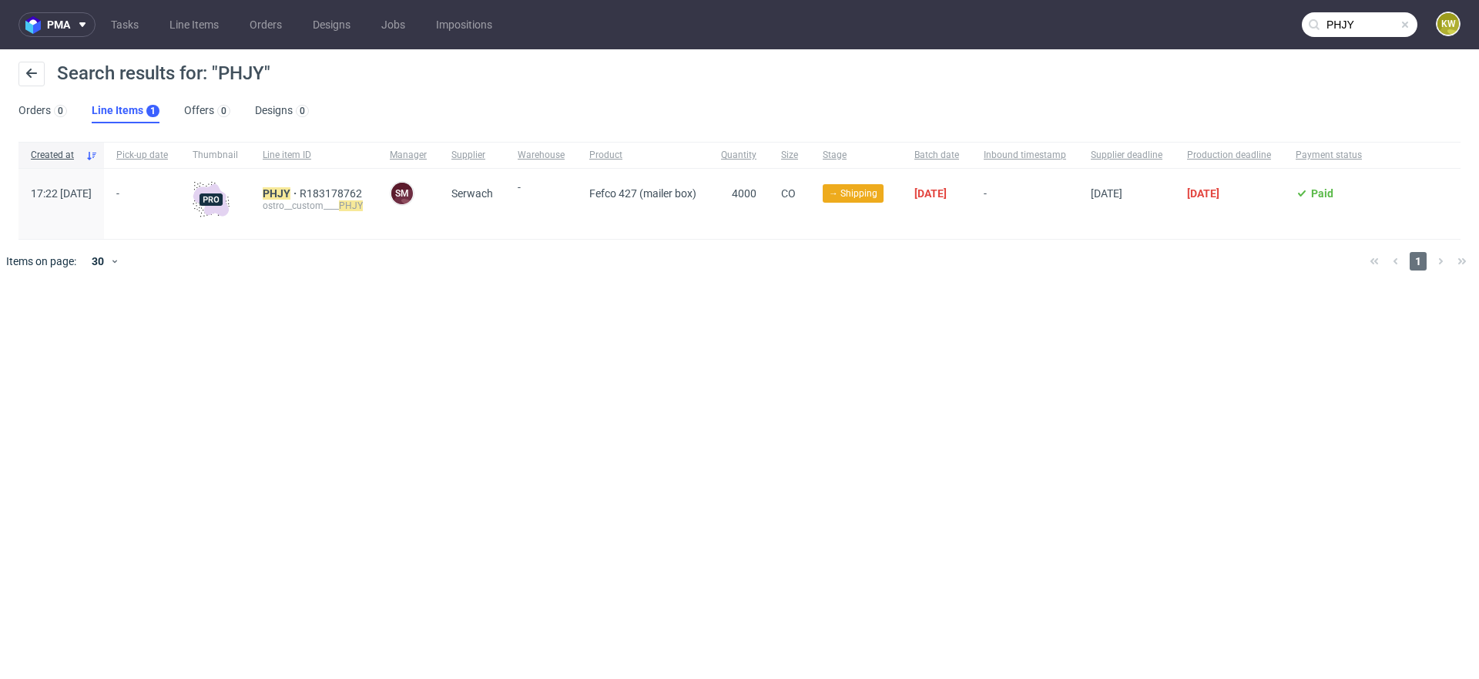
paste input "WXVK"
type input "WXVK"
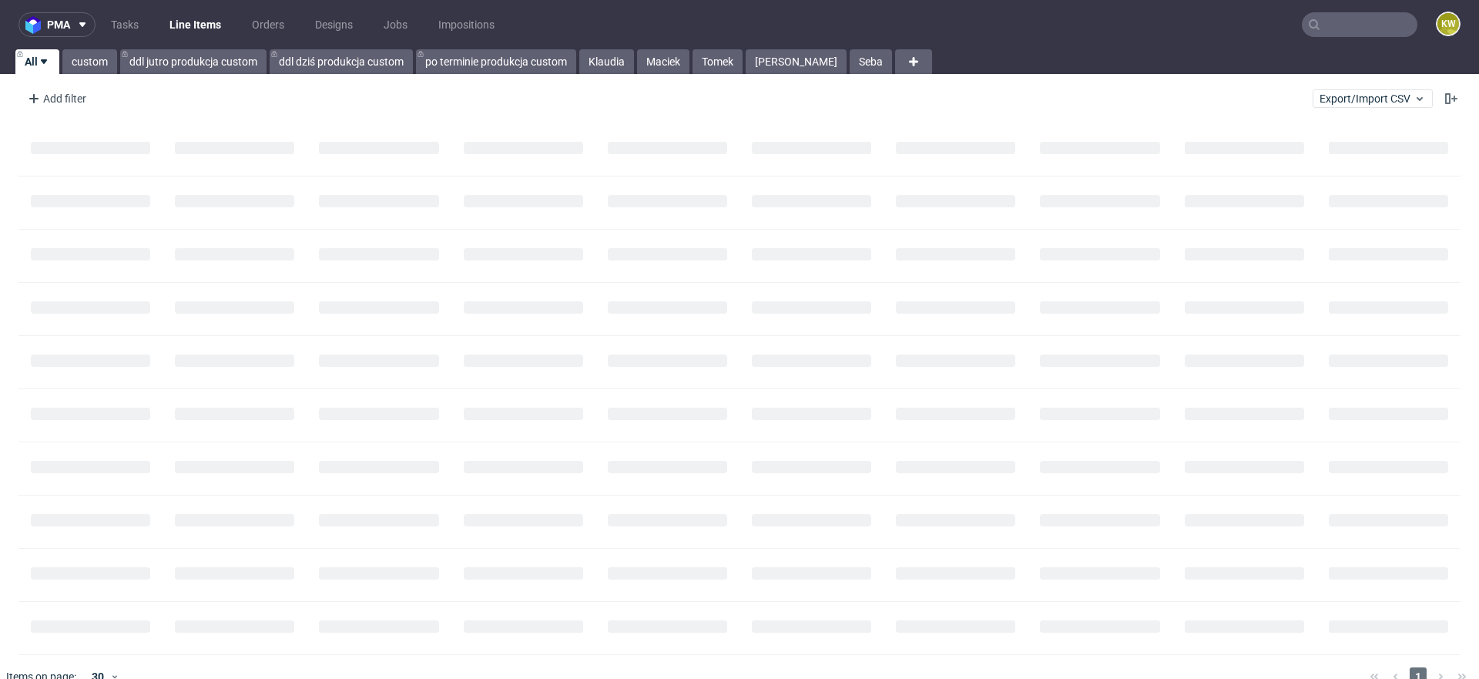
click at [1339, 35] on input "text" at bounding box center [1360, 24] width 116 height 25
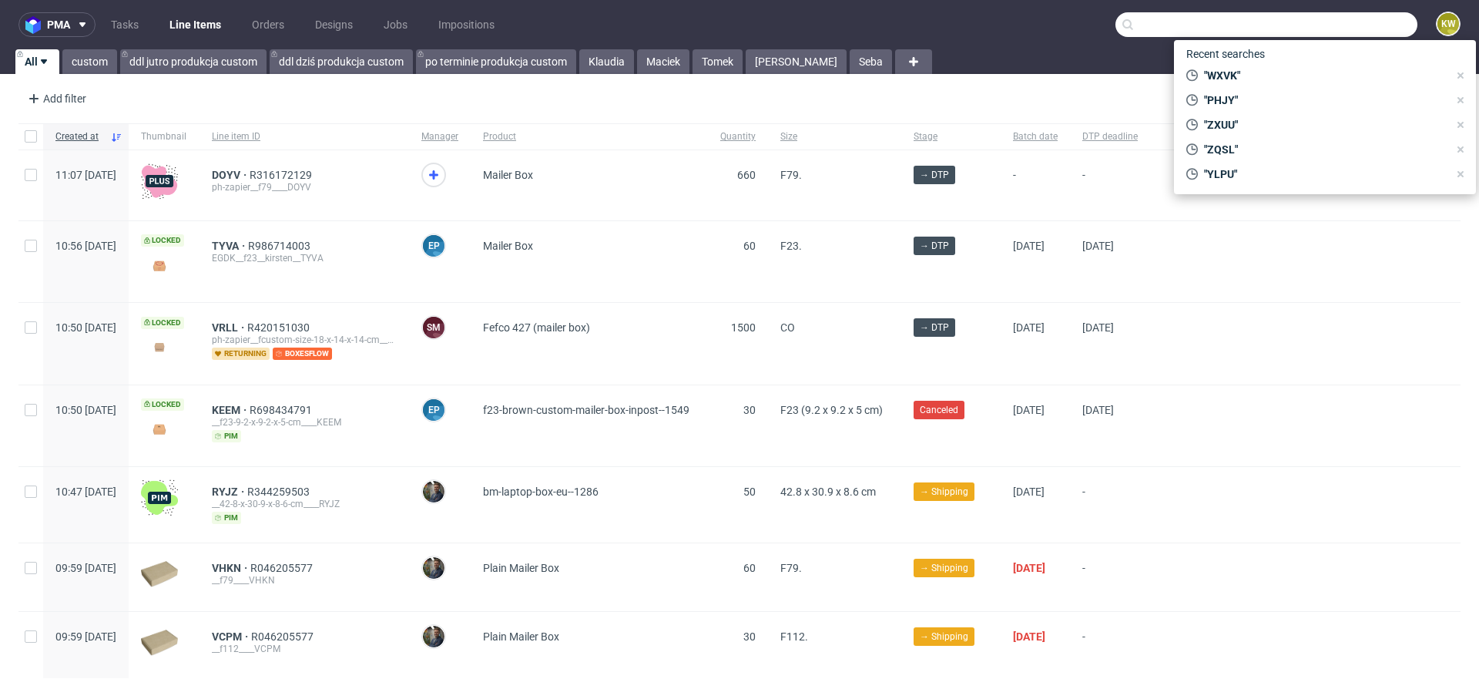
paste input "WXVK"
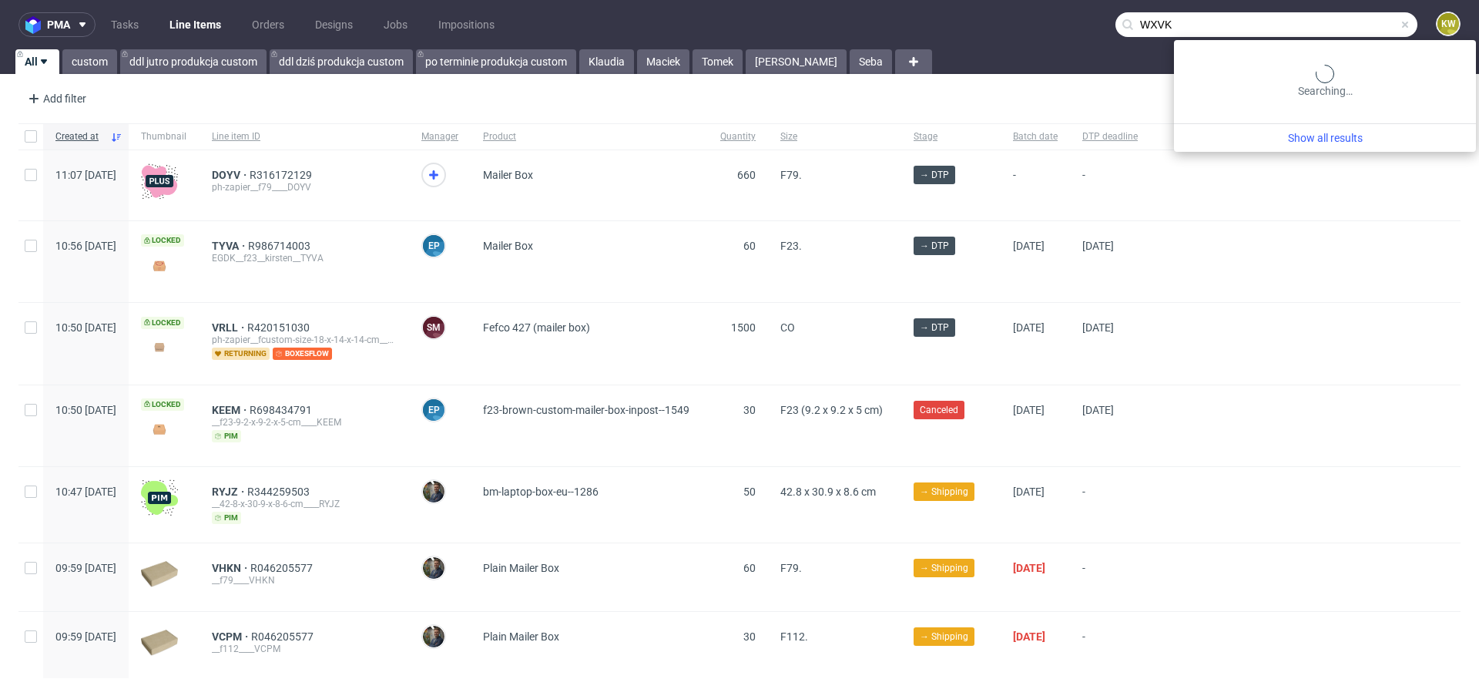
type input "WXVK"
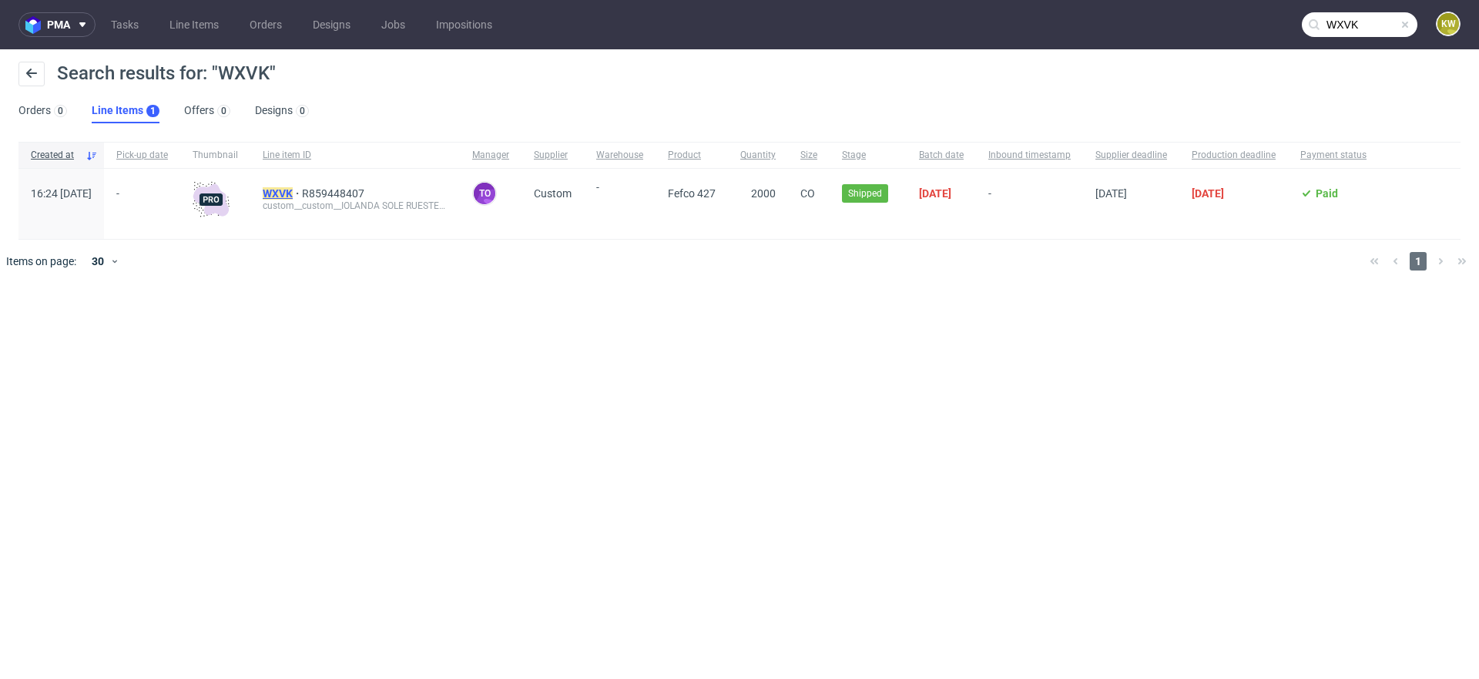
click at [293, 190] on mark "WXVK" at bounding box center [278, 193] width 30 height 12
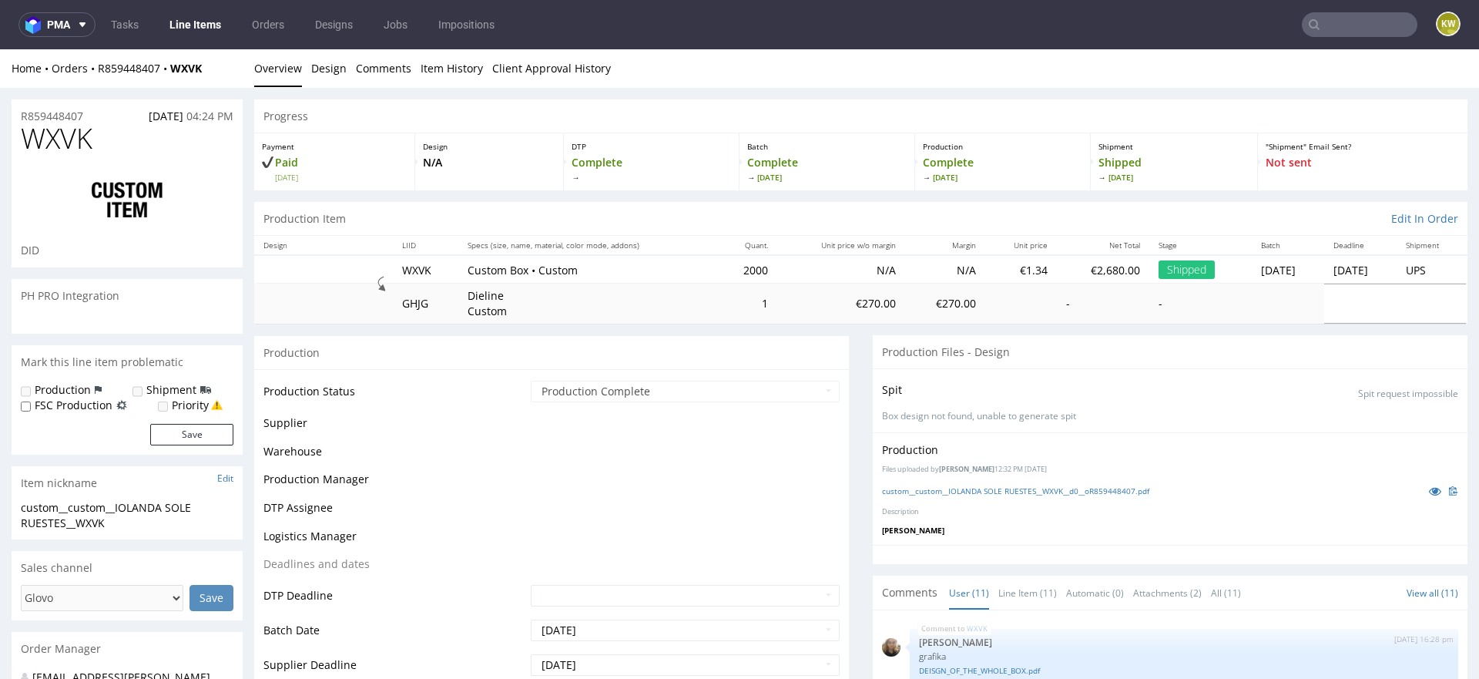
scroll to position [317, 0]
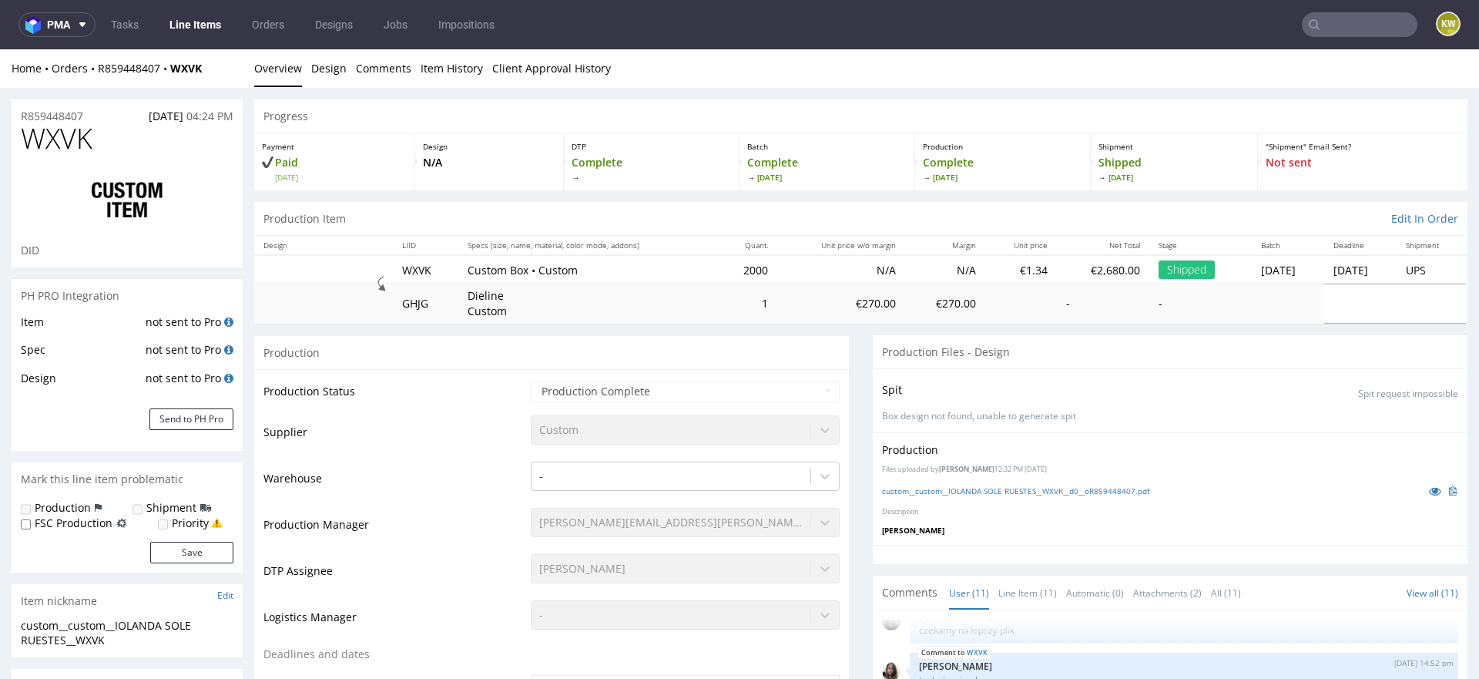
select select "done"
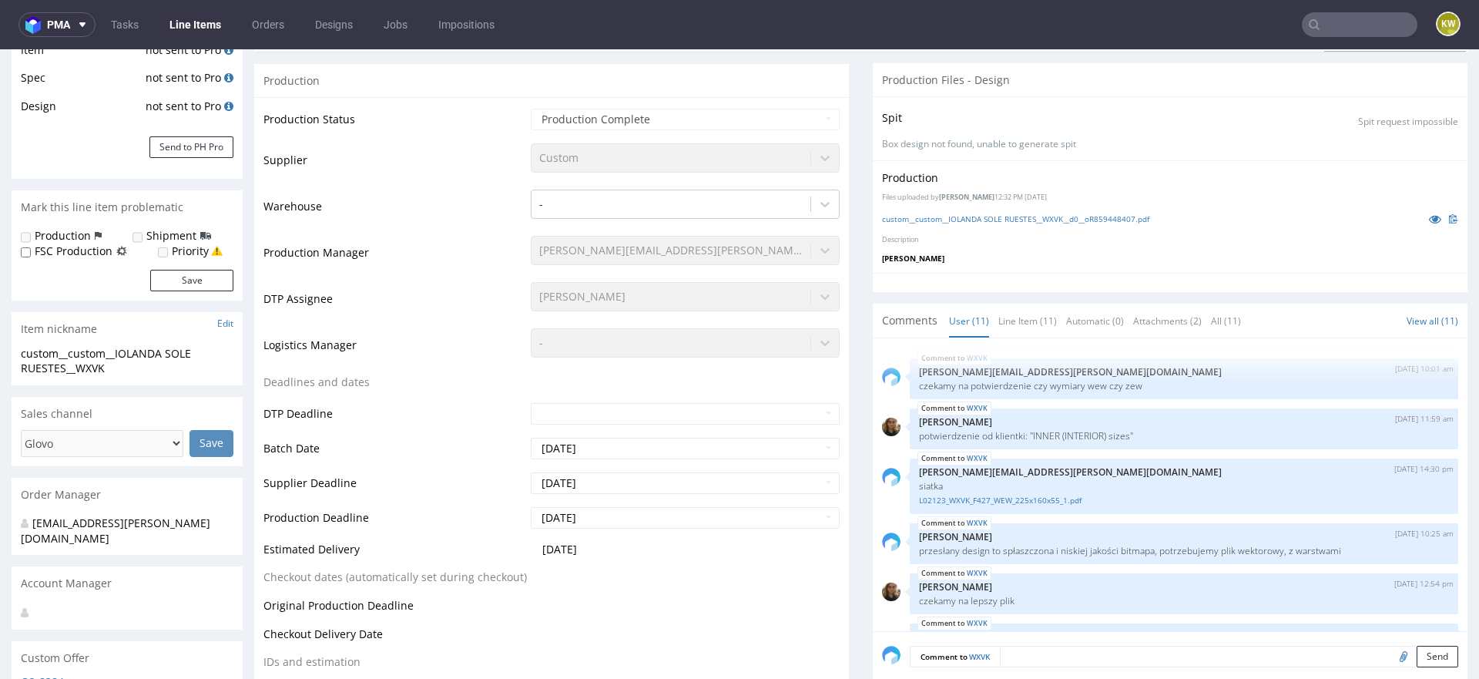
scroll to position [0, 0]
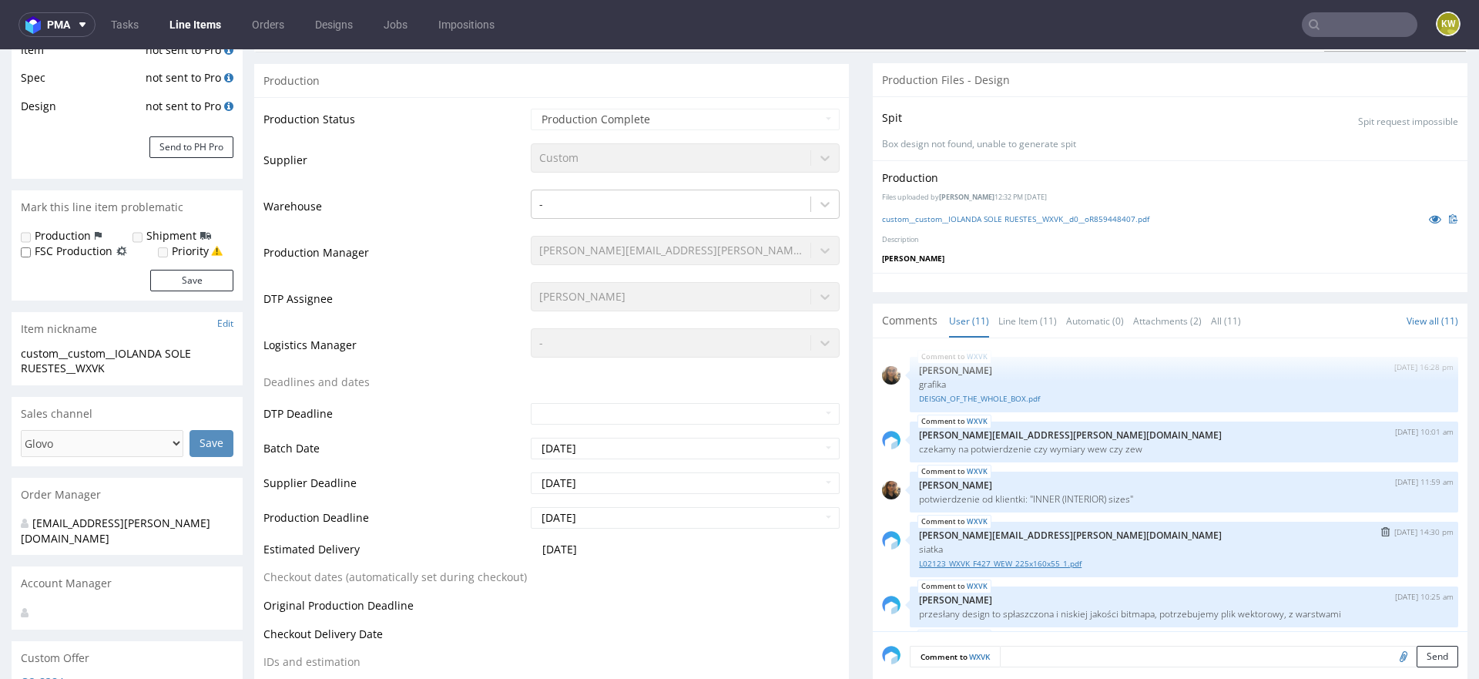
click at [1005, 560] on link "L02123_WXVK_F427_WEW_225x160x55_1.pdf" at bounding box center [1184, 564] width 530 height 12
click at [1331, 21] on input "text" at bounding box center [1360, 24] width 116 height 25
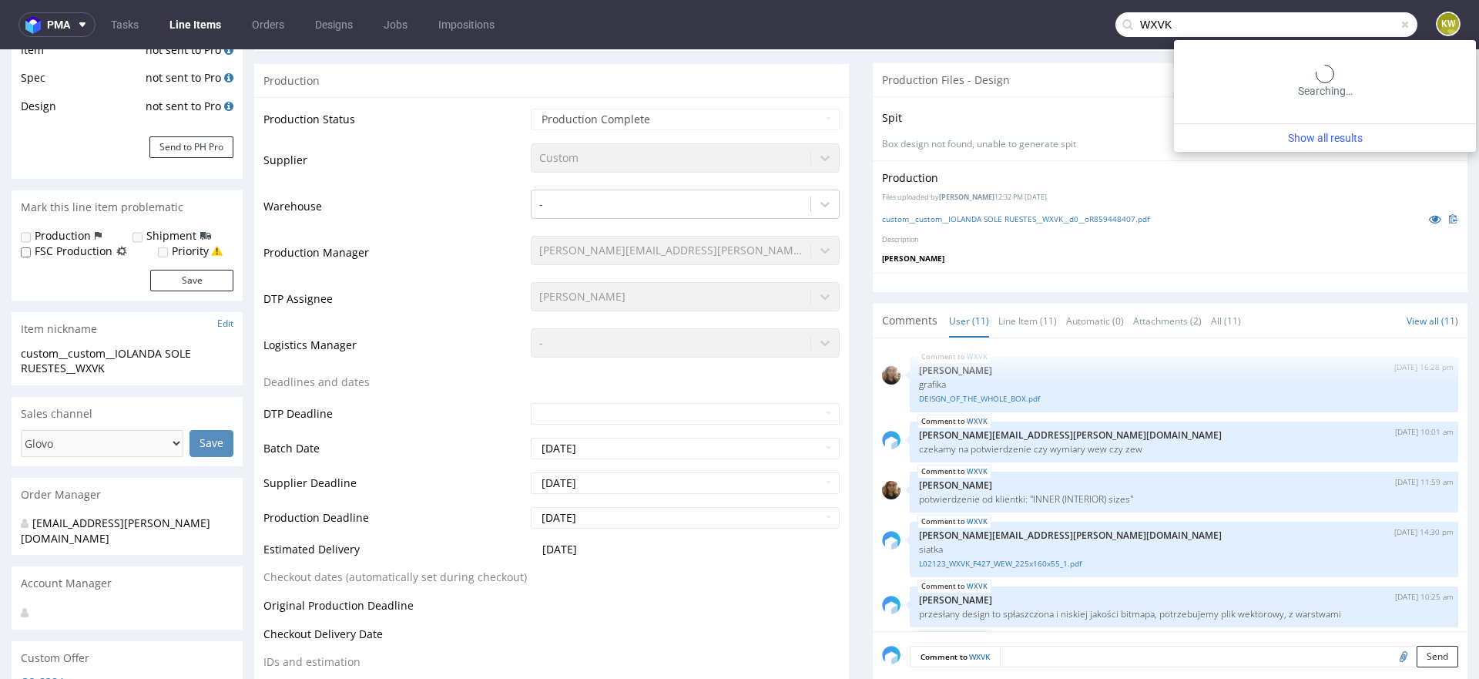
type input "WXVK"
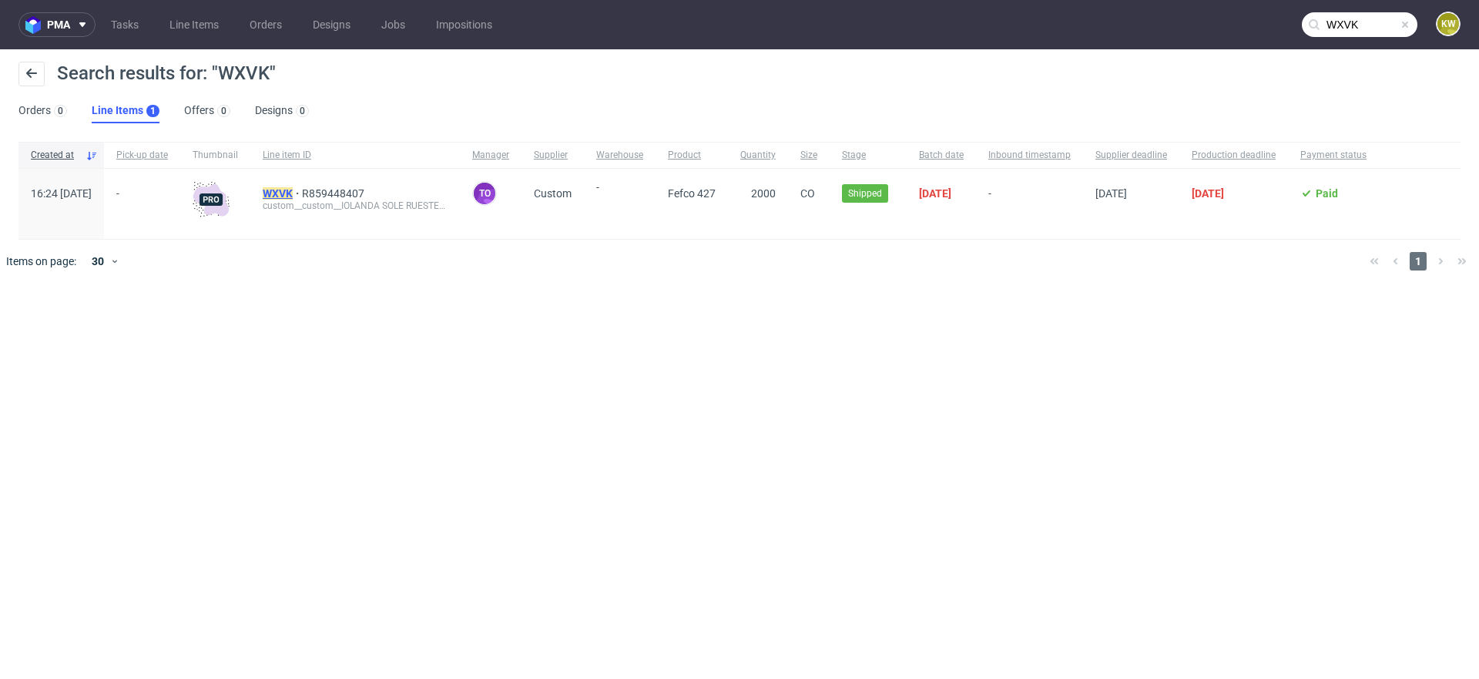
click at [293, 194] on mark "WXVK" at bounding box center [278, 193] width 30 height 12
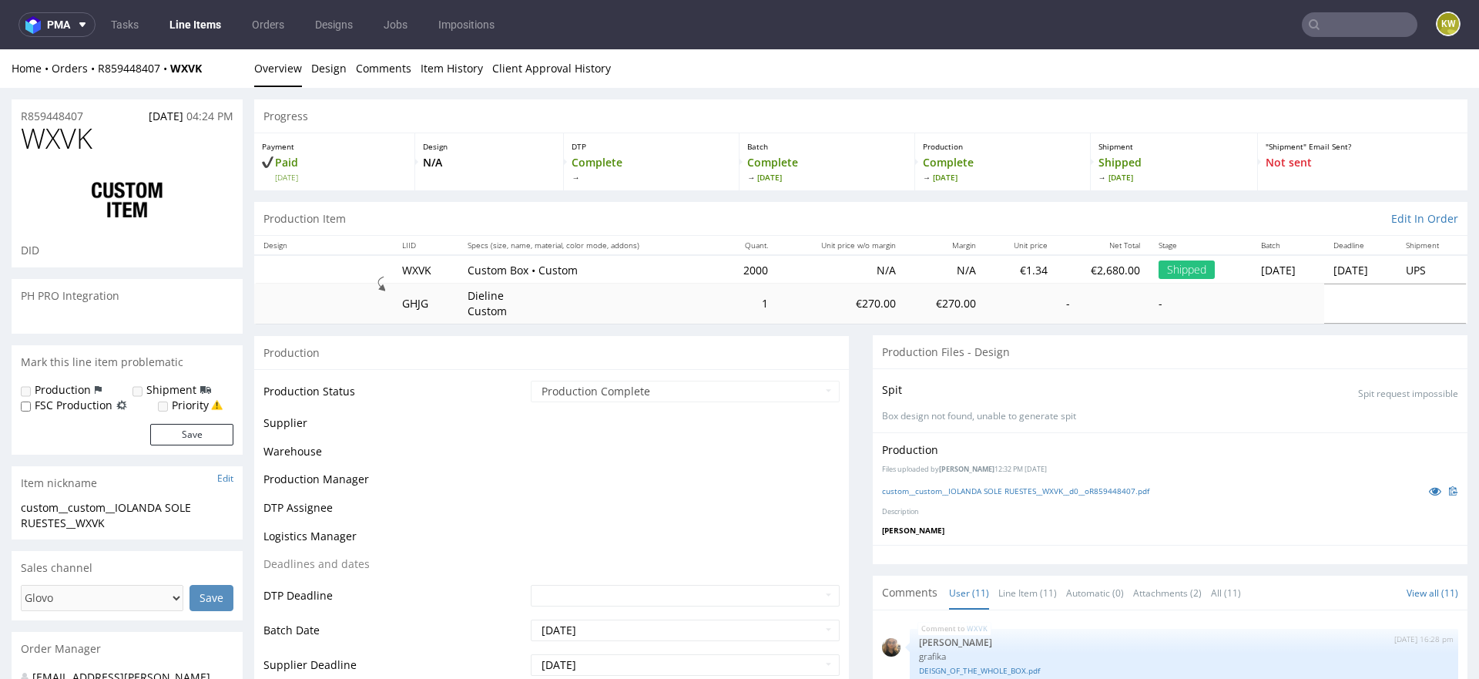
scroll to position [317, 0]
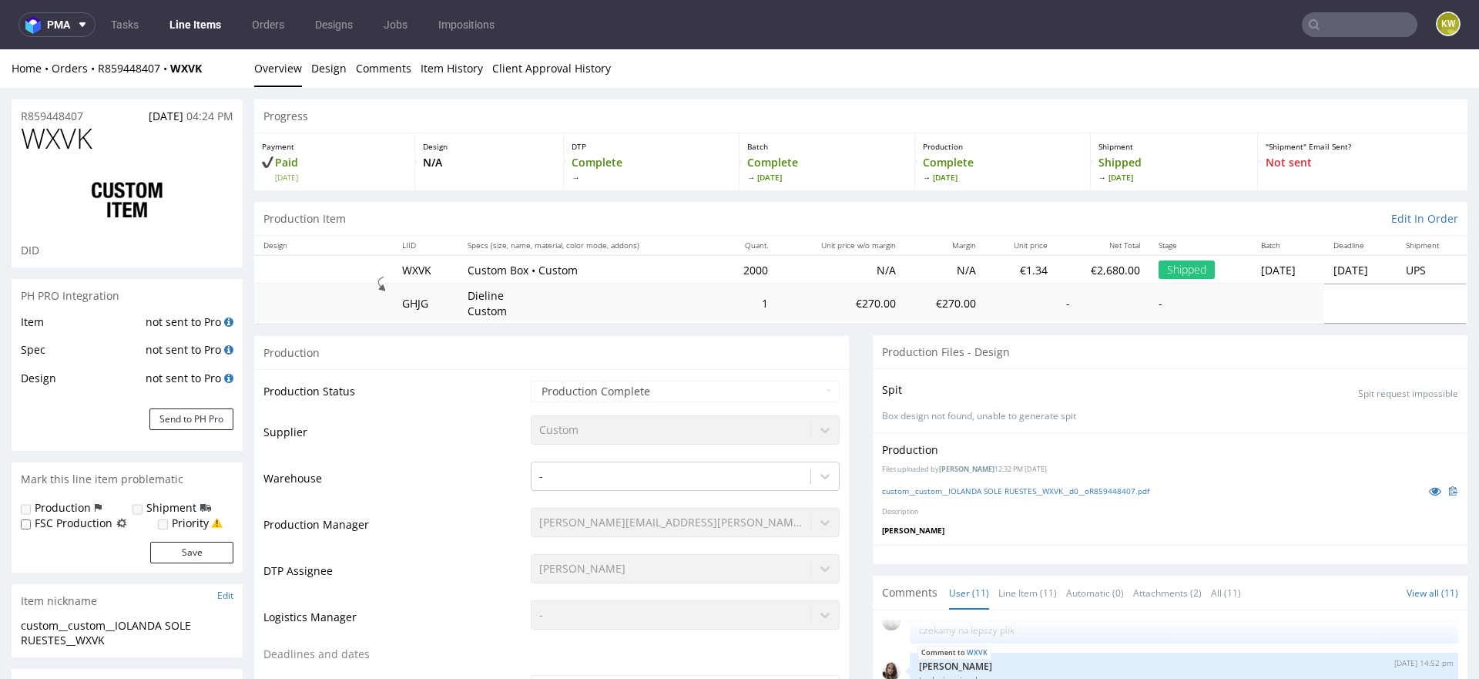
select select "done"
